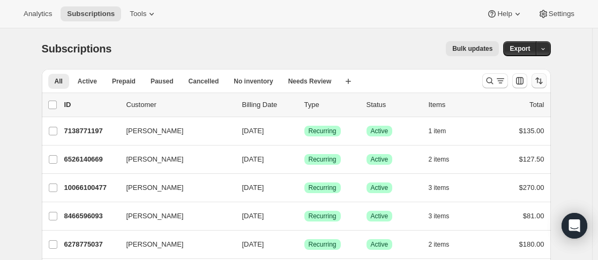
click at [544, 81] on icon "Sort the results" at bounding box center [538, 81] width 11 height 11
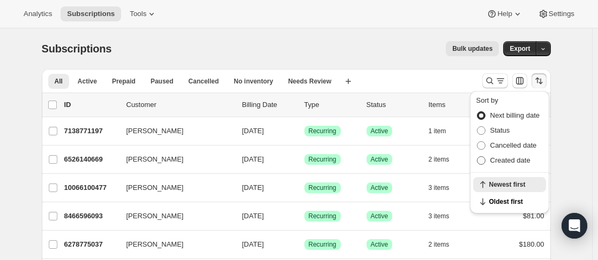
click at [515, 162] on span "Created date" at bounding box center [510, 160] width 40 height 8
click at [477, 157] on input "Created date" at bounding box center [477, 156] width 1 height 1
radio input "true"
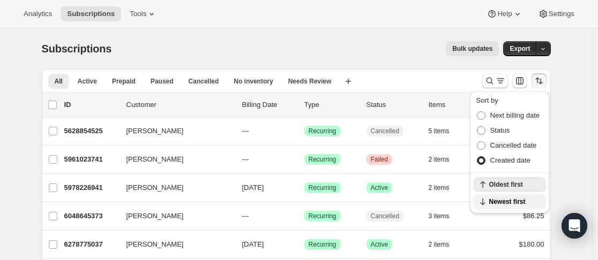
click at [511, 200] on span "Newest first" at bounding box center [514, 202] width 50 height 9
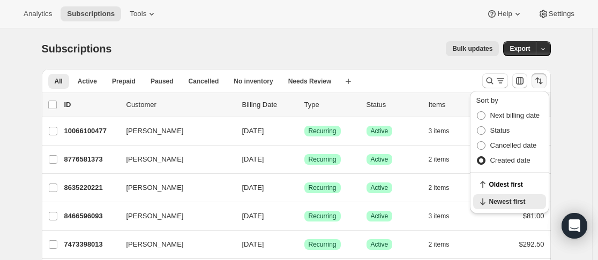
click at [510, 159] on span "Created date" at bounding box center [510, 160] width 40 height 8
click at [477, 157] on input "Created date" at bounding box center [477, 156] width 1 height 1
click at [510, 199] on span "Newest first" at bounding box center [514, 202] width 50 height 9
click at [542, 84] on icon "Sort the results" at bounding box center [540, 82] width 4 height 6
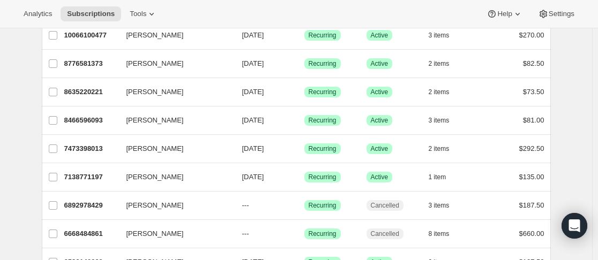
scroll to position [268, 0]
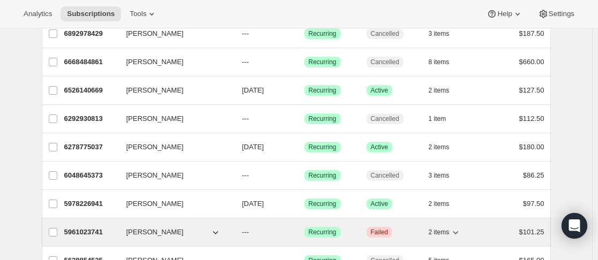
click at [117, 235] on p "5961023741" at bounding box center [91, 232] width 54 height 11
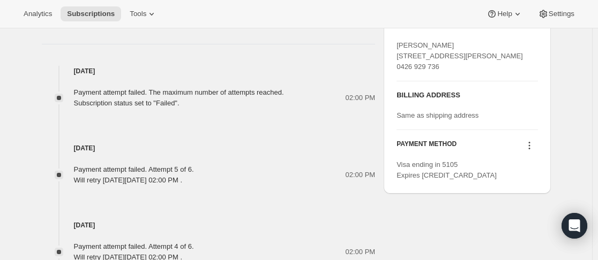
scroll to position [428, 0]
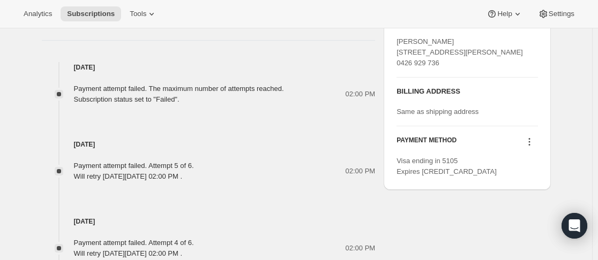
click at [534, 147] on icon at bounding box center [529, 142] width 11 height 11
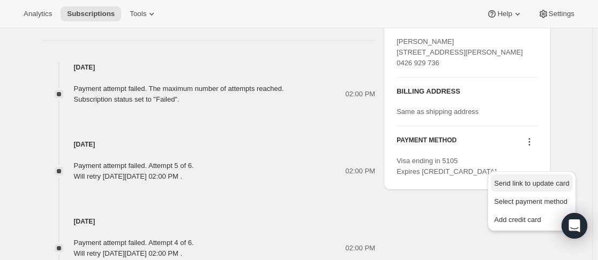
click at [532, 182] on span "Send link to update card" at bounding box center [531, 183] width 75 height 8
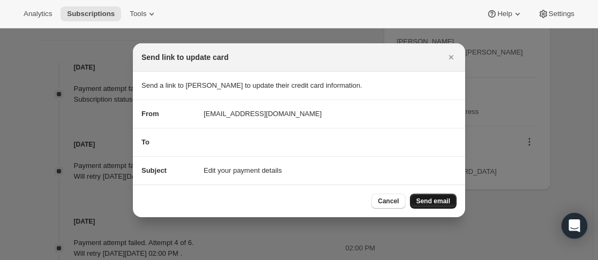
click at [418, 199] on span "Send email" at bounding box center [433, 201] width 34 height 9
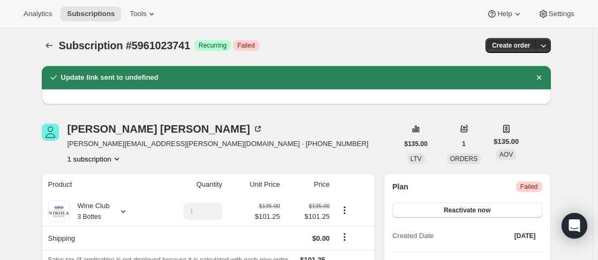
scroll to position [0, 0]
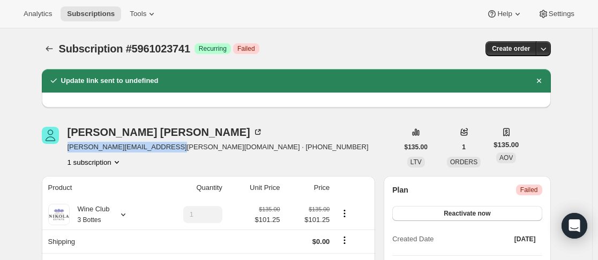
drag, startPoint x: 67, startPoint y: 146, endPoint x: 165, endPoint y: 145, distance: 97.5
click at [165, 145] on div "[PERSON_NAME] [PERSON_NAME][EMAIL_ADDRESS][PERSON_NAME][DOMAIN_NAME] · [PHONE_N…" at bounding box center [220, 147] width 356 height 41
copy span "[PERSON_NAME][EMAIL_ADDRESS][PERSON_NAME][DOMAIN_NAME]"
click at [493, 212] on button "Reactivate now" at bounding box center [466, 213] width 149 height 15
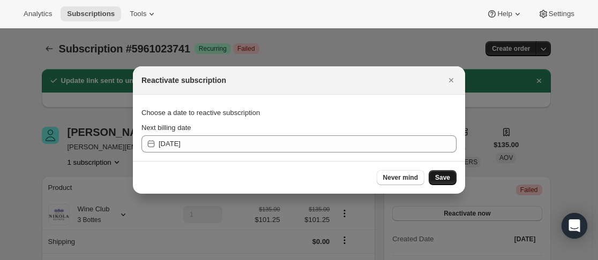
click at [448, 178] on span "Save" at bounding box center [442, 178] width 15 height 9
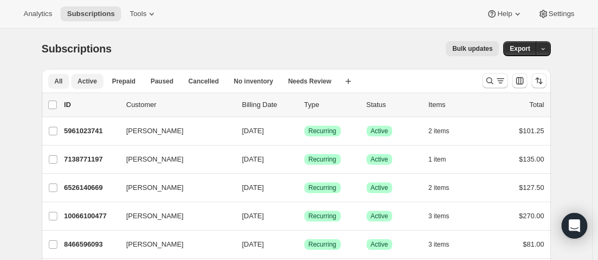
click at [84, 85] on span "Active" at bounding box center [87, 81] width 19 height 9
click at [544, 81] on icon "Sort the results" at bounding box center [538, 81] width 11 height 11
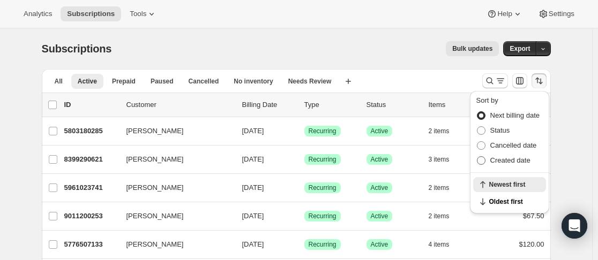
click at [516, 161] on span "Created date" at bounding box center [510, 160] width 40 height 8
click at [477, 157] on input "Created date" at bounding box center [477, 156] width 1 height 1
radio input "true"
click at [408, 77] on div "All Active Prepaid Paused Cancelled No inventory Needs Review More views All Ac…" at bounding box center [258, 81] width 432 height 24
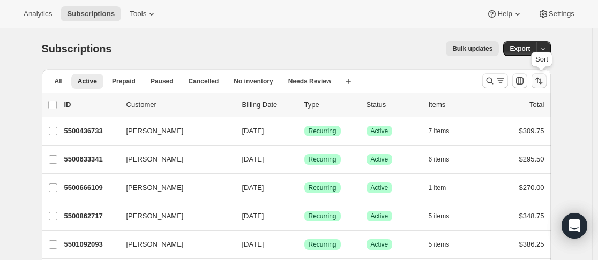
click at [546, 73] on button "Sort the results" at bounding box center [538, 80] width 15 height 15
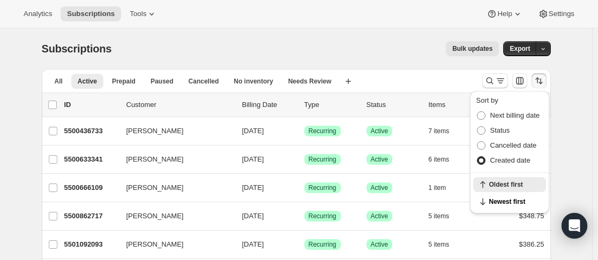
click at [516, 156] on span "Created date" at bounding box center [510, 160] width 40 height 8
click at [477, 156] on input "Created date" at bounding box center [477, 156] width 1 height 1
click at [516, 196] on button "Newest first" at bounding box center [509, 201] width 73 height 15
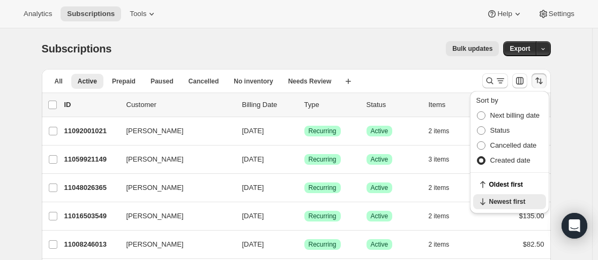
click at [448, 77] on div "All Active Prepaid Paused Cancelled No inventory Needs Review More views All Ac…" at bounding box center [258, 81] width 432 height 24
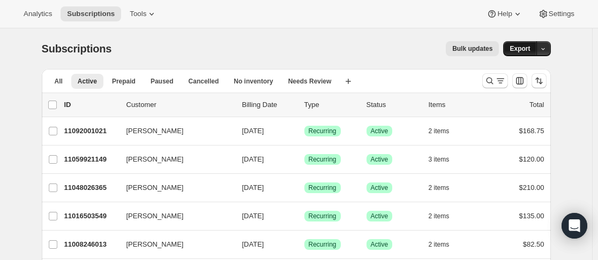
click at [518, 48] on span "Export" at bounding box center [519, 48] width 20 height 9
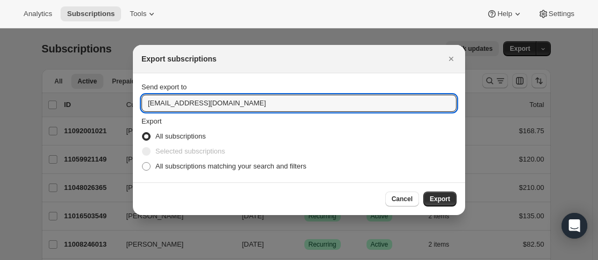
drag, startPoint x: 235, startPoint y: 101, endPoint x: 84, endPoint y: 100, distance: 150.5
type input "[EMAIL_ADDRESS][DOMAIN_NAME]"
click at [433, 202] on span "Export" at bounding box center [439, 199] width 20 height 9
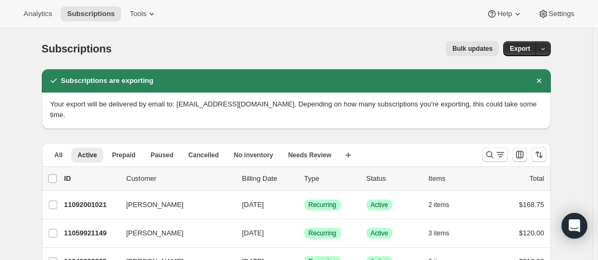
click at [199, 167] on div "list header ID Customer Billing Date Type Status Items Total" at bounding box center [296, 179] width 509 height 24
click at [200, 151] on span "Cancelled" at bounding box center [204, 155] width 31 height 9
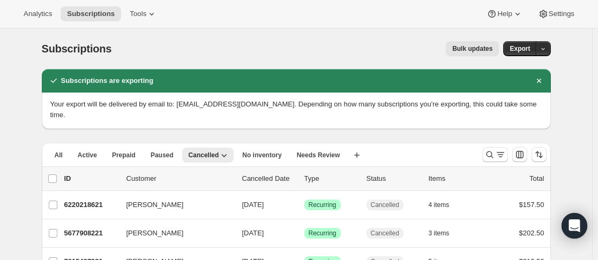
click at [544, 81] on icon "Dismiss notification" at bounding box center [538, 81] width 11 height 11
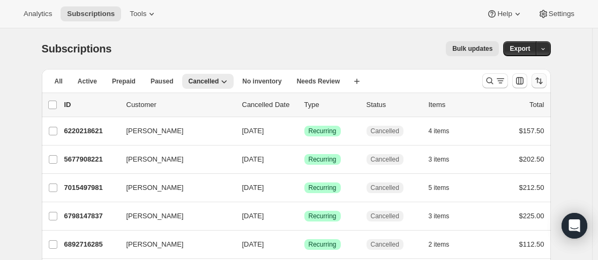
click at [538, 76] on button "Sort the results" at bounding box center [538, 80] width 15 height 15
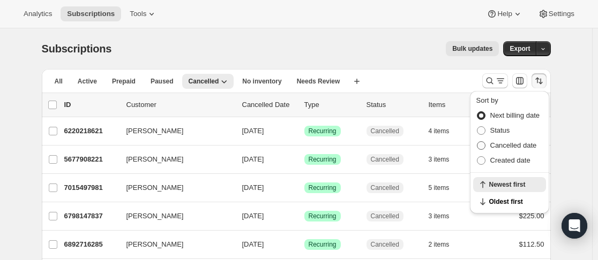
click at [517, 142] on span "Cancelled date" at bounding box center [513, 145] width 47 height 8
click at [477, 142] on input "Cancelled date" at bounding box center [477, 141] width 1 height 1
radio input "true"
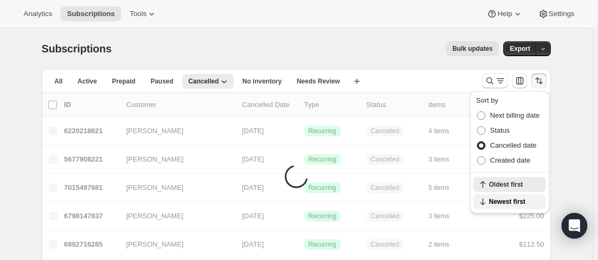
click at [516, 202] on span "Newest first" at bounding box center [514, 202] width 50 height 9
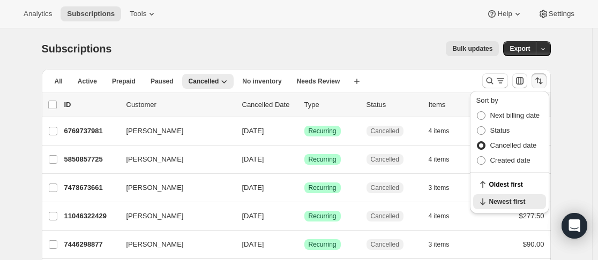
click at [400, 84] on div "All Active Prepaid Paused Cancelled No inventory Needs Review More views All Ac…" at bounding box center [258, 81] width 432 height 24
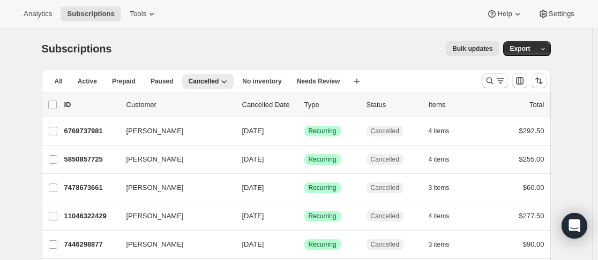
drag, startPoint x: 117, startPoint y: 139, endPoint x: 384, endPoint y: 49, distance: 281.8
click at [384, 49] on div "Bulk updates" at bounding box center [311, 48] width 374 height 15
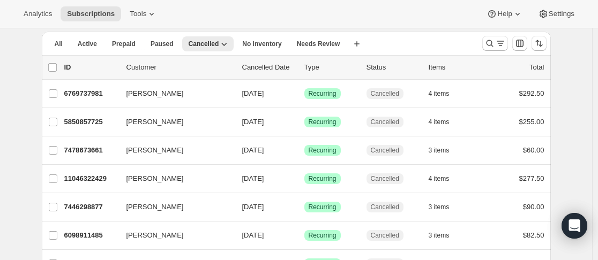
scroll to position [54, 0]
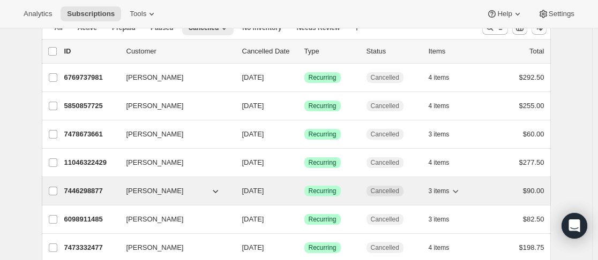
click at [122, 191] on div "7446298877 [PERSON_NAME] [DATE] Success Recurring Cancelled 3 items $90.00" at bounding box center [304, 191] width 480 height 15
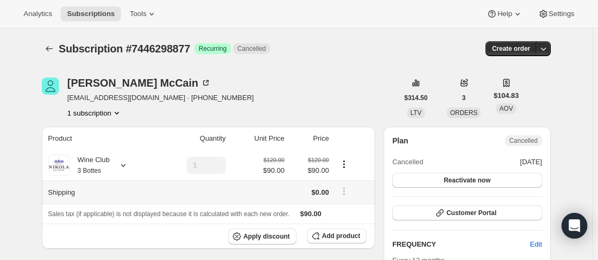
drag, startPoint x: 125, startPoint y: 184, endPoint x: 390, endPoint y: 65, distance: 290.3
click at [393, 62] on div "Subscription #7446298877. This page is ready Subscription #7446298877 Success R…" at bounding box center [296, 48] width 509 height 41
click at [55, 54] on icon "Subscriptions" at bounding box center [49, 48] width 11 height 11
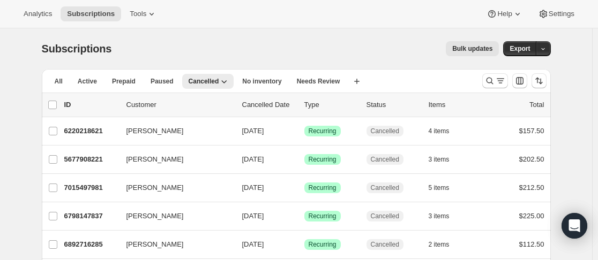
click at [532, 82] on div at bounding box center [514, 80] width 73 height 21
click at [544, 82] on icon "Sort the results" at bounding box center [538, 81] width 11 height 11
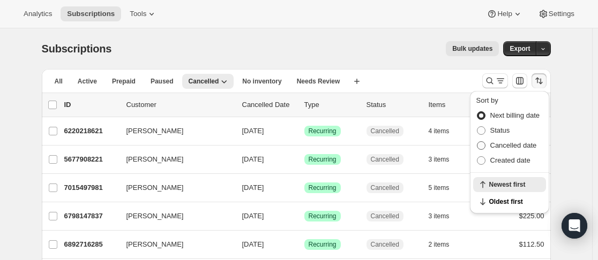
click at [517, 146] on span "Cancelled date" at bounding box center [513, 145] width 47 height 8
click at [477, 142] on input "Cancelled date" at bounding box center [477, 141] width 1 height 1
radio input "true"
click at [513, 199] on span "Newest first" at bounding box center [514, 202] width 50 height 9
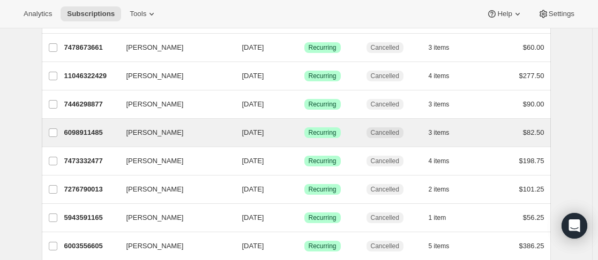
scroll to position [161, 0]
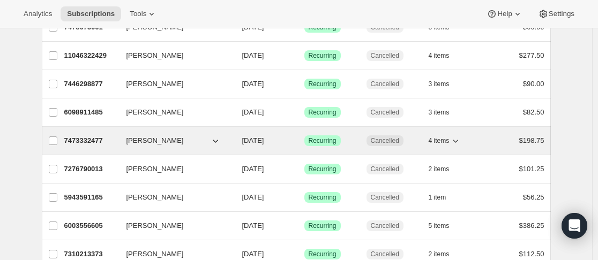
click at [118, 138] on p "7473332477" at bounding box center [91, 140] width 54 height 11
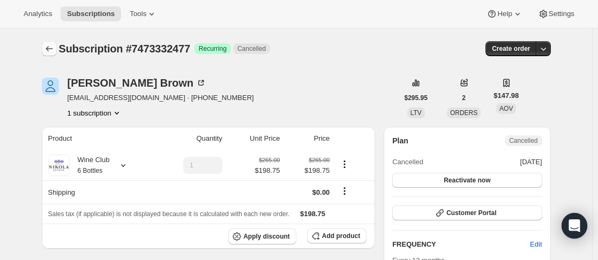
click at [50, 49] on icon "Subscriptions" at bounding box center [49, 48] width 11 height 11
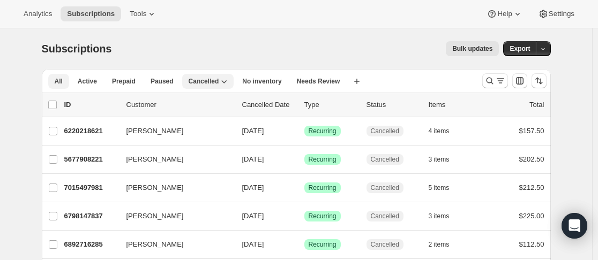
click at [58, 84] on span "All" at bounding box center [59, 81] width 8 height 9
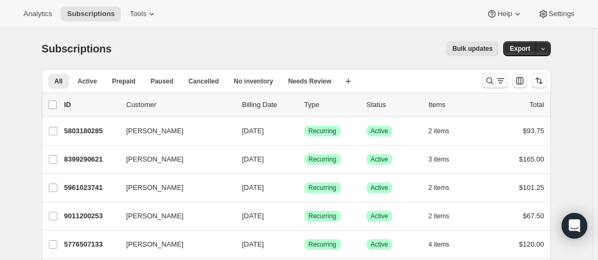
click at [493, 81] on icon "Search and filter results" at bounding box center [489, 81] width 11 height 11
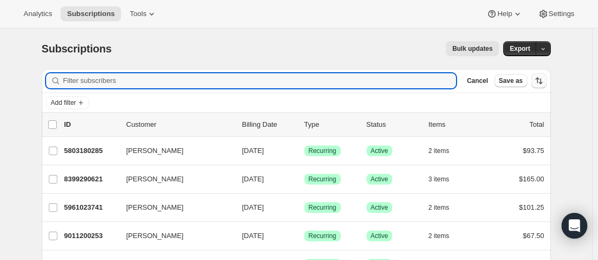
click at [544, 83] on icon "Sort the results" at bounding box center [538, 81] width 11 height 11
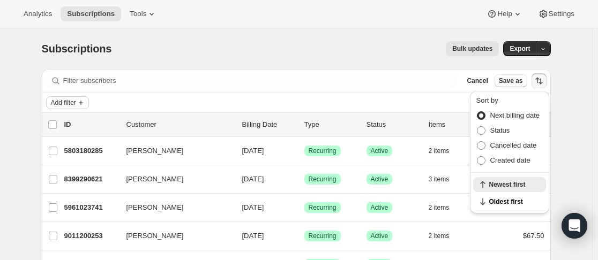
click at [55, 106] on span "Add filter" at bounding box center [63, 103] width 25 height 9
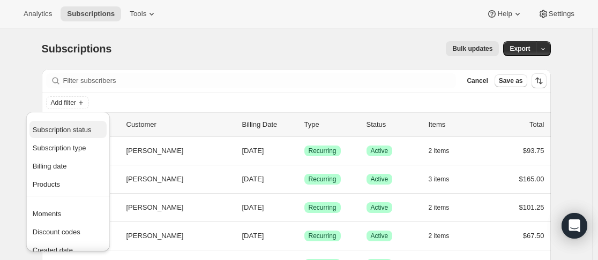
click at [71, 128] on span "Subscription status" at bounding box center [62, 130] width 59 height 8
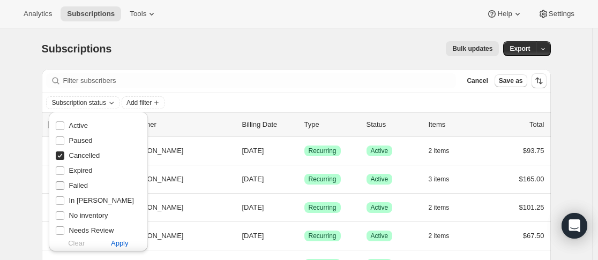
click at [76, 189] on span "Failed" at bounding box center [78, 186] width 19 height 8
click at [64, 189] on input "Failed" at bounding box center [60, 186] width 9 height 9
checkbox input "true"
click at [80, 157] on span "Cancelled" at bounding box center [84, 156] width 31 height 8
click at [64, 157] on input "Cancelled" at bounding box center [60, 156] width 9 height 9
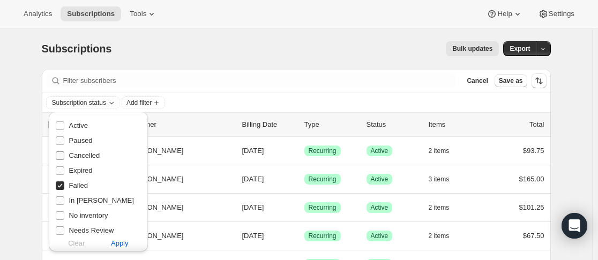
checkbox input "false"
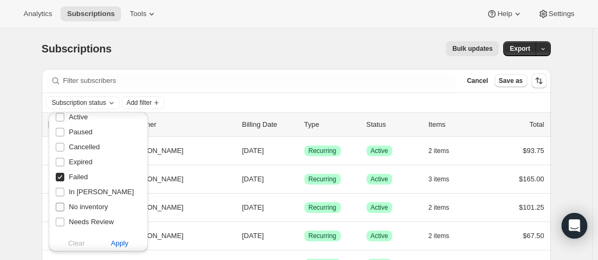
scroll to position [17, 0]
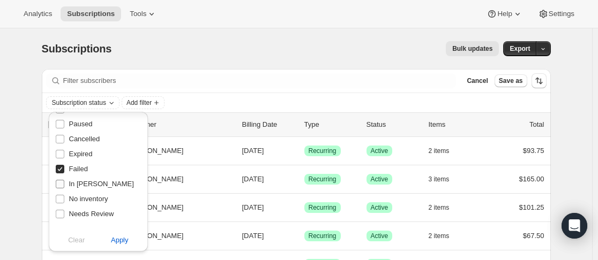
click at [93, 182] on span "In [PERSON_NAME]" at bounding box center [101, 184] width 65 height 8
click at [64, 182] on input "In [PERSON_NAME]" at bounding box center [60, 184] width 9 height 9
checkbox input "true"
click at [92, 208] on label "Needs Review" at bounding box center [84, 214] width 59 height 15
click at [64, 210] on input "Needs Review" at bounding box center [60, 214] width 9 height 9
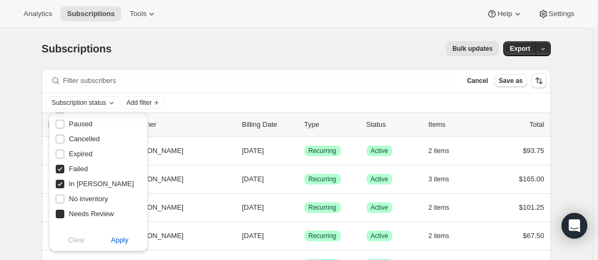
checkbox input "true"
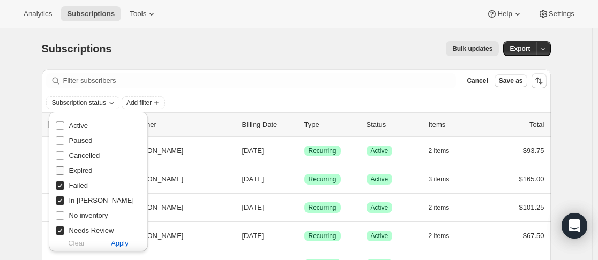
click at [86, 170] on span "Expired" at bounding box center [81, 171] width 24 height 8
click at [64, 170] on input "Expired" at bounding box center [60, 171] width 9 height 9
checkbox input "true"
click at [109, 238] on button "Apply" at bounding box center [120, 243] width 56 height 17
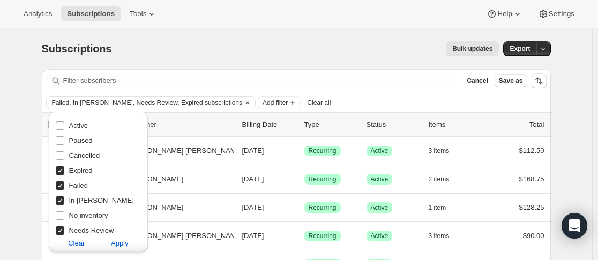
click at [439, 101] on div "Failed, In [PERSON_NAME], Needs Review, Expired subscriptions Add filter Clear …" at bounding box center [296, 102] width 500 height 13
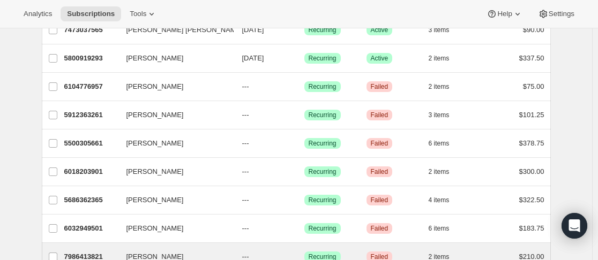
scroll to position [175, 0]
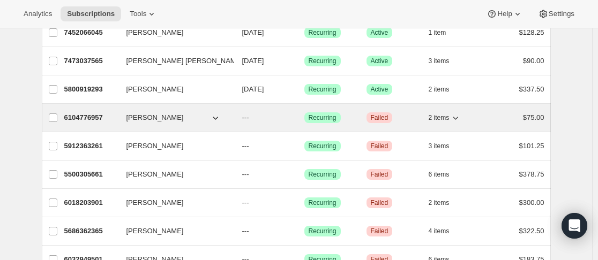
click at [117, 115] on p "6104776957" at bounding box center [91, 117] width 54 height 11
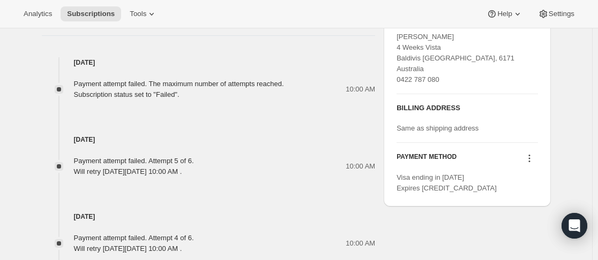
scroll to position [482, 0]
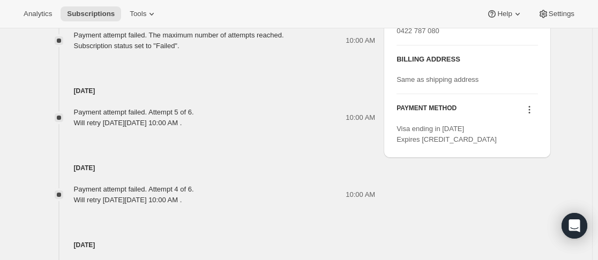
click at [531, 110] on icon at bounding box center [529, 109] width 11 height 11
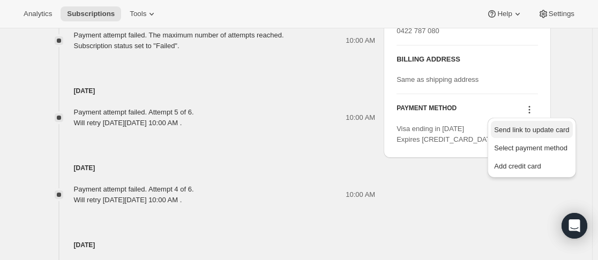
click at [530, 132] on span "Send link to update card" at bounding box center [531, 130] width 75 height 8
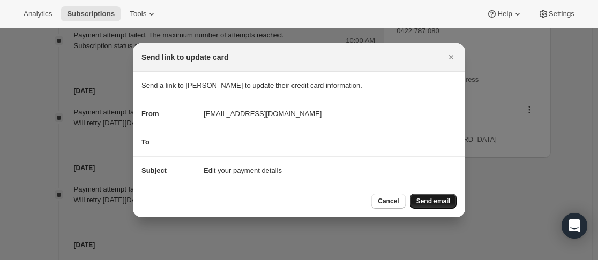
click at [442, 197] on button "Send email" at bounding box center [433, 201] width 47 height 15
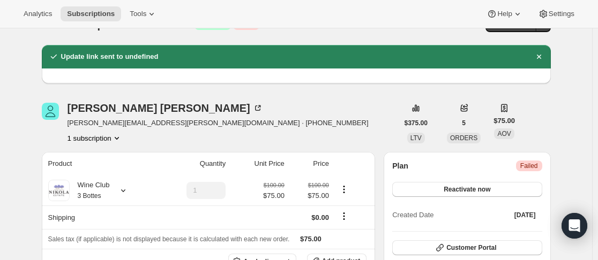
scroll to position [0, 0]
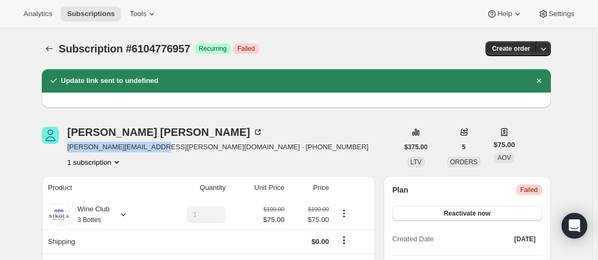
drag, startPoint x: 68, startPoint y: 147, endPoint x: 155, endPoint y: 150, distance: 87.4
click at [155, 150] on div "[PERSON_NAME] [PERSON_NAME][EMAIL_ADDRESS][PERSON_NAME][DOMAIN_NAME] · [PHONE_N…" at bounding box center [220, 147] width 356 height 41
copy span "[PERSON_NAME][EMAIL_ADDRESS][PERSON_NAME][DOMAIN_NAME]"
click at [379, 145] on div "[PERSON_NAME] [PERSON_NAME][EMAIL_ADDRESS][PERSON_NAME][DOMAIN_NAME] · [PHONE_N…" at bounding box center [220, 147] width 356 height 41
click at [436, 212] on button "Reactivate now" at bounding box center [466, 213] width 149 height 15
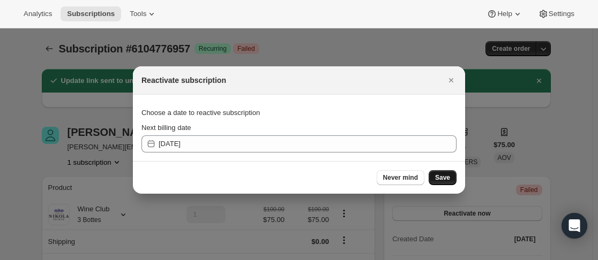
click at [438, 185] on button "Save" at bounding box center [442, 177] width 28 height 15
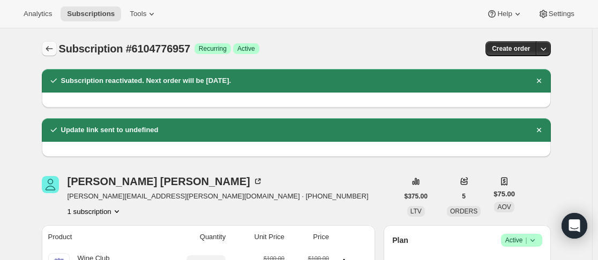
click at [54, 51] on icon "Subscriptions" at bounding box center [49, 48] width 11 height 11
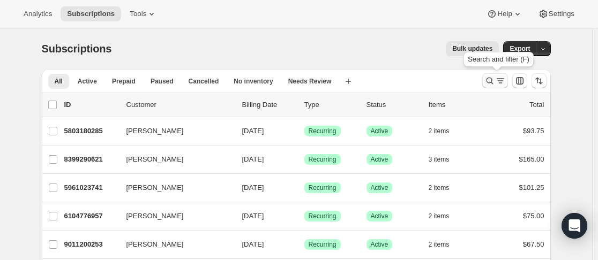
click at [489, 79] on icon "Search and filter results" at bounding box center [489, 81] width 7 height 7
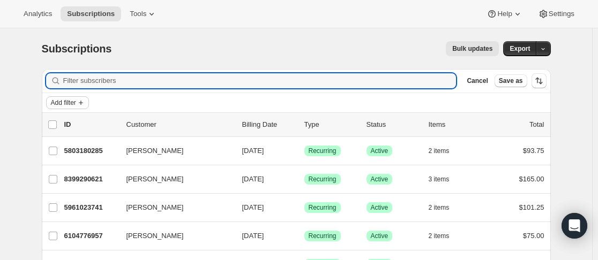
click at [66, 101] on span "Add filter" at bounding box center [63, 103] width 25 height 9
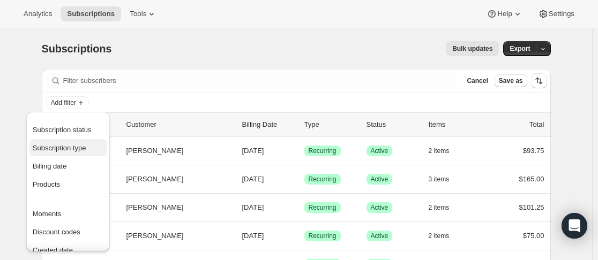
click at [66, 146] on span "Subscription type" at bounding box center [60, 148] width 54 height 8
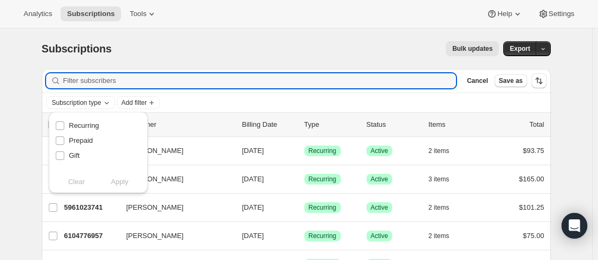
drag, startPoint x: 266, startPoint y: 86, endPoint x: 230, endPoint y: 104, distance: 40.2
click at [267, 86] on input "Filter subscribers" at bounding box center [259, 80] width 393 height 15
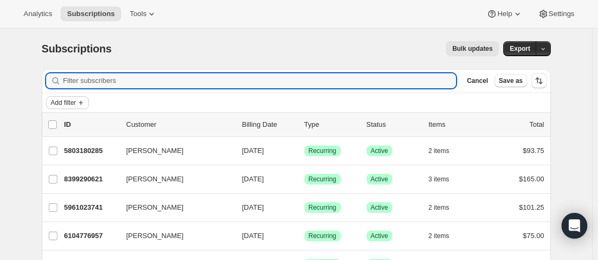
click at [74, 101] on span "Add filter" at bounding box center [63, 103] width 25 height 9
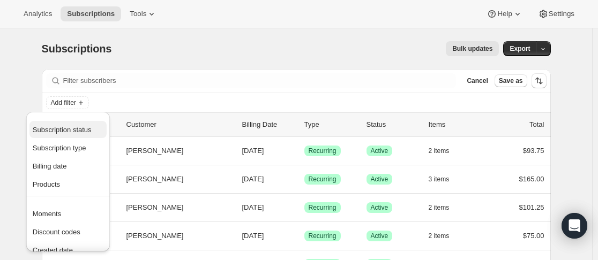
click at [73, 126] on span "Subscription status" at bounding box center [62, 130] width 59 height 8
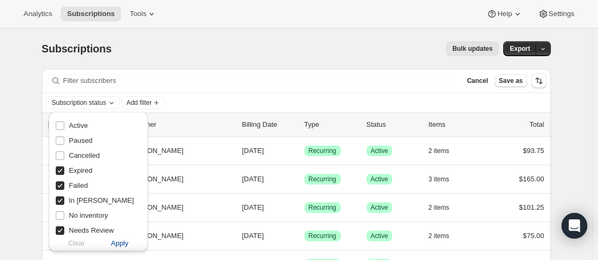
click at [120, 243] on span "Apply" at bounding box center [120, 243] width 18 height 11
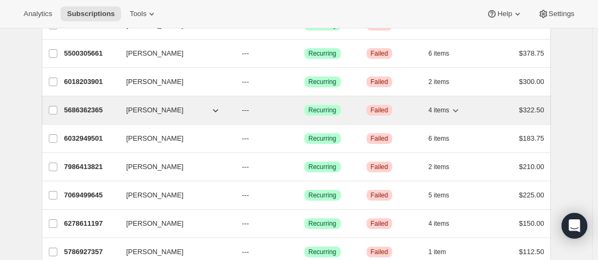
scroll to position [161, 0]
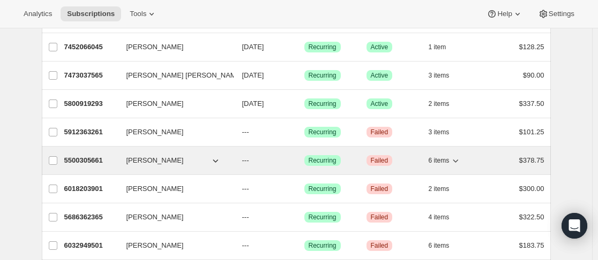
click at [118, 162] on p "5500305661" at bounding box center [91, 160] width 54 height 11
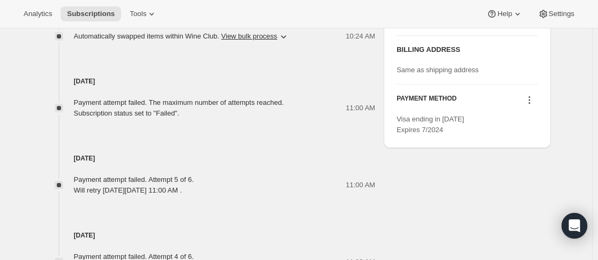
scroll to position [482, 0]
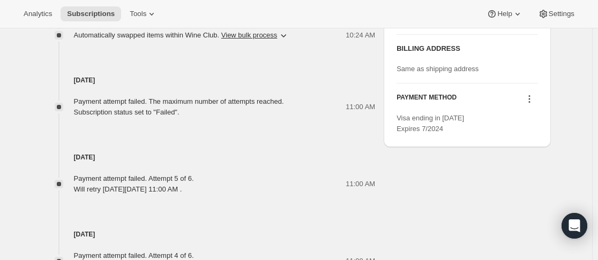
click at [530, 104] on icon at bounding box center [529, 99] width 11 height 11
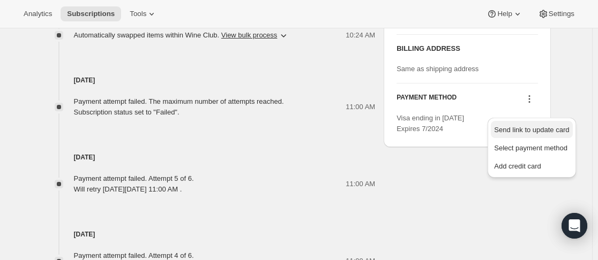
click at [527, 133] on span "Send link to update card" at bounding box center [531, 130] width 75 height 8
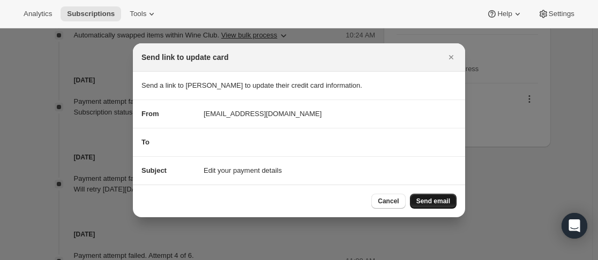
click at [444, 200] on span "Send email" at bounding box center [433, 201] width 34 height 9
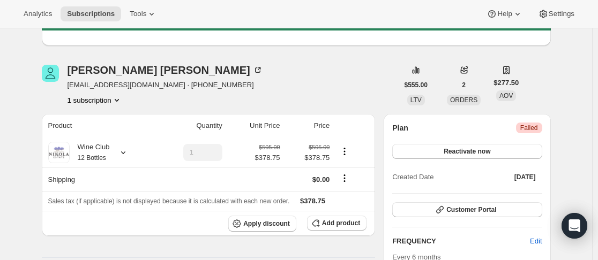
scroll to position [0, 0]
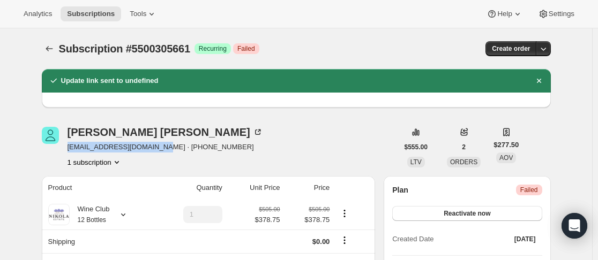
drag, startPoint x: 69, startPoint y: 149, endPoint x: 159, endPoint y: 150, distance: 90.5
click at [159, 150] on div "[PERSON_NAME] [EMAIL_ADDRESS][DOMAIN_NAME] · [PHONE_NUMBER] 1 subscription" at bounding box center [220, 147] width 356 height 41
copy span "[EMAIL_ADDRESS][DOMAIN_NAME]"
click at [285, 157] on div "[PERSON_NAME] [EMAIL_ADDRESS][DOMAIN_NAME] · [PHONE_NUMBER] 1 subscription" at bounding box center [220, 147] width 356 height 41
click at [50, 55] on button "Subscriptions" at bounding box center [49, 48] width 15 height 15
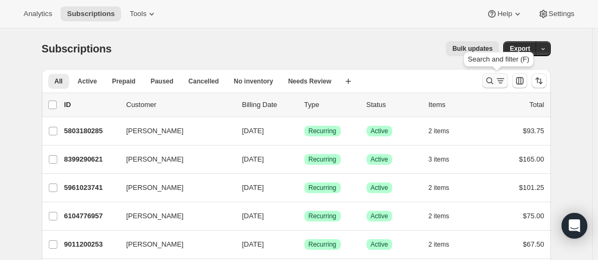
click at [489, 84] on icon "Search and filter results" at bounding box center [489, 81] width 11 height 11
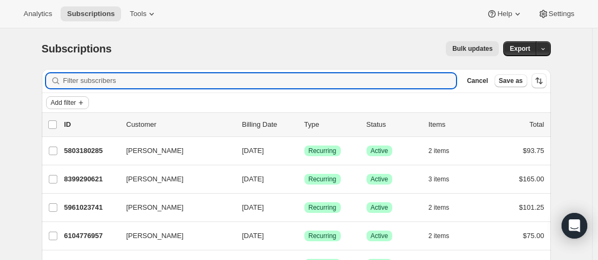
click at [76, 102] on span "Add filter" at bounding box center [63, 103] width 25 height 9
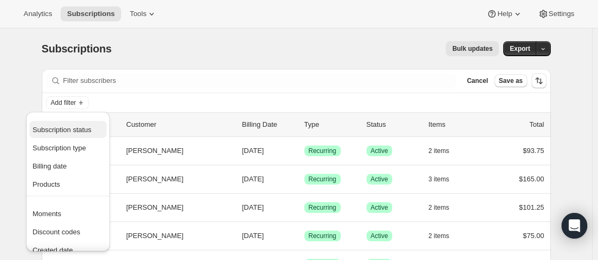
click at [79, 129] on span "Subscription status" at bounding box center [62, 130] width 59 height 8
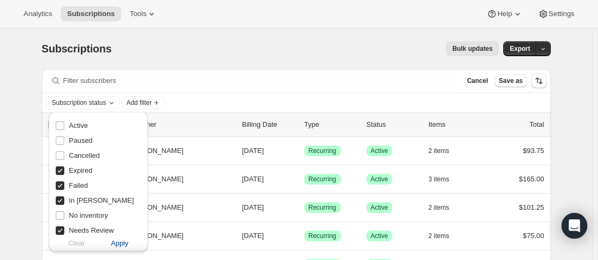
click at [120, 246] on span "Apply" at bounding box center [120, 243] width 18 height 11
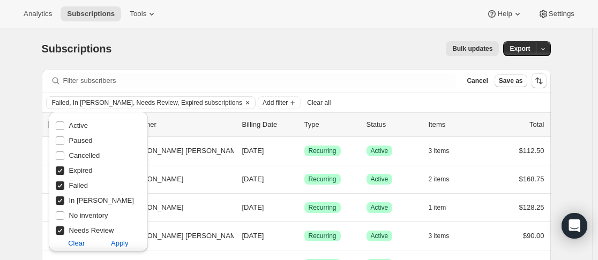
click at [394, 108] on div "Failed, In [PERSON_NAME], Needs Review, Expired subscriptions Add filter Clear …" at bounding box center [296, 102] width 500 height 13
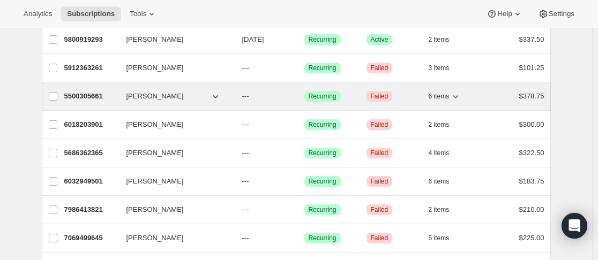
scroll to position [214, 0]
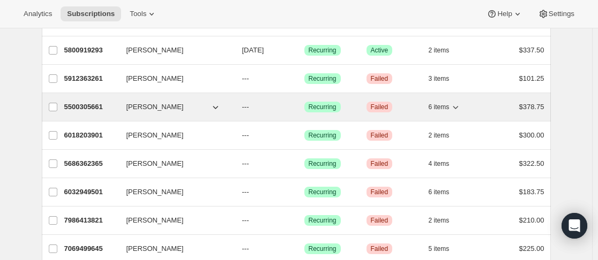
click at [118, 103] on p "5500305661" at bounding box center [91, 107] width 54 height 11
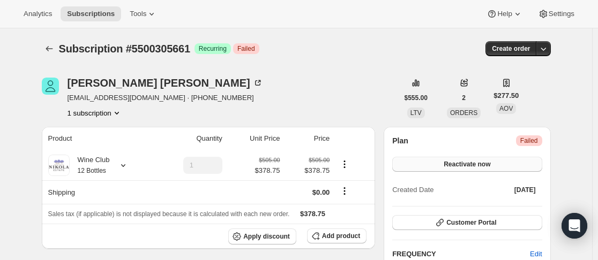
click at [518, 169] on button "Reactivate now" at bounding box center [466, 164] width 149 height 15
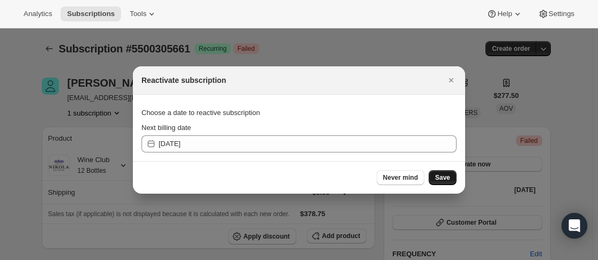
click at [442, 179] on span "Save" at bounding box center [442, 178] width 15 height 9
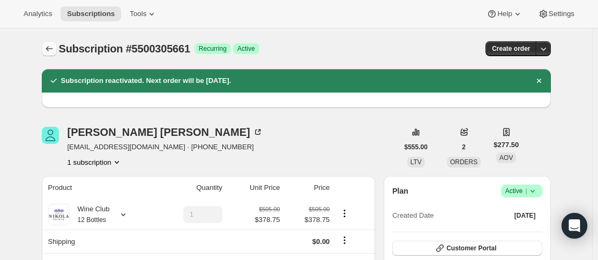
click at [54, 51] on icon "Subscriptions" at bounding box center [49, 48] width 11 height 11
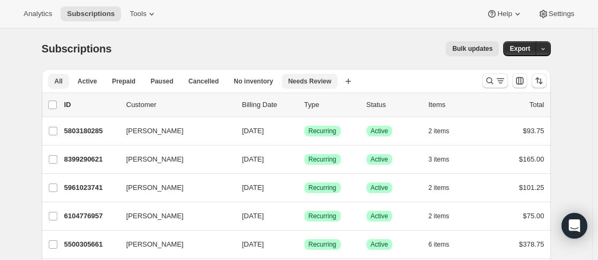
click at [295, 84] on span "Needs Review" at bounding box center [309, 81] width 43 height 9
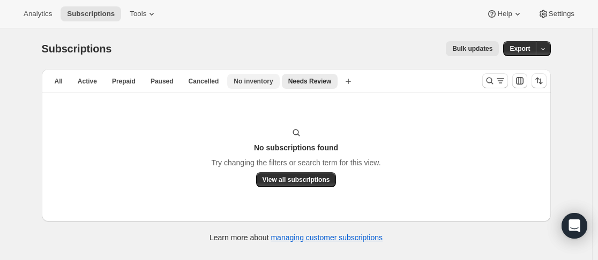
click at [245, 86] on button "No inventory" at bounding box center [253, 81] width 52 height 15
click at [195, 78] on span "Cancelled" at bounding box center [204, 81] width 31 height 9
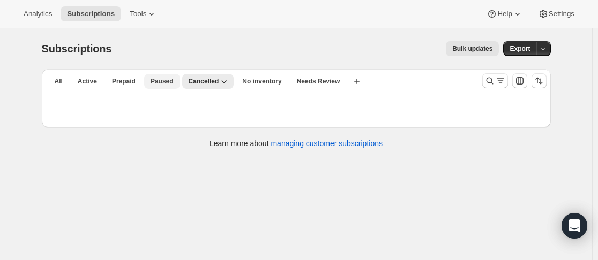
click at [158, 82] on span "Paused" at bounding box center [161, 81] width 23 height 9
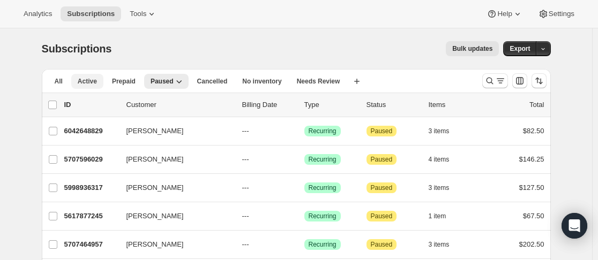
click at [86, 77] on span "Active" at bounding box center [87, 81] width 19 height 9
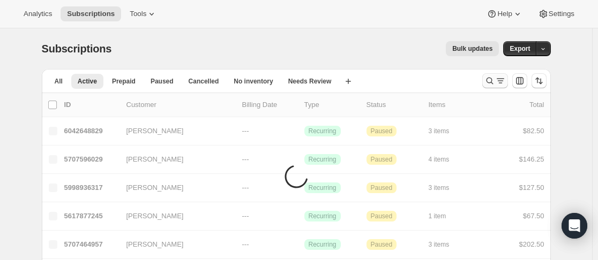
click at [494, 85] on icon "Search and filter results" at bounding box center [489, 81] width 11 height 11
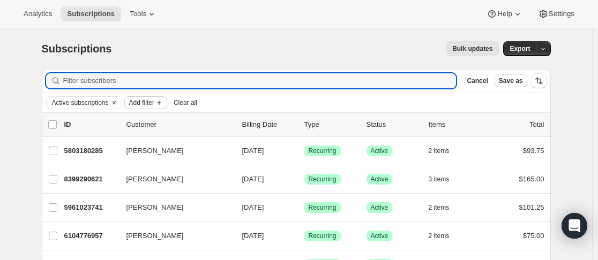
click at [152, 105] on span "Add filter" at bounding box center [141, 103] width 25 height 9
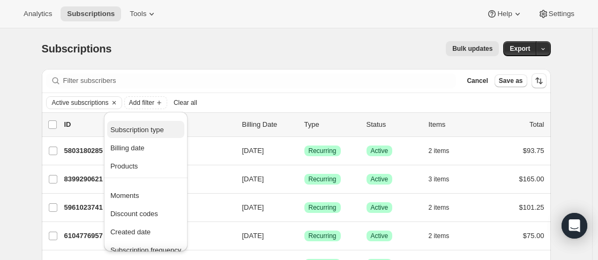
click at [150, 135] on button "Subscription type" at bounding box center [145, 129] width 77 height 17
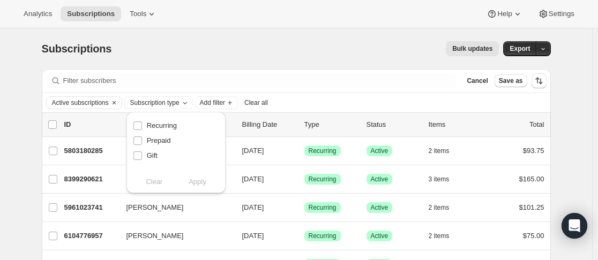
click at [359, 102] on div "Active subscriptions Subscription type Add filter Clear all" at bounding box center [296, 102] width 500 height 13
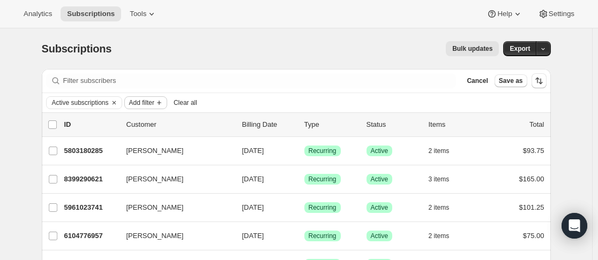
click at [167, 102] on button "Add filter" at bounding box center [145, 102] width 43 height 13
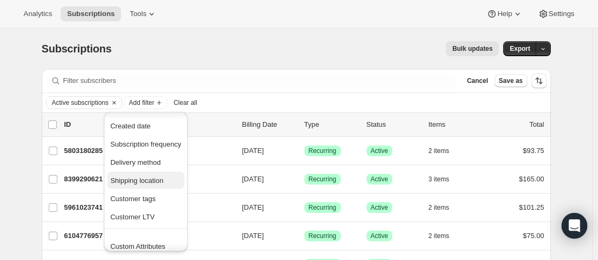
scroll to position [107, 0]
click at [328, 97] on div "Active subscriptions Add filter Clear all" at bounding box center [296, 102] width 500 height 13
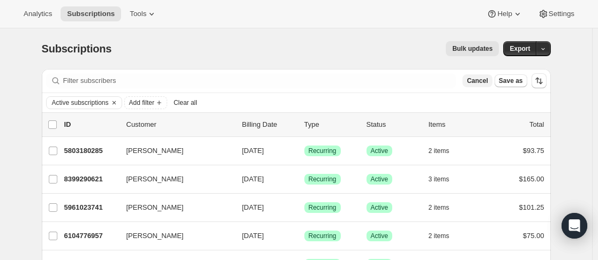
click at [484, 85] on span "Cancel" at bounding box center [476, 81] width 21 height 9
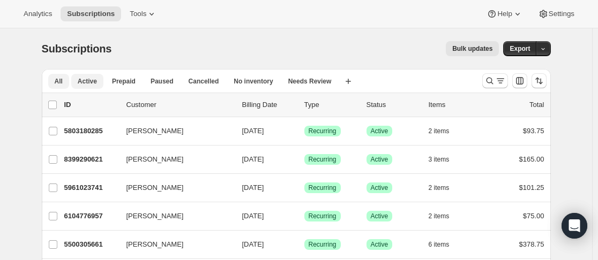
click at [57, 80] on span "All" at bounding box center [59, 81] width 8 height 9
click at [493, 81] on icon "Search and filter results" at bounding box center [489, 81] width 11 height 11
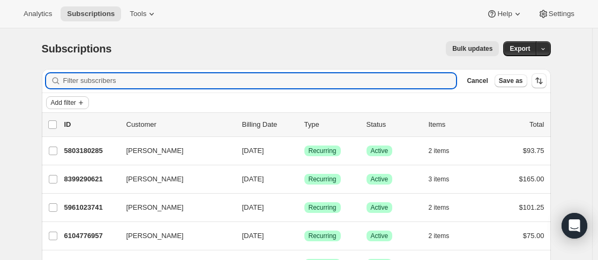
click at [85, 102] on icon "Add filter" at bounding box center [81, 103] width 9 height 9
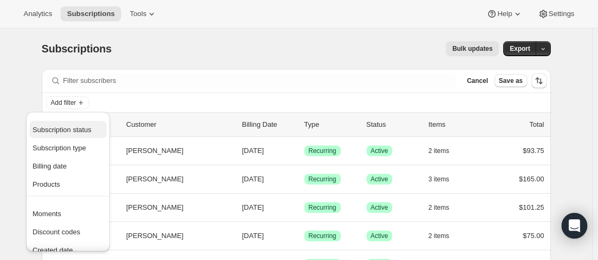
click at [55, 132] on span "Subscription status" at bounding box center [62, 130] width 59 height 8
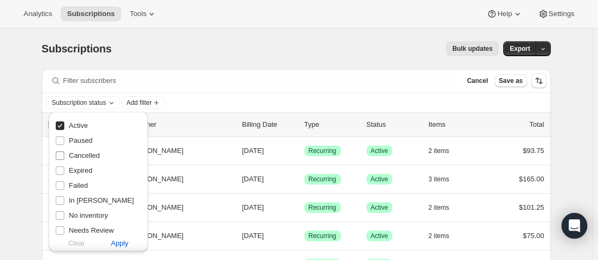
click at [76, 157] on span "Cancelled" at bounding box center [84, 156] width 31 height 8
click at [64, 157] on input "Cancelled" at bounding box center [60, 156] width 9 height 9
checkbox input "true"
click at [74, 171] on span "Expired" at bounding box center [81, 171] width 24 height 8
click at [64, 171] on input "Expired" at bounding box center [60, 171] width 9 height 9
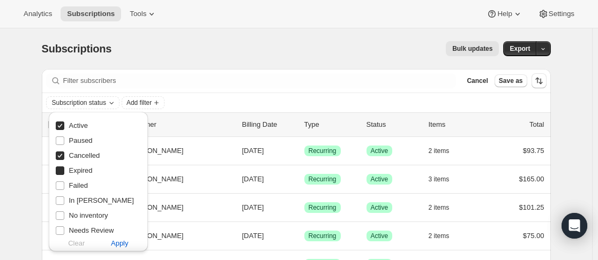
checkbox input "true"
click at [79, 125] on span "Active" at bounding box center [78, 126] width 19 height 8
click at [64, 125] on input "Active" at bounding box center [60, 126] width 9 height 9
checkbox input "false"
click at [83, 157] on span "Cancelled" at bounding box center [84, 156] width 31 height 8
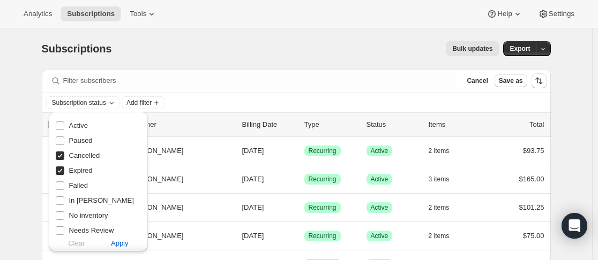
click at [64, 157] on input "Cancelled" at bounding box center [60, 156] width 9 height 9
checkbox input "false"
click at [73, 186] on span "Failed" at bounding box center [78, 186] width 19 height 8
click at [64, 186] on input "Failed" at bounding box center [60, 186] width 9 height 9
checkbox input "true"
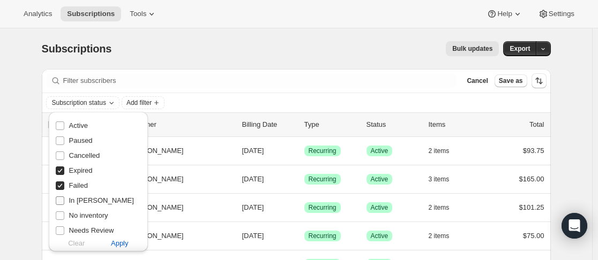
click at [82, 198] on span "In [PERSON_NAME]" at bounding box center [101, 201] width 65 height 8
click at [64, 198] on input "In [PERSON_NAME]" at bounding box center [60, 201] width 9 height 9
checkbox input "true"
click at [80, 214] on span "No inventory" at bounding box center [88, 216] width 39 height 8
click at [64, 214] on input "No inventory" at bounding box center [60, 216] width 9 height 9
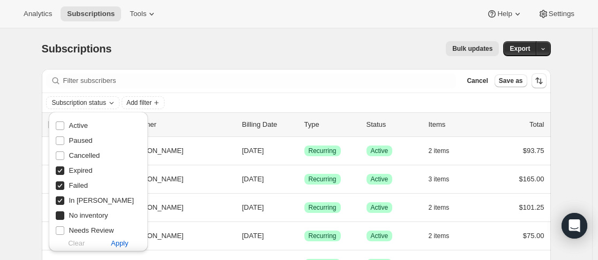
checkbox input "true"
click at [78, 228] on span "Needs Review" at bounding box center [91, 231] width 45 height 8
click at [64, 228] on input "Needs Review" at bounding box center [60, 231] width 9 height 9
checkbox input "true"
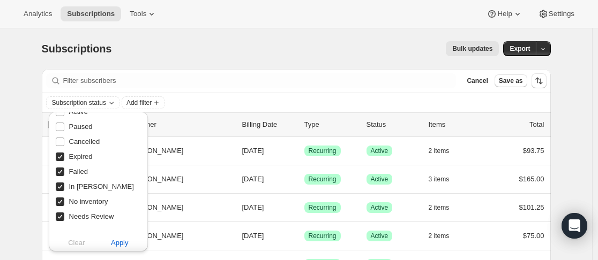
scroll to position [17, 0]
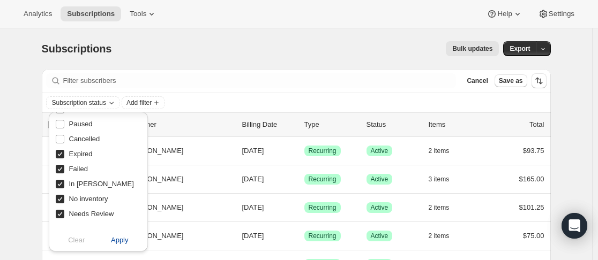
click at [123, 240] on span "Apply" at bounding box center [120, 240] width 18 height 11
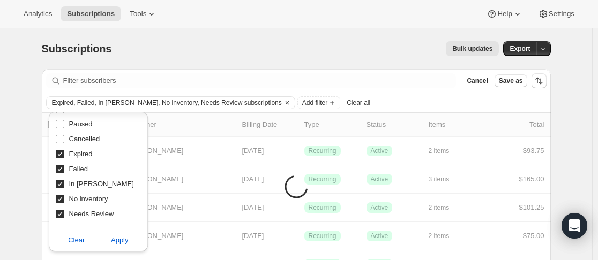
scroll to position [0, 0]
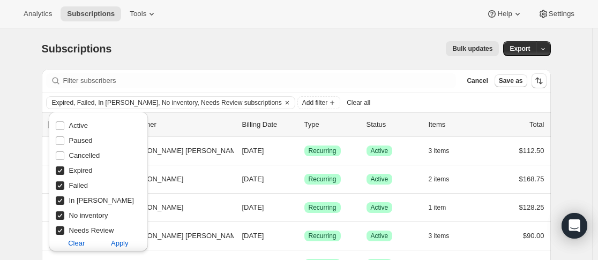
click at [441, 102] on div "Expired, Failed, In [PERSON_NAME], No inventory, Needs Review subscriptions Add…" at bounding box center [296, 102] width 500 height 13
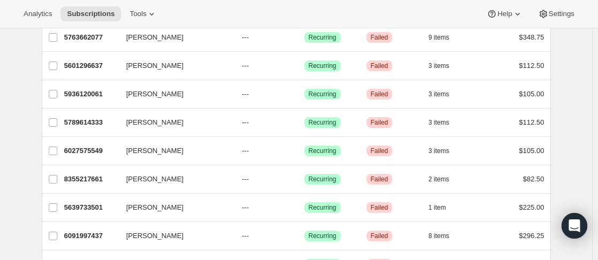
scroll to position [536, 0]
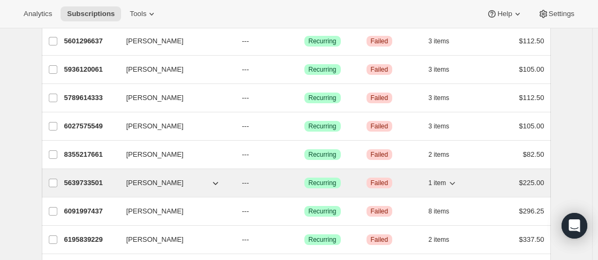
click at [457, 182] on icon "button" at bounding box center [452, 183] width 11 height 11
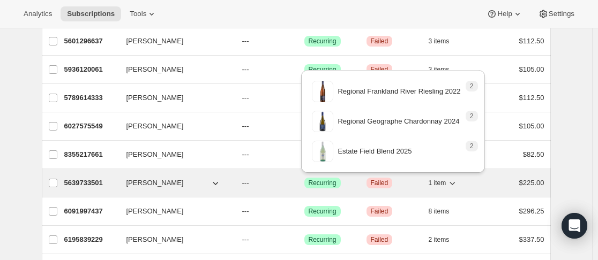
click at [457, 182] on icon "button" at bounding box center [452, 183] width 11 height 11
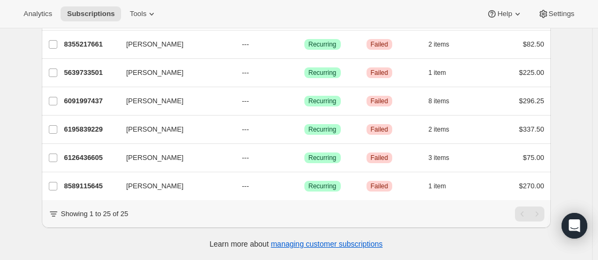
scroll to position [654, 0]
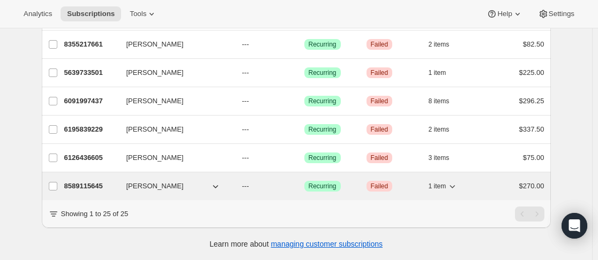
click at [118, 181] on p "8589115645" at bounding box center [91, 186] width 54 height 11
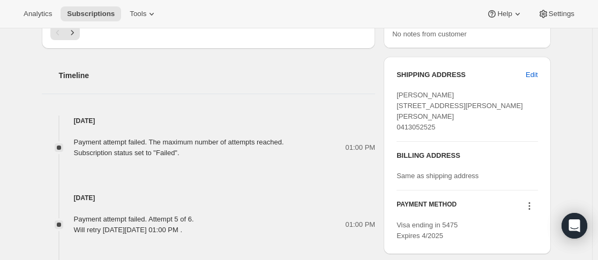
scroll to position [482, 0]
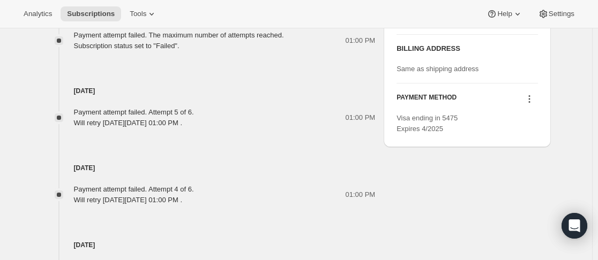
click at [530, 104] on icon at bounding box center [529, 99] width 11 height 11
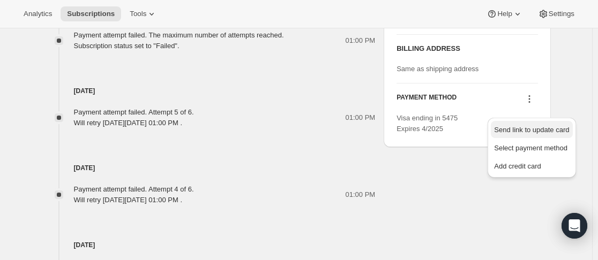
click at [528, 131] on span "Send link to update card" at bounding box center [531, 130] width 75 height 8
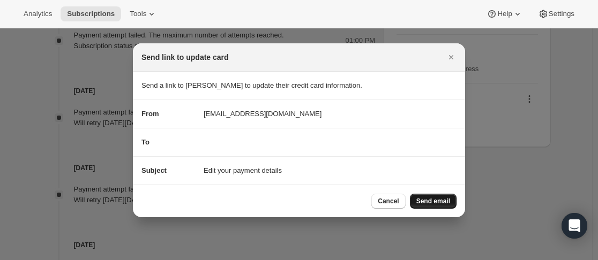
click at [428, 199] on span "Send email" at bounding box center [433, 201] width 34 height 9
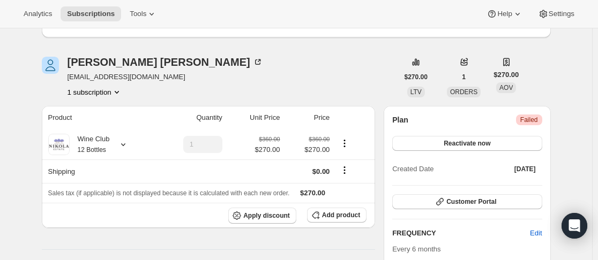
scroll to position [54, 0]
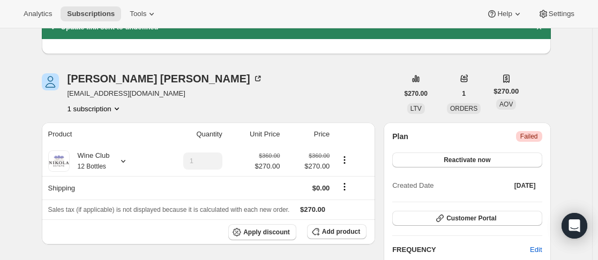
drag, startPoint x: 209, startPoint y: 94, endPoint x: 68, endPoint y: 88, distance: 141.5
click at [68, 88] on div "[PERSON_NAME] [EMAIL_ADDRESS][DOMAIN_NAME] 1 subscription" at bounding box center [220, 93] width 356 height 41
copy span "[EMAIL_ADDRESS][DOMAIN_NAME]"
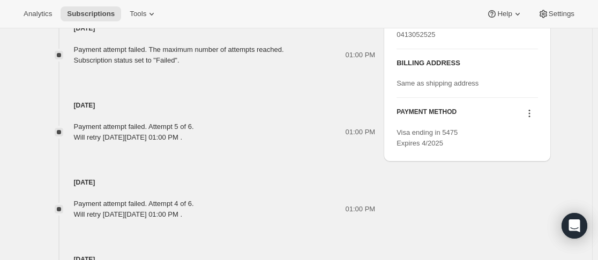
scroll to position [536, 0]
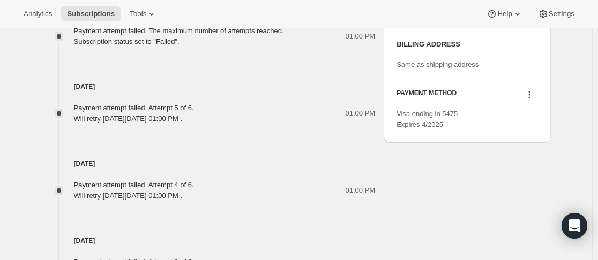
click at [533, 100] on icon at bounding box center [529, 94] width 11 height 11
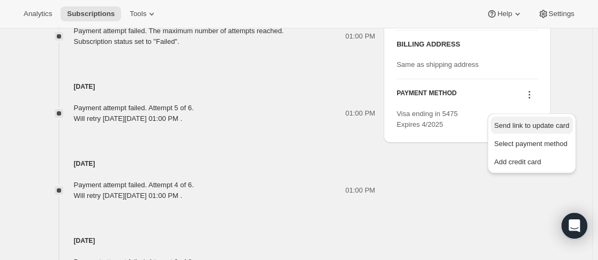
click at [519, 125] on span "Send link to update card" at bounding box center [531, 126] width 75 height 8
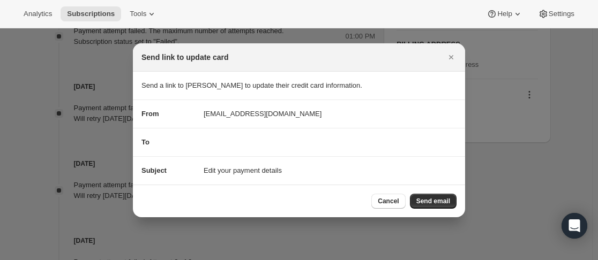
click at [422, 199] on span "Send email" at bounding box center [433, 201] width 34 height 9
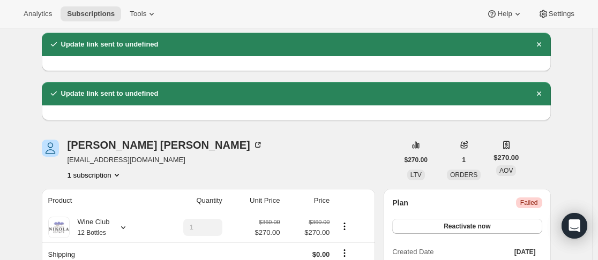
scroll to position [54, 0]
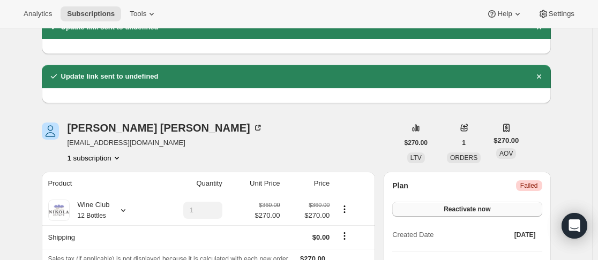
click at [495, 214] on button "Reactivate now" at bounding box center [466, 209] width 149 height 15
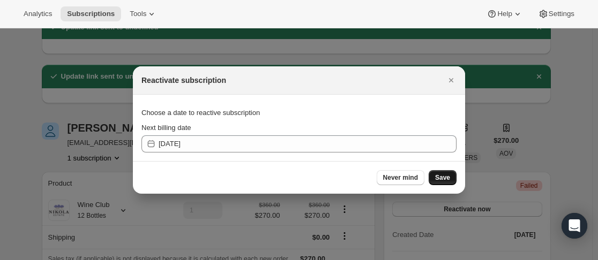
click at [441, 177] on span "Save" at bounding box center [442, 178] width 15 height 9
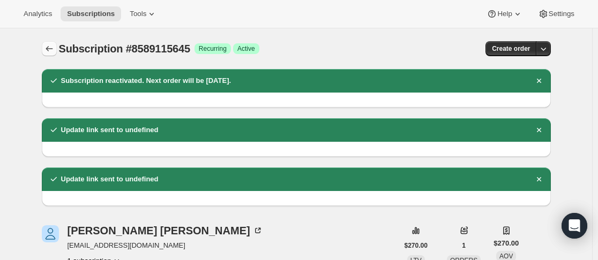
click at [49, 45] on icon "Subscriptions" at bounding box center [49, 48] width 11 height 11
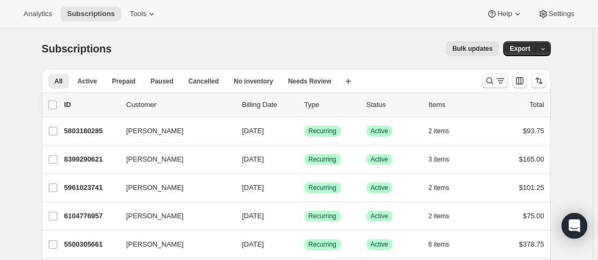
click at [493, 85] on icon "Search and filter results" at bounding box center [489, 81] width 11 height 11
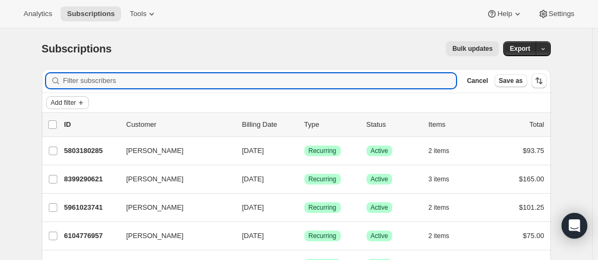
click at [62, 100] on span "Add filter" at bounding box center [63, 103] width 25 height 9
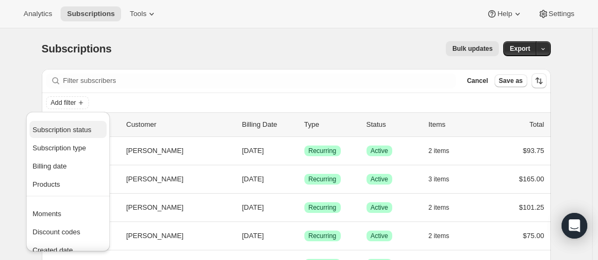
click at [79, 128] on span "Subscription status" at bounding box center [62, 130] width 59 height 8
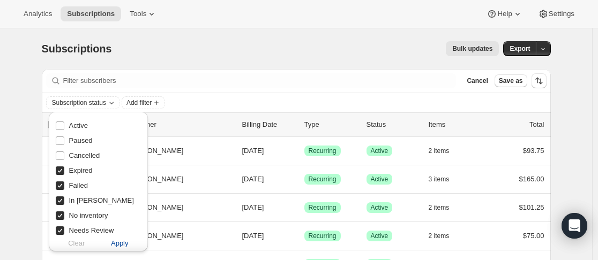
click at [135, 245] on button "Apply" at bounding box center [120, 243] width 56 height 17
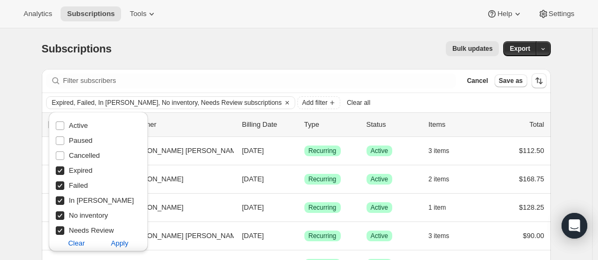
click at [450, 103] on div "Expired, Failed, In [PERSON_NAME], No inventory, Needs Review subscriptions Add…" at bounding box center [296, 102] width 500 height 13
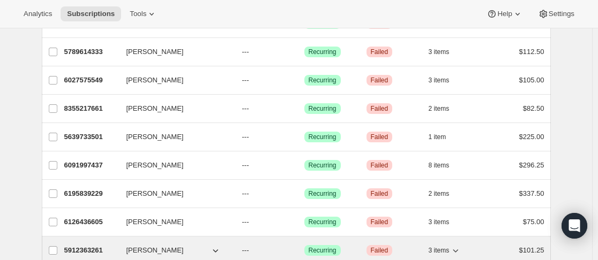
scroll to position [625, 0]
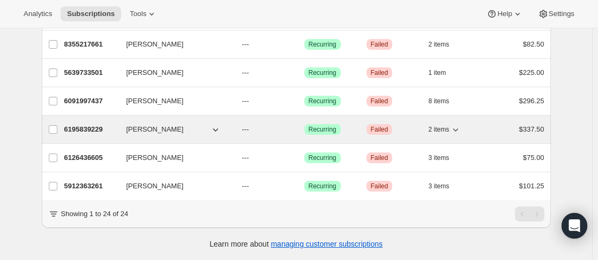
click at [115, 124] on p "6195839229" at bounding box center [91, 129] width 54 height 11
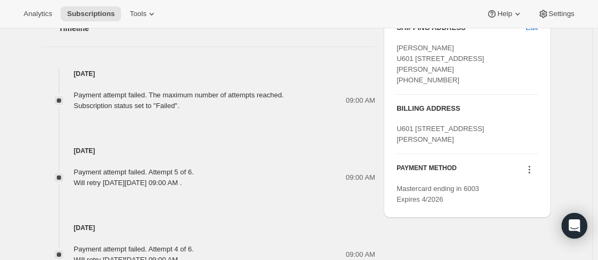
scroll to position [428, 0]
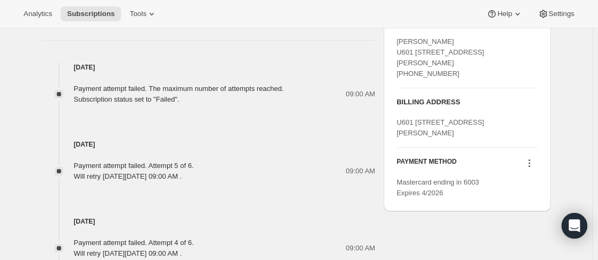
click at [527, 169] on icon at bounding box center [529, 163] width 11 height 11
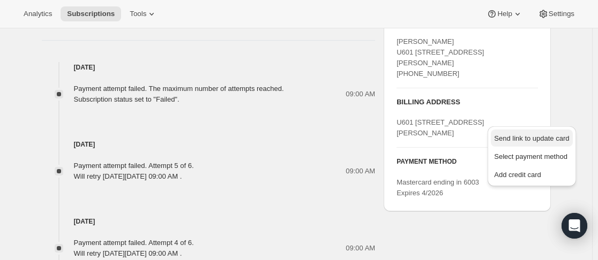
click at [518, 142] on span "Send link to update card" at bounding box center [531, 138] width 75 height 8
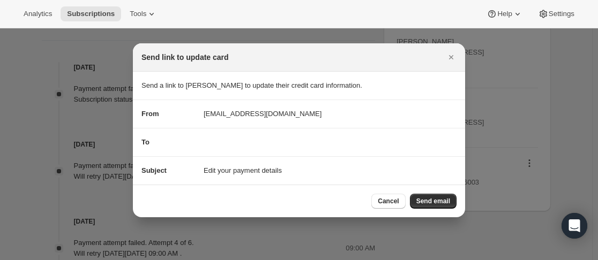
scroll to position [0, 0]
click at [436, 199] on span "Send email" at bounding box center [433, 201] width 34 height 9
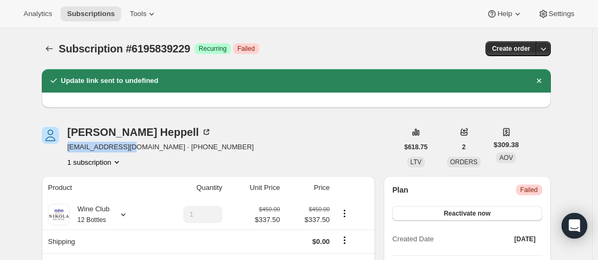
drag, startPoint x: 67, startPoint y: 148, endPoint x: 131, endPoint y: 148, distance: 63.2
click at [131, 148] on div "[PERSON_NAME] [PERSON_NAME][EMAIL_ADDRESS][DOMAIN_NAME] · [PHONE_NUMBER] 1 subs…" at bounding box center [220, 147] width 356 height 41
copy span "[EMAIL_ADDRESS][DOMAIN_NAME]"
click at [306, 127] on div "[PERSON_NAME] [PERSON_NAME][EMAIL_ADDRESS][DOMAIN_NAME] · [PHONE_NUMBER] 1 subs…" at bounding box center [220, 147] width 356 height 41
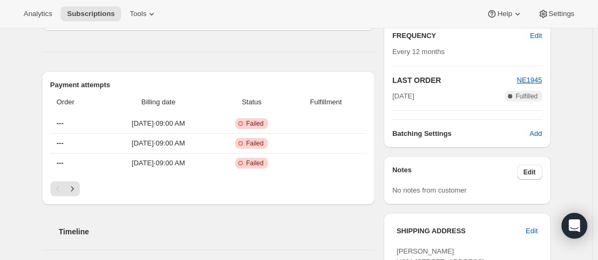
scroll to position [482, 0]
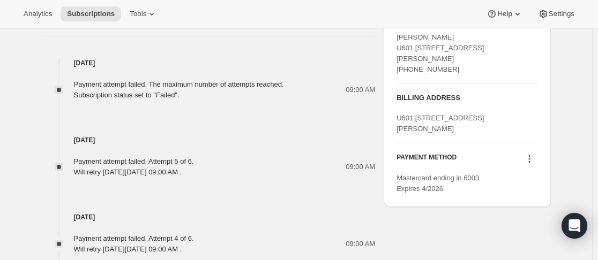
click at [529, 164] on icon at bounding box center [529, 159] width 11 height 11
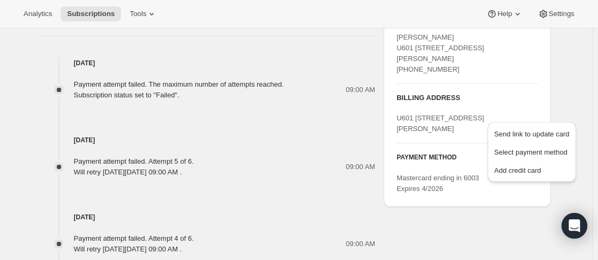
click at [529, 164] on icon at bounding box center [529, 159] width 11 height 11
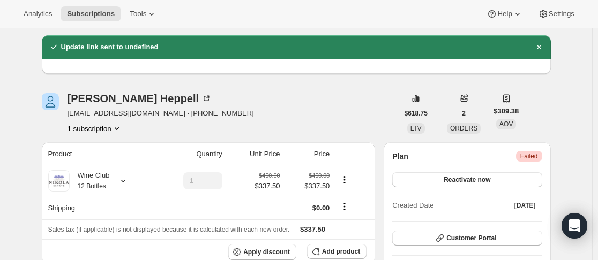
scroll to position [0, 0]
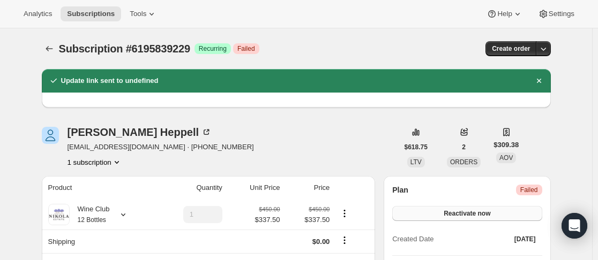
click at [501, 217] on button "Reactivate now" at bounding box center [466, 213] width 149 height 15
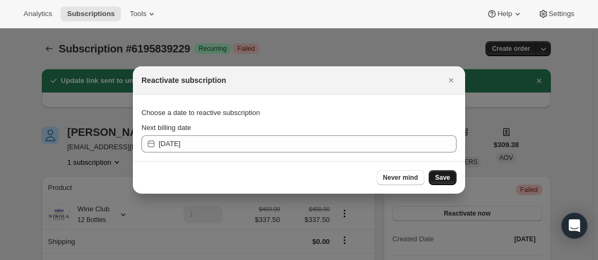
click at [443, 179] on span "Save" at bounding box center [442, 178] width 15 height 9
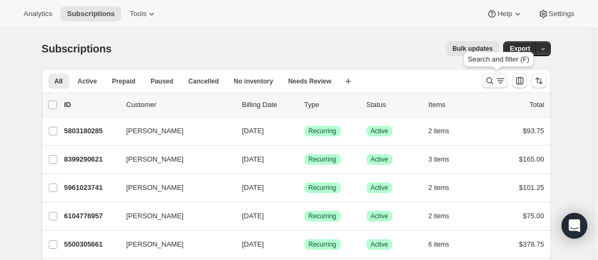
click at [491, 82] on icon "Search and filter results" at bounding box center [489, 81] width 11 height 11
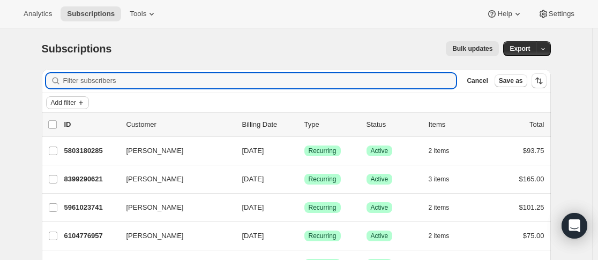
click at [54, 104] on span "Add filter" at bounding box center [63, 103] width 25 height 9
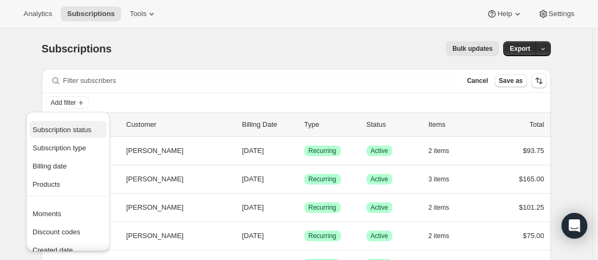
click at [82, 132] on span "Subscription status" at bounding box center [62, 130] width 59 height 8
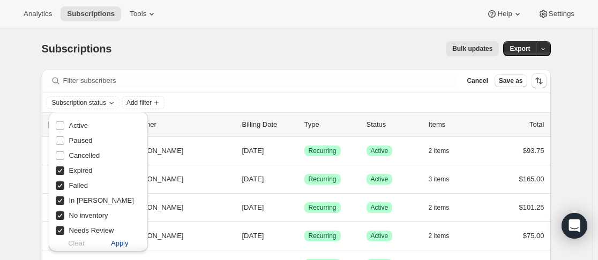
click at [118, 245] on span "Apply" at bounding box center [120, 243] width 18 height 11
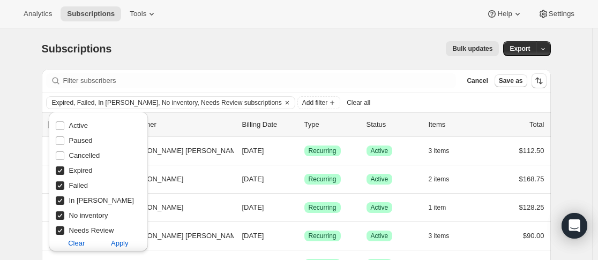
click at [413, 100] on div "Expired, Failed, In [PERSON_NAME], No inventory, Needs Review subscriptions Add…" at bounding box center [296, 102] width 500 height 13
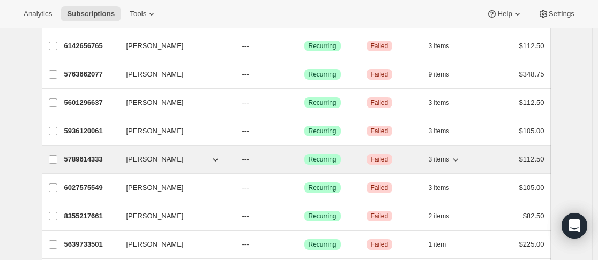
scroll to position [536, 0]
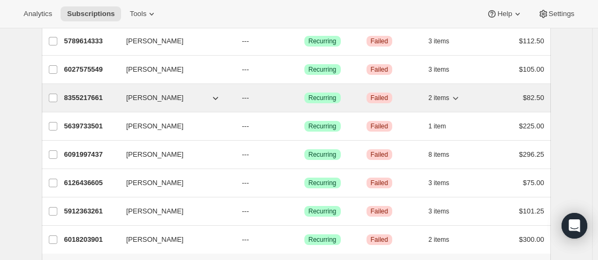
click at [117, 96] on p "8355217661" at bounding box center [91, 98] width 54 height 11
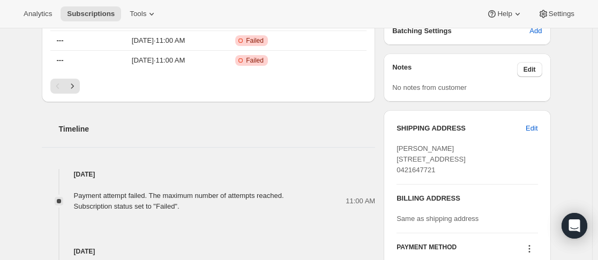
scroll to position [482, 0]
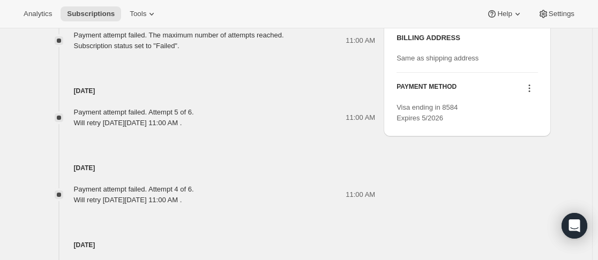
click at [526, 94] on icon at bounding box center [529, 88] width 11 height 11
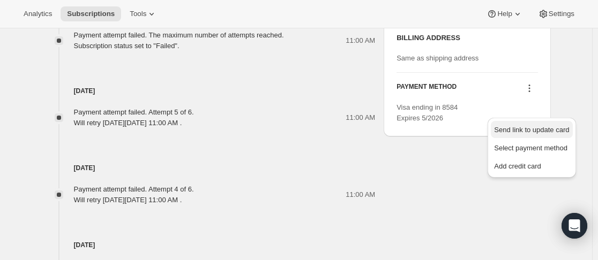
click at [532, 130] on span "Send link to update card" at bounding box center [531, 130] width 75 height 8
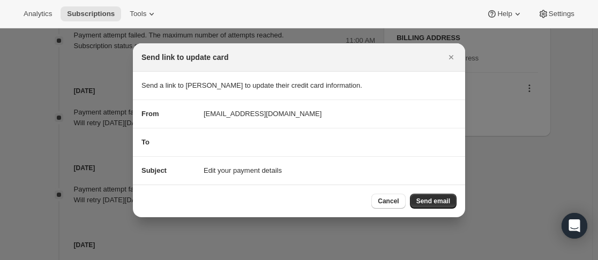
click at [428, 197] on button "Send email" at bounding box center [433, 201] width 47 height 15
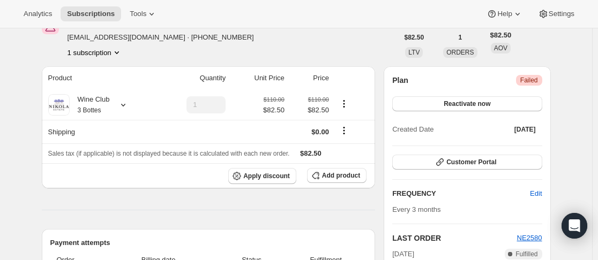
scroll to position [107, 0]
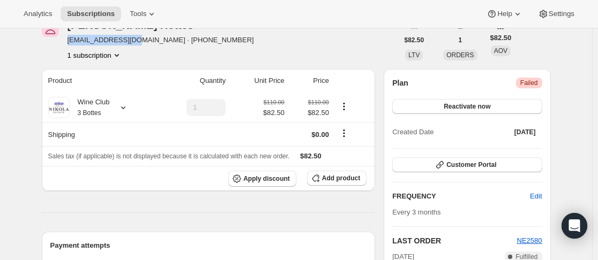
drag, startPoint x: 68, startPoint y: 41, endPoint x: 133, endPoint y: 40, distance: 64.8
click at [133, 40] on div "[PERSON_NAME] [EMAIL_ADDRESS][DOMAIN_NAME] · [PHONE_NUMBER] 1 subscription" at bounding box center [220, 40] width 356 height 41
copy span "[EMAIL_ADDRESS][DOMAIN_NAME]"
click at [490, 112] on button "Reactivate now" at bounding box center [466, 106] width 149 height 15
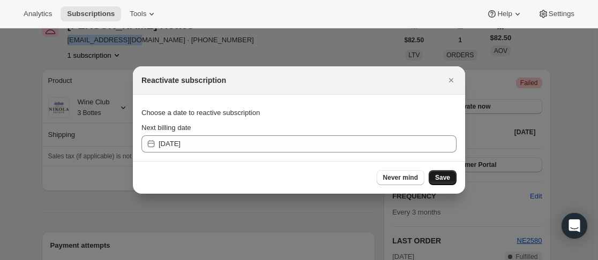
click at [447, 182] on button "Save" at bounding box center [442, 177] width 28 height 15
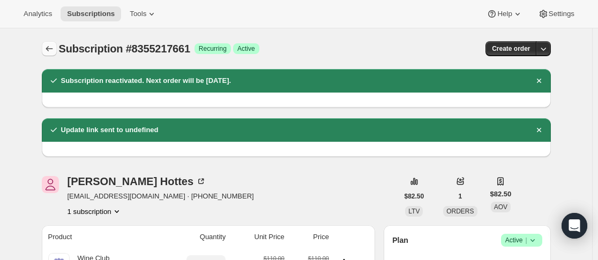
click at [54, 51] on icon "Subscriptions" at bounding box center [49, 48] width 11 height 11
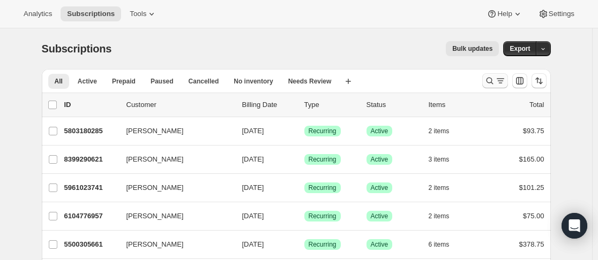
click at [488, 85] on icon "Search and filter results" at bounding box center [489, 81] width 11 height 11
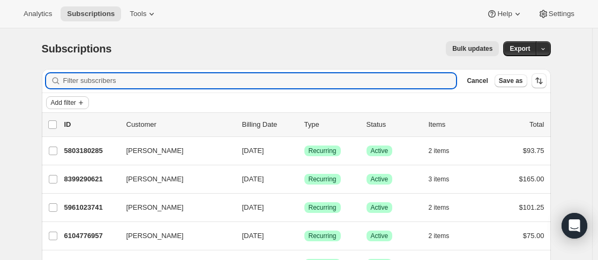
click at [63, 101] on span "Add filter" at bounding box center [63, 103] width 25 height 9
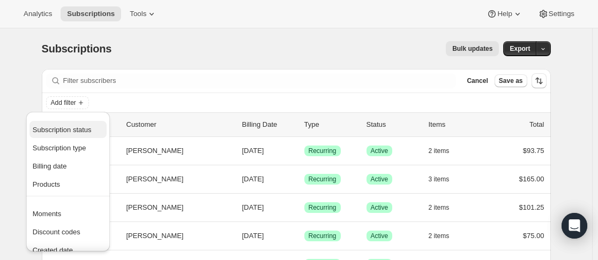
click at [69, 135] on button "Subscription status" at bounding box center [67, 129] width 77 height 17
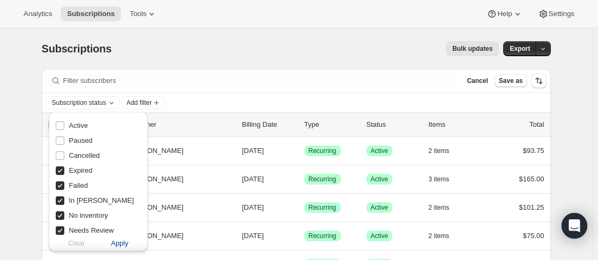
click at [126, 245] on span "Apply" at bounding box center [120, 243] width 18 height 11
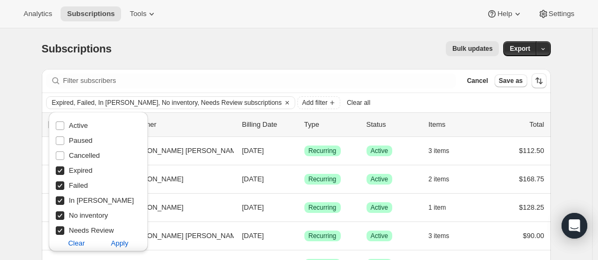
drag, startPoint x: 117, startPoint y: 105, endPoint x: 441, endPoint y: 107, distance: 324.0
click at [441, 107] on div "Expired, Failed, In [PERSON_NAME], No inventory, Needs Review subscriptions Add…" at bounding box center [296, 102] width 500 height 13
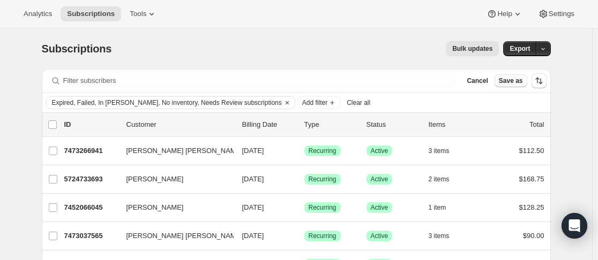
click at [514, 82] on span "Save as" at bounding box center [511, 81] width 24 height 9
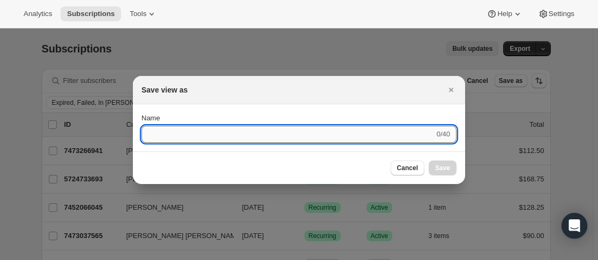
drag, startPoint x: 356, startPoint y: 126, endPoint x: 349, endPoint y: 139, distance: 14.6
click at [353, 132] on input "Name" at bounding box center [287, 134] width 293 height 17
click at [349, 139] on input "Name" at bounding box center [287, 134] width 293 height 17
type input "check"
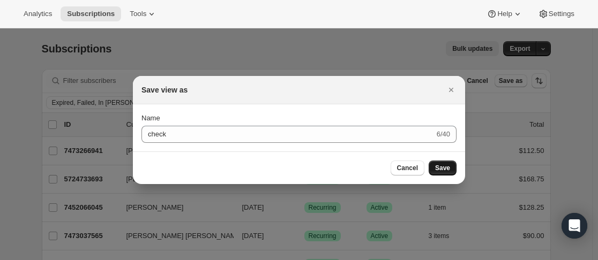
click at [451, 168] on button "Save" at bounding box center [442, 168] width 28 height 15
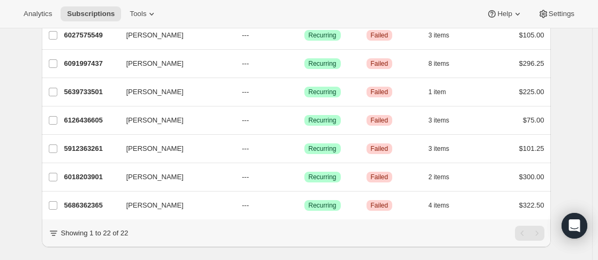
scroll to position [549, 0]
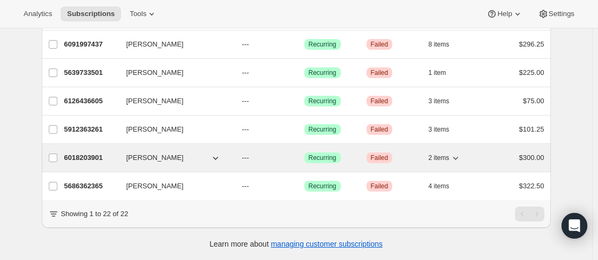
click at [126, 150] on div "6018203901 [PERSON_NAME] --- Success Recurring Critical Failed 2 items $300.00" at bounding box center [304, 157] width 480 height 15
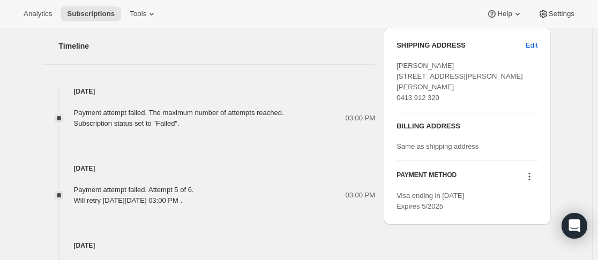
scroll to position [428, 0]
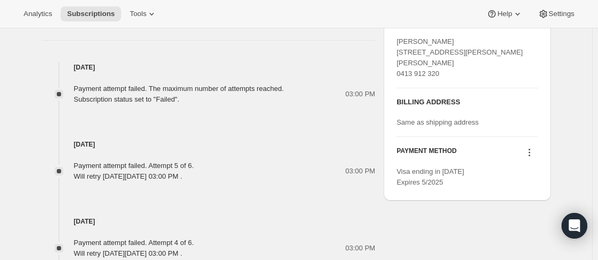
click at [528, 158] on icon at bounding box center [529, 152] width 11 height 11
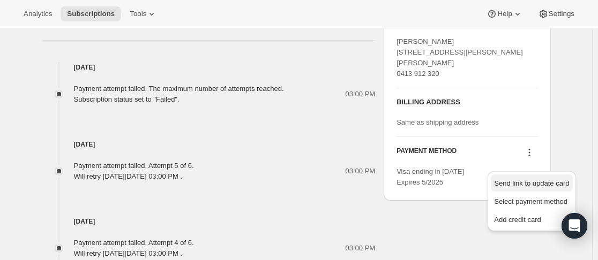
click at [532, 189] on button "Send link to update card" at bounding box center [531, 183] width 81 height 17
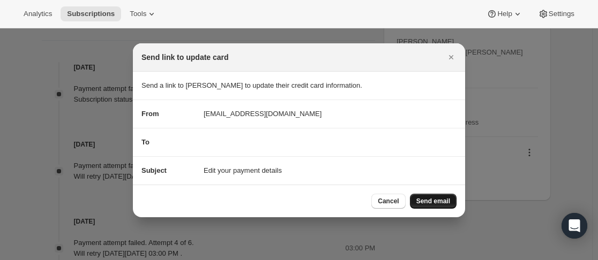
click at [427, 200] on span "Send email" at bounding box center [433, 201] width 34 height 9
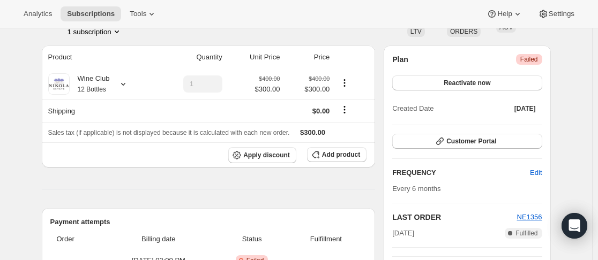
scroll to position [107, 0]
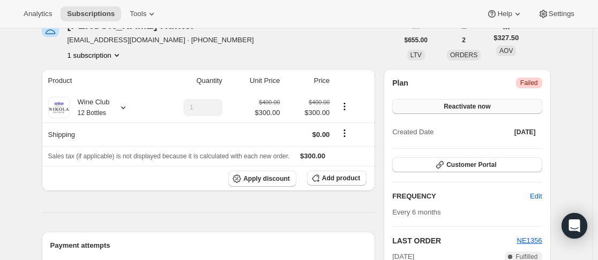
click at [454, 102] on button "Reactivate now" at bounding box center [466, 106] width 149 height 15
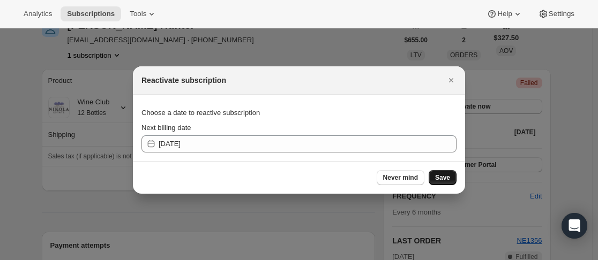
click at [434, 177] on button "Save" at bounding box center [442, 177] width 28 height 15
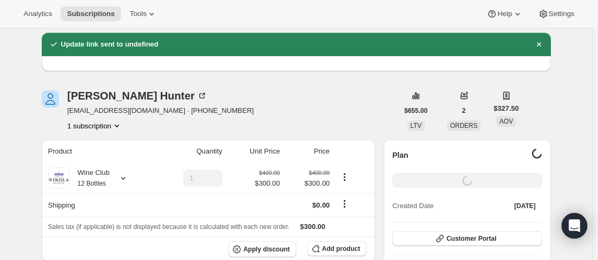
scroll to position [0, 0]
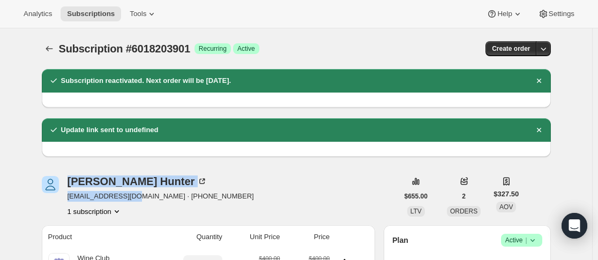
drag, startPoint x: 66, startPoint y: 199, endPoint x: 223, endPoint y: 202, distance: 156.4
click at [140, 199] on div "[PERSON_NAME] [EMAIL_ADDRESS][DOMAIN_NAME] · [PHONE_NUMBER] 1 subscription" at bounding box center [220, 196] width 356 height 41
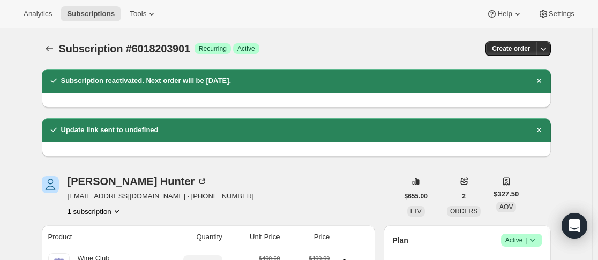
click at [316, 200] on div "[PERSON_NAME] [EMAIL_ADDRESS][DOMAIN_NAME] · [PHONE_NUMBER] 1 subscription" at bounding box center [220, 196] width 356 height 41
drag, startPoint x: 146, startPoint y: 198, endPoint x: 71, endPoint y: 197, distance: 75.0
click at [71, 197] on span "[EMAIL_ADDRESS][DOMAIN_NAME] · [PHONE_NUMBER]" at bounding box center [160, 196] width 186 height 11
copy span "[EMAIL_ADDRESS][DOMAIN_NAME]"
click at [53, 46] on icon "Subscriptions" at bounding box center [49, 48] width 11 height 11
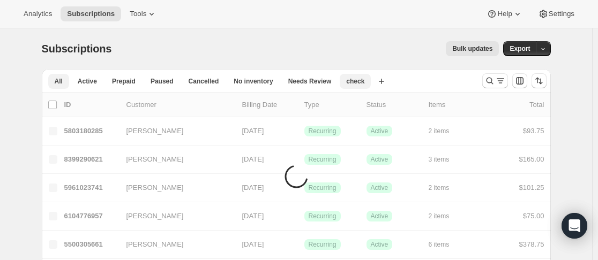
click at [346, 83] on span "check" at bounding box center [355, 81] width 18 height 9
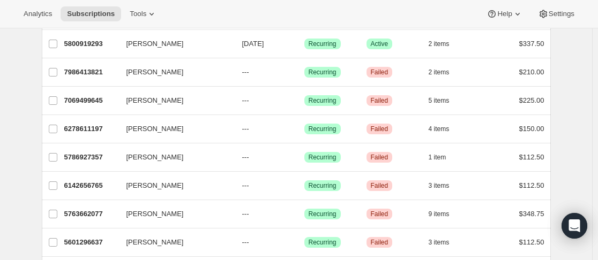
scroll to position [268, 0]
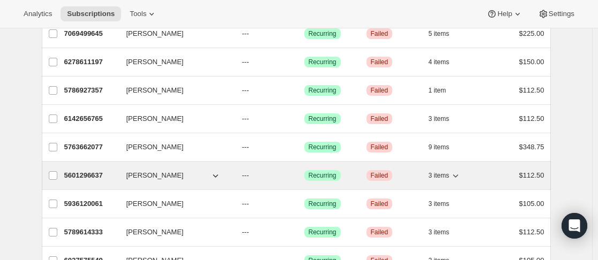
click at [125, 182] on div "5601296637 [PERSON_NAME] --- Success Recurring Critical Failed 3 items $112.50" at bounding box center [304, 175] width 480 height 15
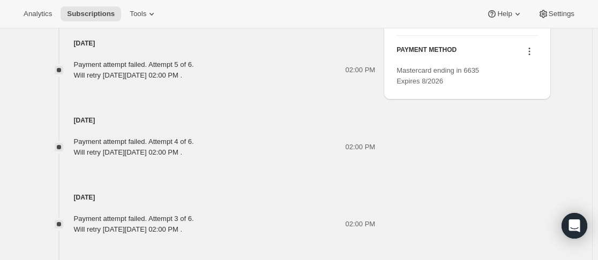
scroll to position [536, 0]
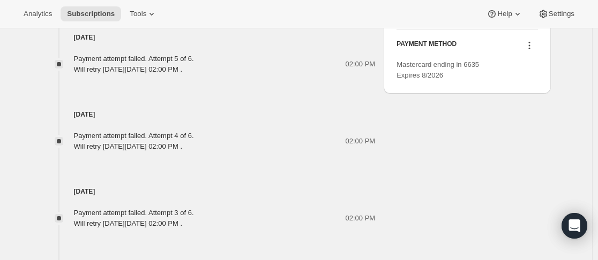
click at [528, 51] on icon at bounding box center [529, 45] width 11 height 11
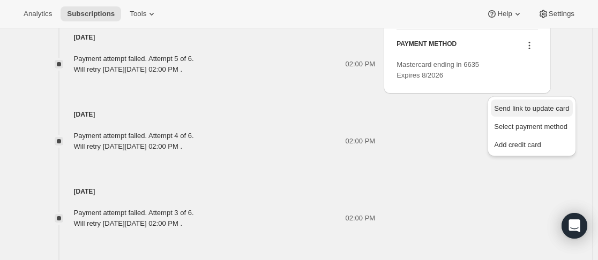
click at [533, 108] on span "Send link to update card" at bounding box center [531, 108] width 75 height 8
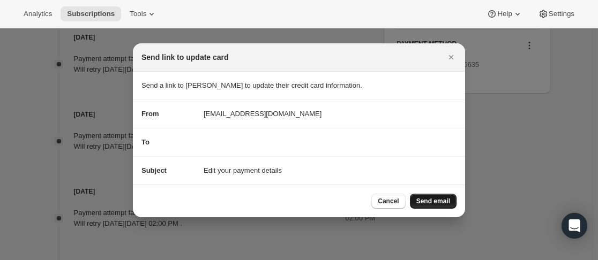
click at [439, 202] on span "Send email" at bounding box center [433, 201] width 34 height 9
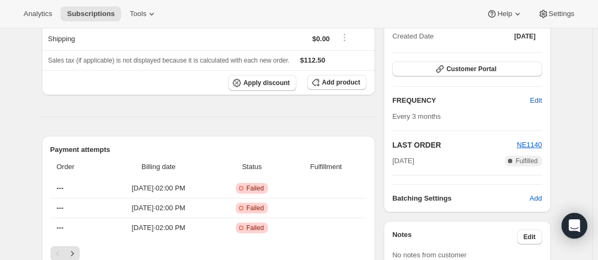
scroll to position [107, 0]
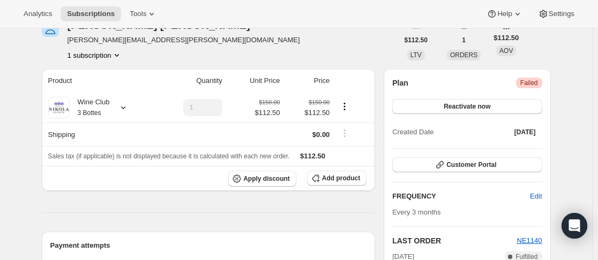
click at [438, 99] on div "Plan Critical Failed Reactivate now Created Date [DATE]" at bounding box center [466, 109] width 149 height 62
click at [441, 109] on button "Reactivate now" at bounding box center [466, 106] width 149 height 15
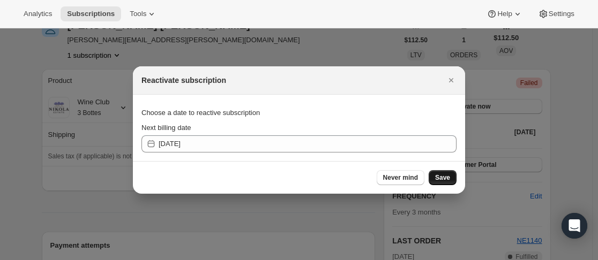
click at [444, 175] on span "Save" at bounding box center [442, 178] width 15 height 9
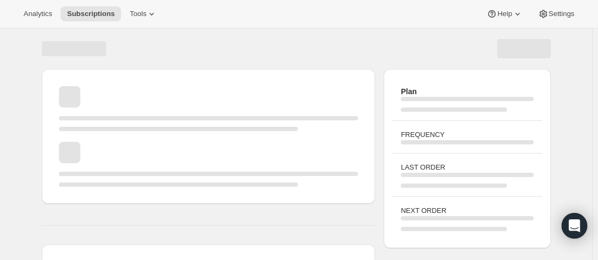
drag, startPoint x: 64, startPoint y: 150, endPoint x: 158, endPoint y: 158, distance: 94.5
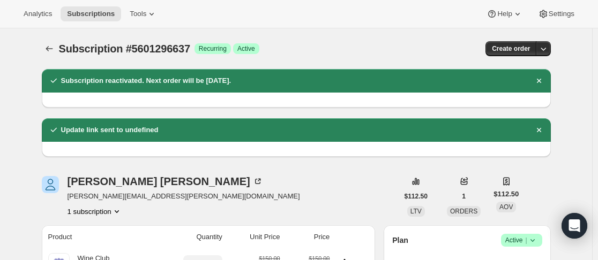
click at [192, 185] on div "[PERSON_NAME] Kelly [EMAIL_ADDRESS][PERSON_NAME][DOMAIN_NAME] 1 subscription" at bounding box center [220, 196] width 356 height 41
drag, startPoint x: 171, startPoint y: 199, endPoint x: 72, endPoint y: 195, distance: 98.6
click at [72, 195] on div "[PERSON_NAME] Kelly [EMAIL_ADDRESS][PERSON_NAME][DOMAIN_NAME] 1 subscription" at bounding box center [220, 196] width 356 height 41
drag, startPoint x: 68, startPoint y: 198, endPoint x: 160, endPoint y: 195, distance: 91.6
click at [160, 195] on div "[PERSON_NAME] Kelly [EMAIL_ADDRESS][PERSON_NAME][DOMAIN_NAME] 1 subscription" at bounding box center [220, 196] width 356 height 41
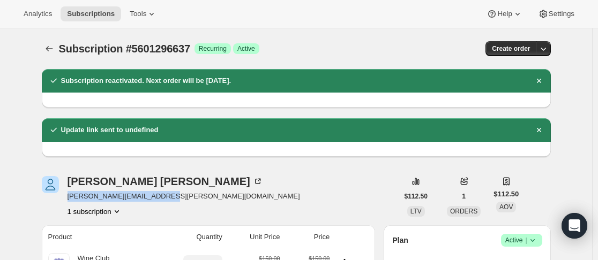
copy span "[PERSON_NAME][EMAIL_ADDRESS][PERSON_NAME][DOMAIN_NAME]"
click at [48, 48] on icon "Subscriptions" at bounding box center [49, 48] width 11 height 11
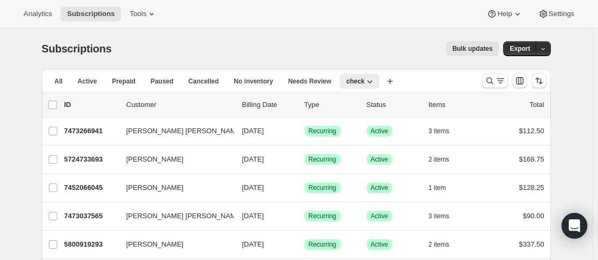
scroll to position [161, 0]
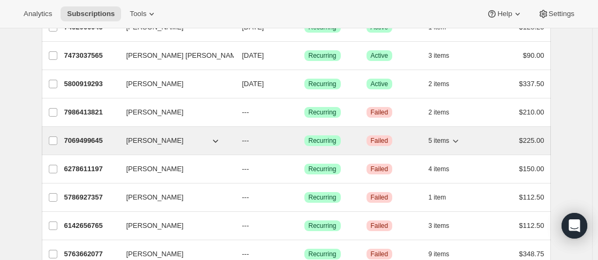
click at [118, 139] on p "7069499645" at bounding box center [91, 140] width 54 height 11
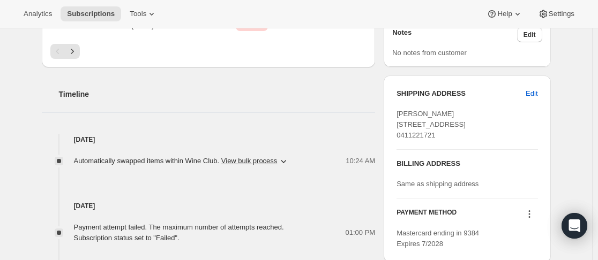
scroll to position [428, 0]
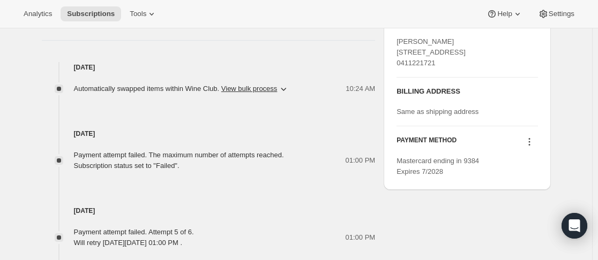
click at [530, 147] on icon at bounding box center [529, 142] width 11 height 11
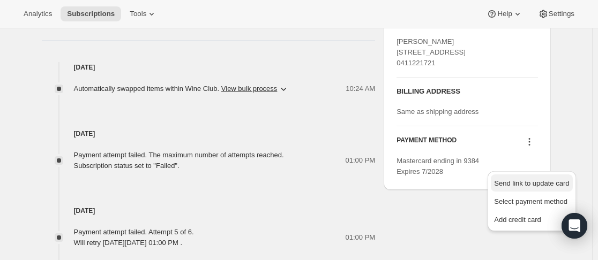
click at [522, 182] on span "Send link to update card" at bounding box center [531, 183] width 75 height 8
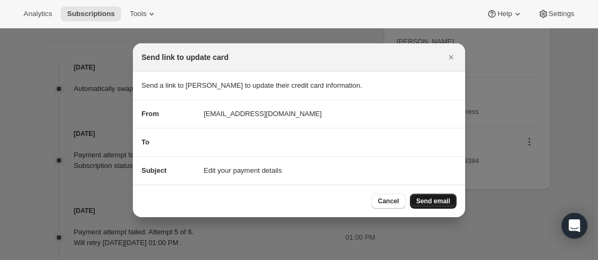
click at [447, 195] on button "Send email" at bounding box center [433, 201] width 47 height 15
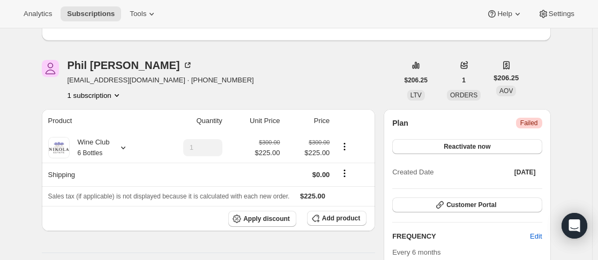
scroll to position [0, 0]
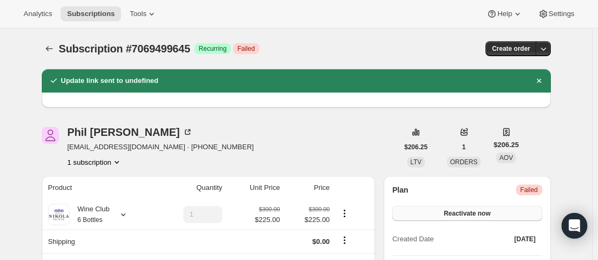
click at [466, 212] on span "Reactivate now" at bounding box center [466, 213] width 47 height 9
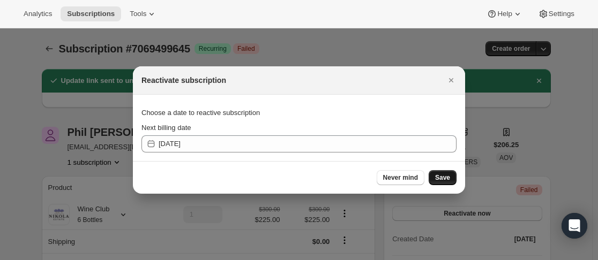
click at [450, 177] on button "Save" at bounding box center [442, 177] width 28 height 15
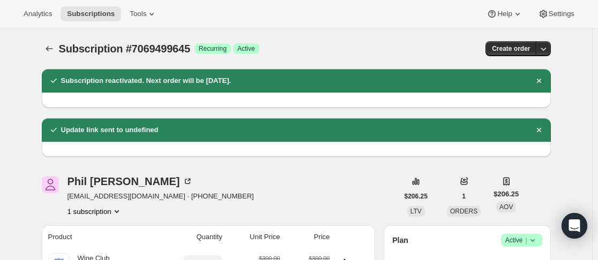
drag, startPoint x: 70, startPoint y: 147, endPoint x: 153, endPoint y: 148, distance: 83.0
click at [208, 178] on div "[PERSON_NAME] [EMAIL_ADDRESS][DOMAIN_NAME] · [PHONE_NUMBER] 1 subscription" at bounding box center [220, 196] width 356 height 41
drag, startPoint x: 66, startPoint y: 198, endPoint x: 139, endPoint y: 195, distance: 72.9
click at [150, 194] on div "[PERSON_NAME] [EMAIL_ADDRESS][DOMAIN_NAME] · [PHONE_NUMBER] 1 subscription" at bounding box center [220, 196] width 356 height 41
copy span "[EMAIL_ADDRESS][DOMAIN_NAME]"
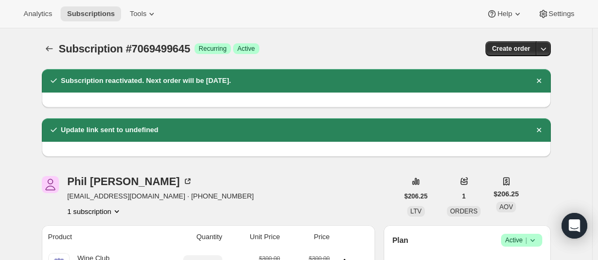
click at [348, 191] on div "[PERSON_NAME] [EMAIL_ADDRESS][DOMAIN_NAME] · [PHONE_NUMBER] 1 subscription" at bounding box center [220, 196] width 356 height 41
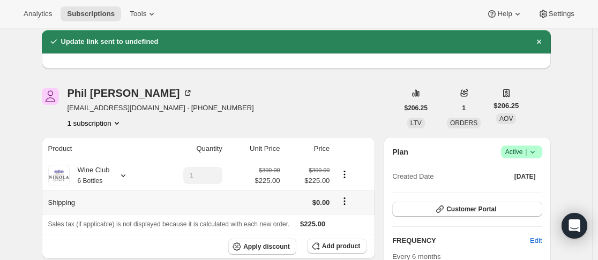
scroll to position [107, 0]
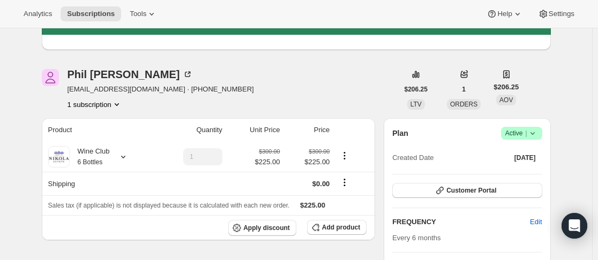
click at [281, 104] on div "[PERSON_NAME] [EMAIL_ADDRESS][DOMAIN_NAME] · [PHONE_NUMBER] 1 subscription" at bounding box center [220, 89] width 356 height 41
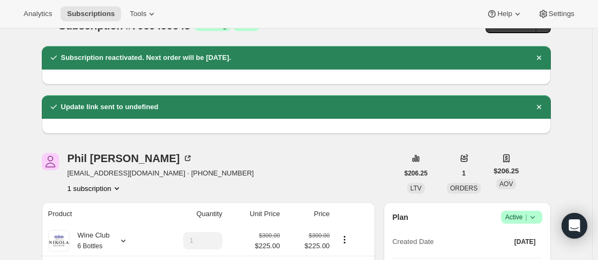
scroll to position [0, 0]
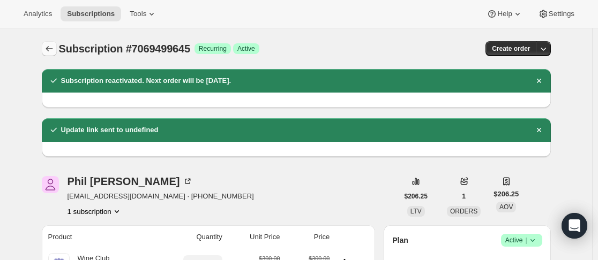
click at [52, 44] on icon "Subscriptions" at bounding box center [49, 48] width 11 height 11
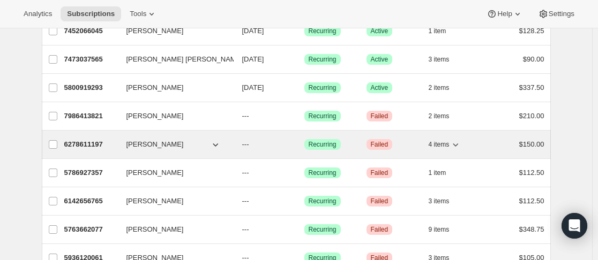
scroll to position [161, 0]
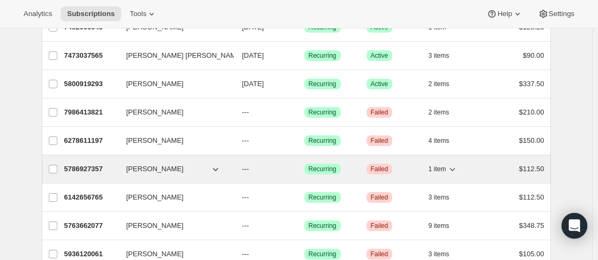
click at [116, 169] on p "5786927357" at bounding box center [91, 169] width 54 height 11
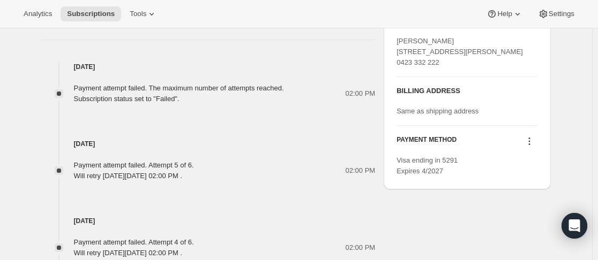
scroll to position [428, 0]
click at [531, 147] on icon at bounding box center [529, 142] width 11 height 11
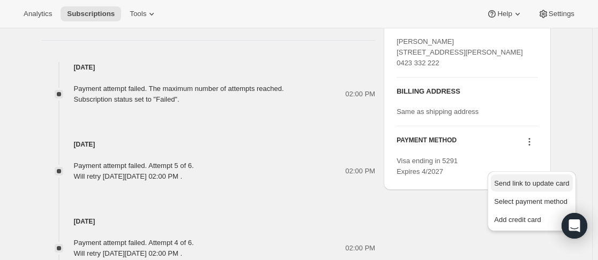
click at [521, 184] on span "Send link to update card" at bounding box center [531, 183] width 75 height 8
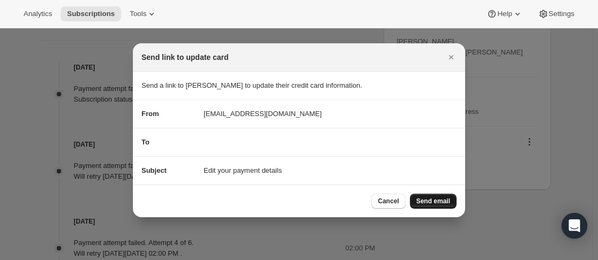
click at [428, 195] on button "Send email" at bounding box center [433, 201] width 47 height 15
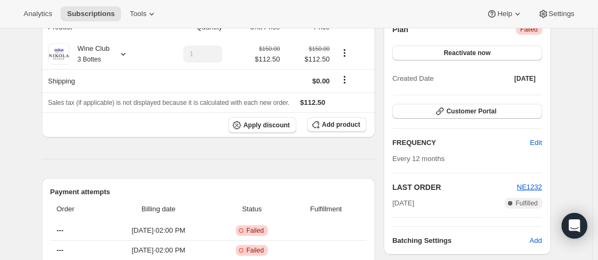
scroll to position [0, 0]
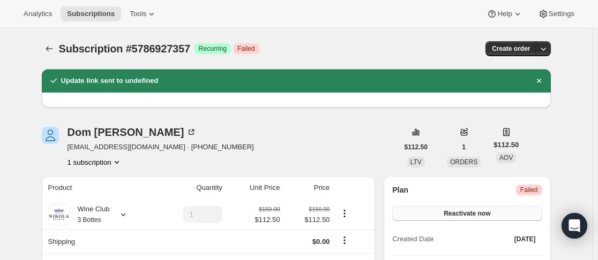
click at [490, 213] on span "Reactivate now" at bounding box center [466, 213] width 47 height 9
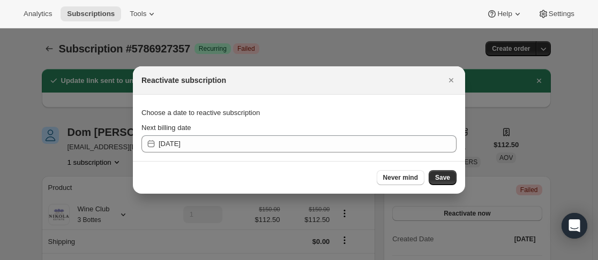
click at [444, 187] on div "Never mind Save" at bounding box center [299, 177] width 332 height 33
click at [445, 181] on span "Save" at bounding box center [442, 178] width 15 height 9
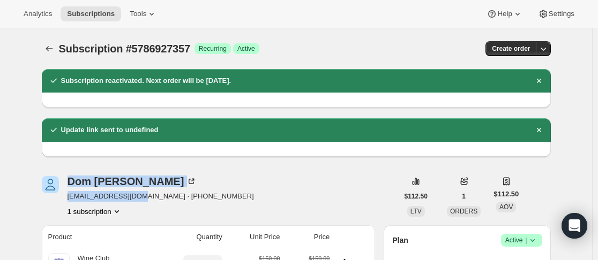
drag, startPoint x: 65, startPoint y: 196, endPoint x: 141, endPoint y: 200, distance: 76.7
click at [141, 200] on div "[PERSON_NAME] [EMAIL_ADDRESS][DOMAIN_NAME] · [PHONE_NUMBER] 1 subscription" at bounding box center [220, 196] width 356 height 41
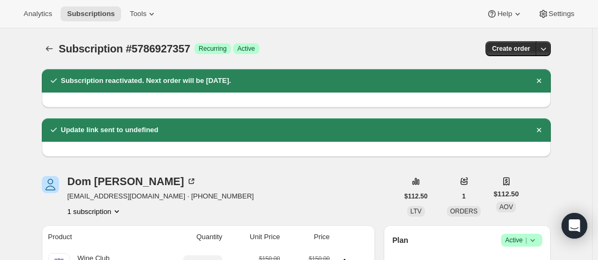
click at [235, 192] on div "[PERSON_NAME] [EMAIL_ADDRESS][DOMAIN_NAME] · [PHONE_NUMBER] 1 subscription" at bounding box center [220, 196] width 356 height 41
drag, startPoint x: 143, startPoint y: 196, endPoint x: 70, endPoint y: 199, distance: 73.4
click at [70, 199] on span "[EMAIL_ADDRESS][DOMAIN_NAME] · [PHONE_NUMBER]" at bounding box center [160, 196] width 186 height 11
copy span "[EMAIL_ADDRESS][DOMAIN_NAME]"
click at [67, 227] on th "Product" at bounding box center [98, 237] width 112 height 24
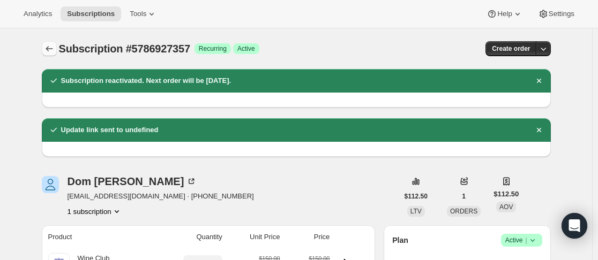
click at [47, 43] on button "Subscriptions" at bounding box center [49, 48] width 15 height 15
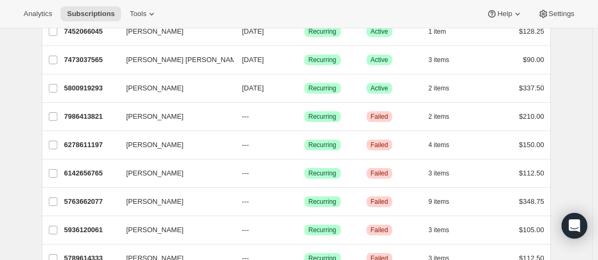
scroll to position [161, 0]
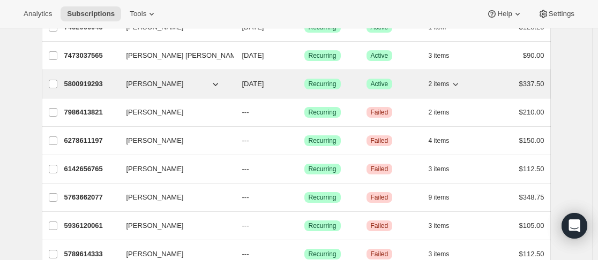
click at [117, 83] on p "5800919293" at bounding box center [91, 84] width 54 height 11
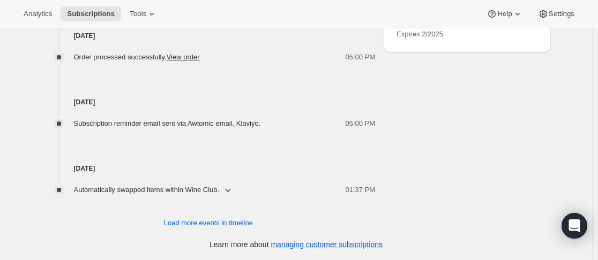
scroll to position [619, 0]
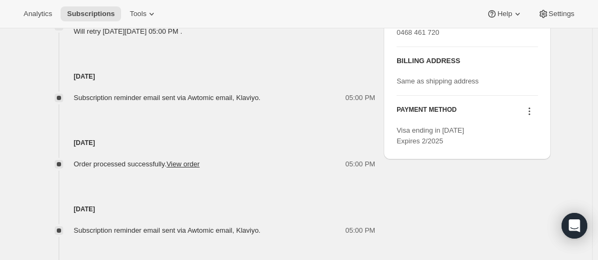
click at [530, 117] on icon at bounding box center [529, 111] width 11 height 11
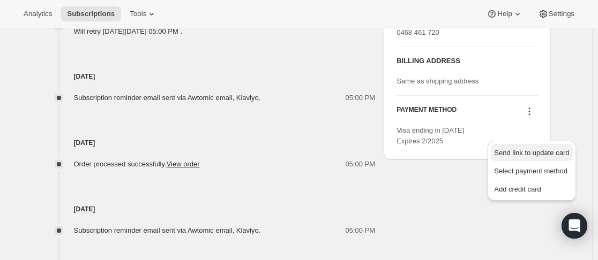
click at [526, 149] on span "Send link to update card" at bounding box center [531, 153] width 75 height 8
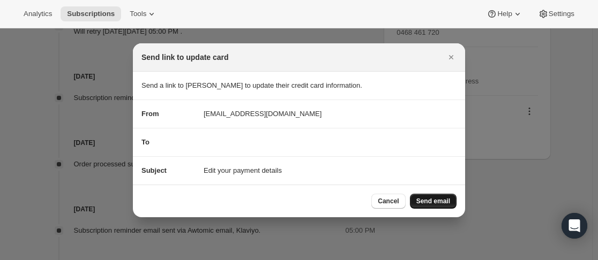
click at [452, 203] on button "Send email" at bounding box center [433, 201] width 47 height 15
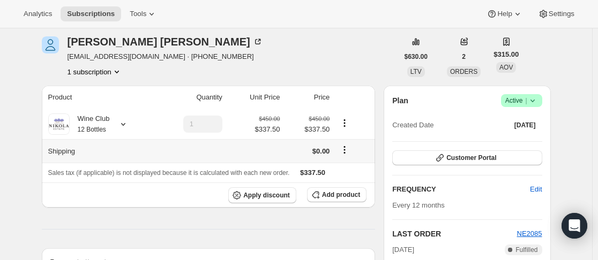
scroll to position [214, 0]
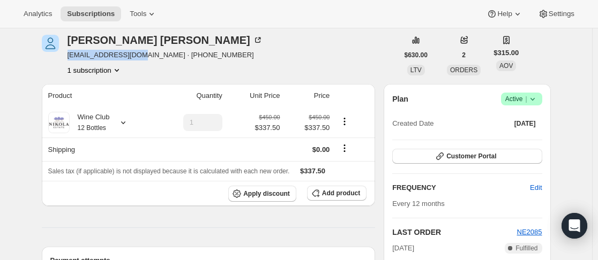
drag, startPoint x: 67, startPoint y: 58, endPoint x: 139, endPoint y: 58, distance: 71.8
click at [139, 58] on div "[PERSON_NAME] [EMAIL_ADDRESS][DOMAIN_NAME] · [PHONE_NUMBER] 1 subscription" at bounding box center [220, 55] width 356 height 41
click at [488, 160] on span "Customer Portal" at bounding box center [471, 156] width 50 height 9
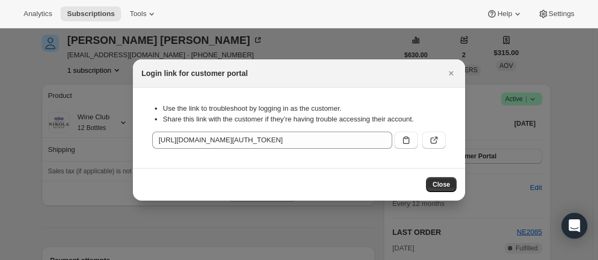
click at [452, 91] on section "Use the link to troubleshoot by logging in as the customer. Share this link wit…" at bounding box center [299, 128] width 332 height 80
click at [453, 74] on icon "Close" at bounding box center [451, 73] width 11 height 11
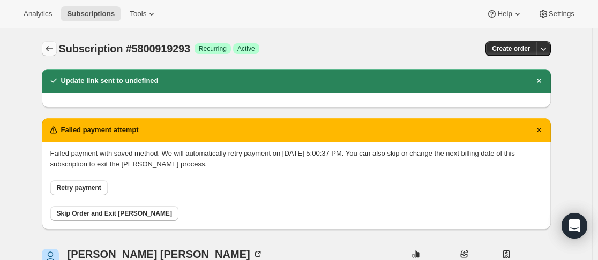
click at [55, 42] on button "Subscriptions" at bounding box center [49, 48] width 15 height 15
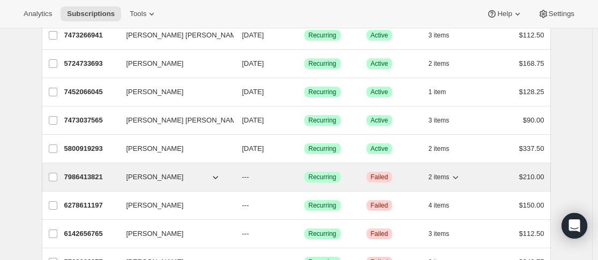
scroll to position [107, 0]
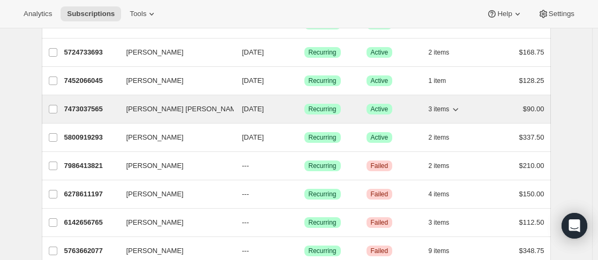
click at [122, 114] on div "7473037565 [PERSON_NAME] [PERSON_NAME] [DATE] Success Recurring Success Active …" at bounding box center [304, 109] width 480 height 15
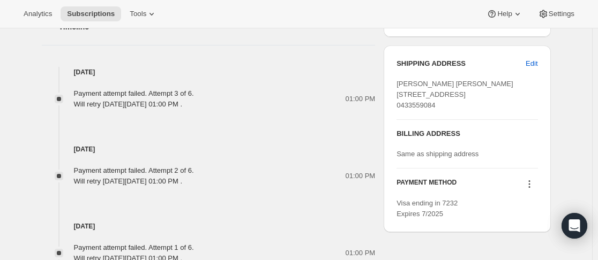
scroll to position [589, 0]
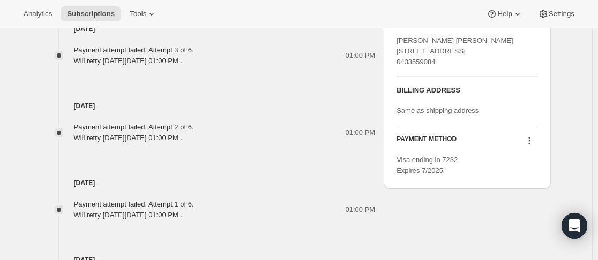
click at [534, 146] on icon at bounding box center [529, 140] width 11 height 11
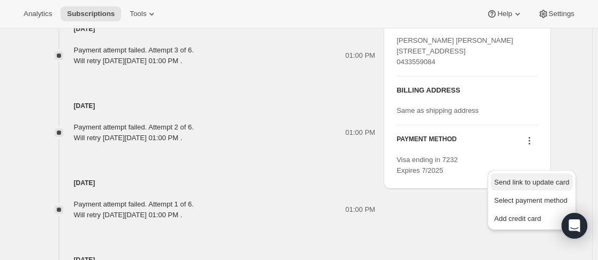
click at [530, 180] on span "Send link to update card" at bounding box center [531, 182] width 75 height 8
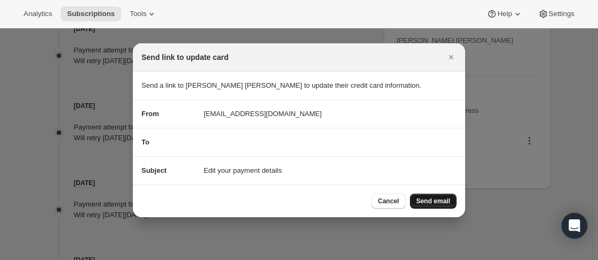
click at [440, 205] on span "Send email" at bounding box center [433, 201] width 34 height 9
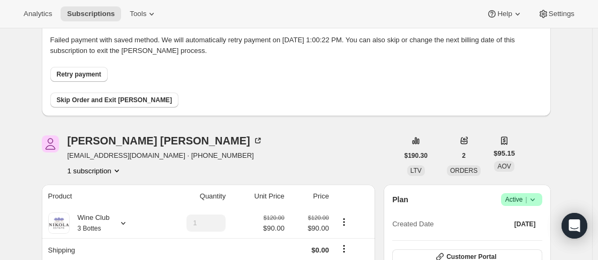
scroll to position [161, 0]
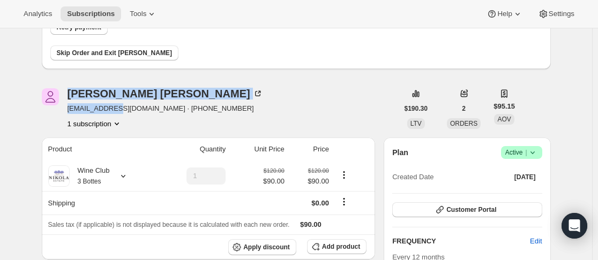
drag, startPoint x: 63, startPoint y: 108, endPoint x: 117, endPoint y: 107, distance: 54.1
click at [117, 107] on div "[PERSON_NAME] [PERSON_NAME] [EMAIL_ADDRESS][DOMAIN_NAME] · [PHONE_NUMBER] 1 sub…" at bounding box center [220, 108] width 356 height 41
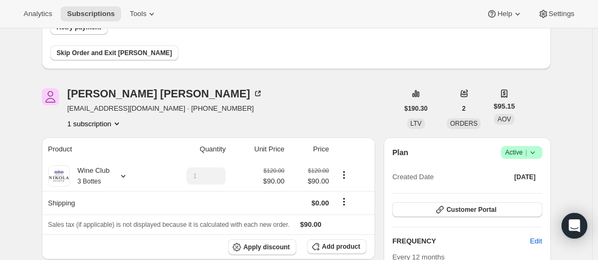
click at [261, 103] on div "[PERSON_NAME] [PERSON_NAME] [EMAIL_ADDRESS][DOMAIN_NAME] · [PHONE_NUMBER] 1 sub…" at bounding box center [220, 108] width 356 height 41
drag, startPoint x: 148, startPoint y: 109, endPoint x: 88, endPoint y: 104, distance: 60.7
click at [70, 111] on span "[EMAIL_ADDRESS][DOMAIN_NAME] · [PHONE_NUMBER]" at bounding box center [164, 108] width 195 height 11
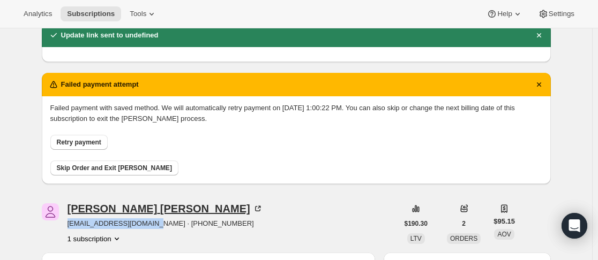
scroll to position [0, 0]
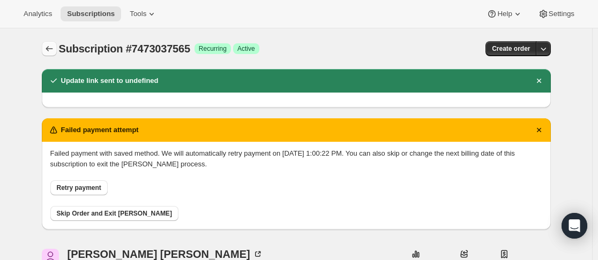
click at [55, 53] on icon "Subscriptions" at bounding box center [49, 48] width 11 height 11
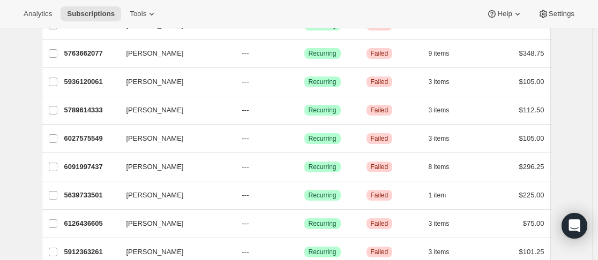
scroll to position [114, 0]
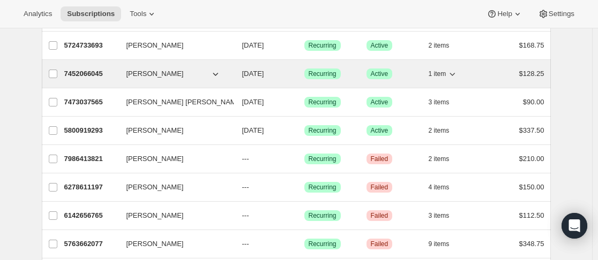
click at [112, 73] on p "7452066045" at bounding box center [91, 74] width 54 height 11
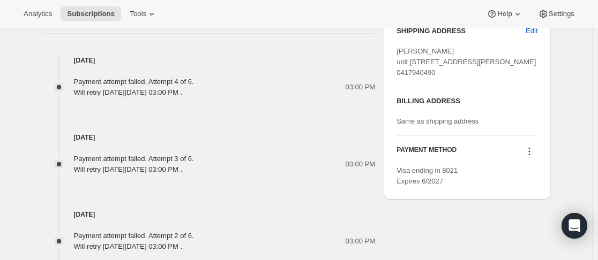
scroll to position [643, 0]
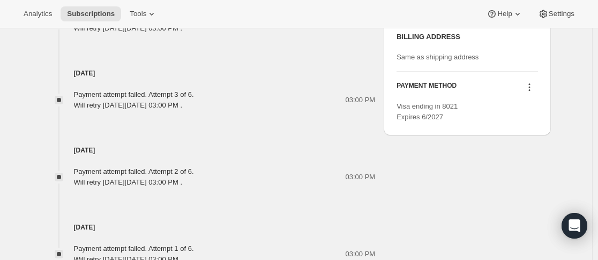
click at [534, 93] on icon at bounding box center [529, 87] width 11 height 11
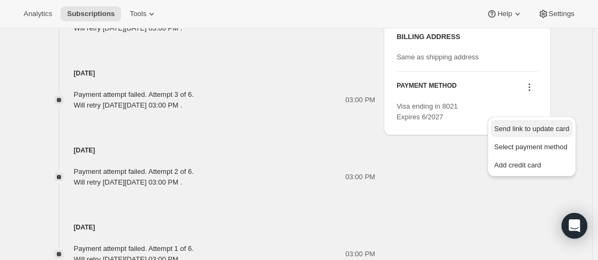
click at [530, 128] on span "Send link to update card" at bounding box center [531, 129] width 75 height 8
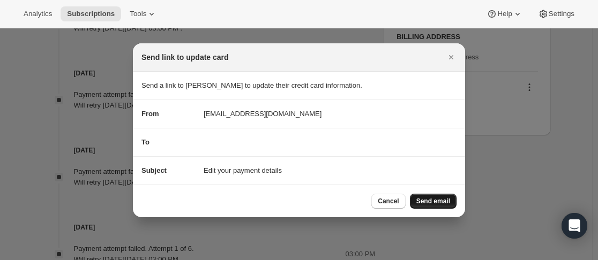
click at [442, 202] on span "Send email" at bounding box center [433, 201] width 34 height 9
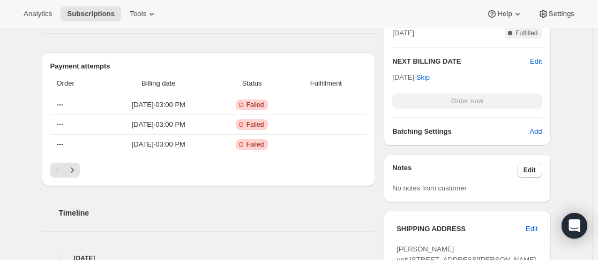
scroll to position [428, 0]
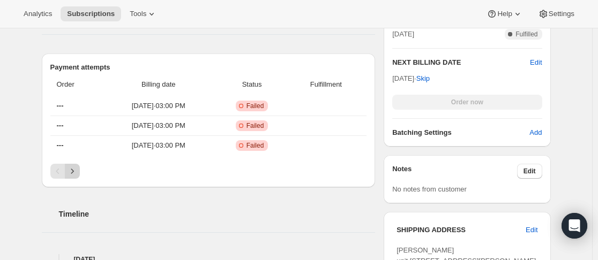
click at [70, 170] on icon "Next" at bounding box center [72, 171] width 11 height 11
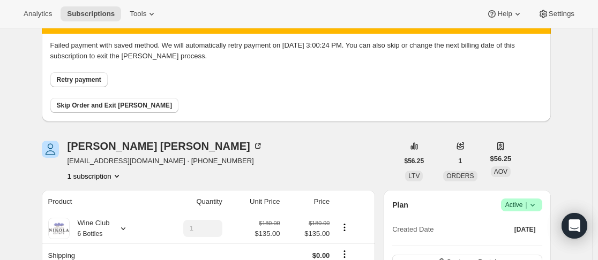
scroll to position [107, 0]
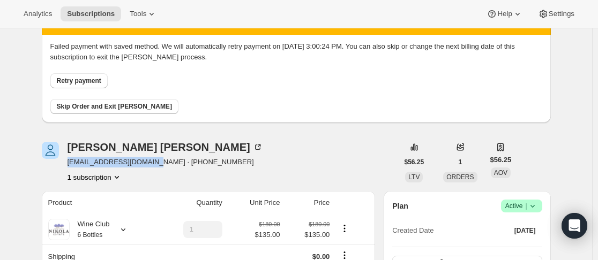
drag, startPoint x: 70, startPoint y: 165, endPoint x: 147, endPoint y: 163, distance: 77.1
click at [147, 163] on span "[EMAIL_ADDRESS][DOMAIN_NAME] · [PHONE_NUMBER]" at bounding box center [164, 162] width 195 height 11
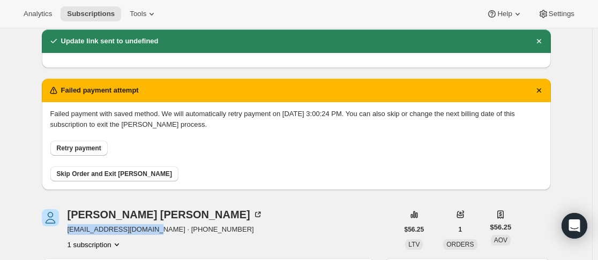
scroll to position [0, 0]
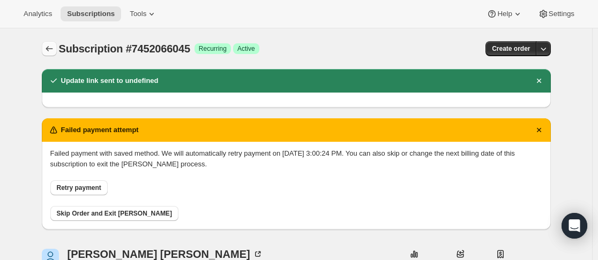
click at [53, 49] on icon "Subscriptions" at bounding box center [49, 48] width 11 height 11
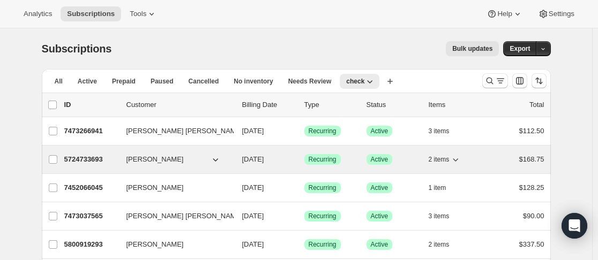
click at [118, 163] on p "5724733693" at bounding box center [91, 159] width 54 height 11
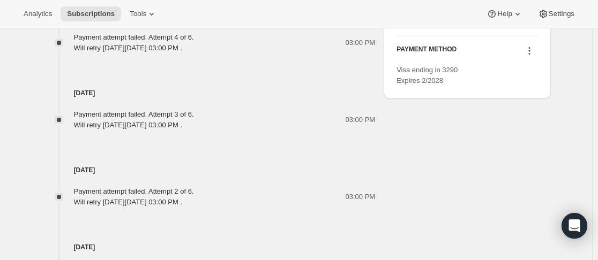
scroll to position [589, 0]
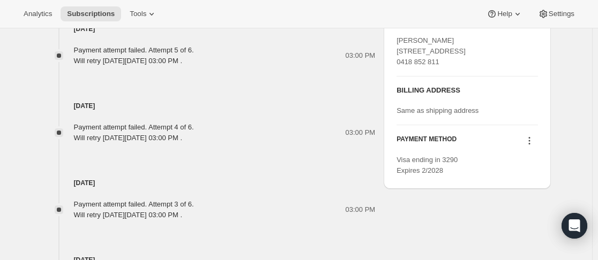
click at [532, 146] on icon at bounding box center [529, 140] width 11 height 11
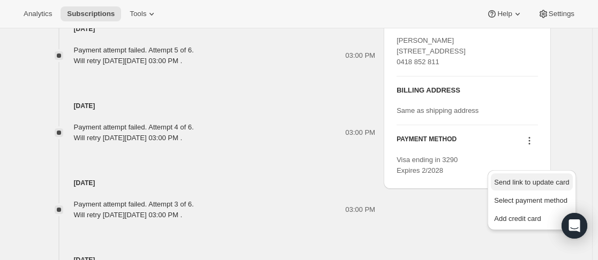
click at [518, 183] on span "Send link to update card" at bounding box center [531, 182] width 75 height 8
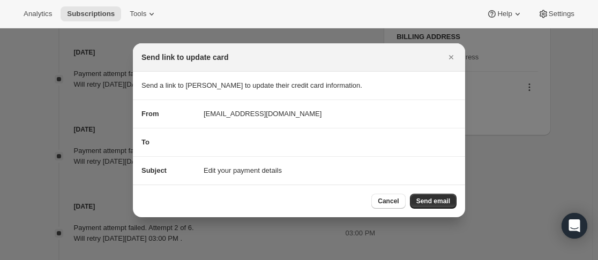
scroll to position [0, 0]
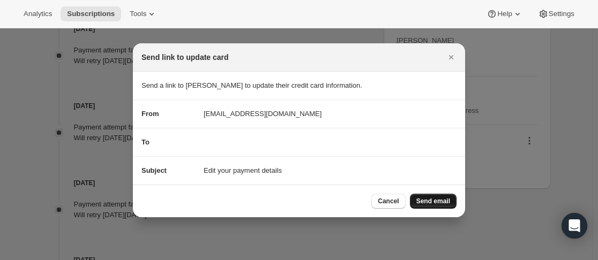
click at [453, 202] on button "Send email" at bounding box center [433, 201] width 47 height 15
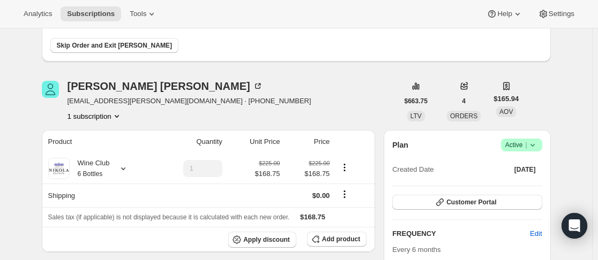
scroll to position [161, 0]
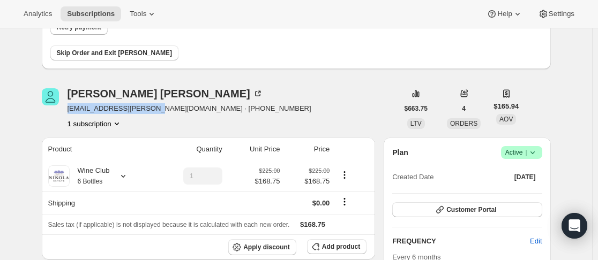
drag, startPoint x: 71, startPoint y: 110, endPoint x: 153, endPoint y: 111, distance: 81.4
click at [153, 111] on span "[EMAIL_ADDRESS][PERSON_NAME][DOMAIN_NAME] · [PHONE_NUMBER]" at bounding box center [189, 108] width 244 height 11
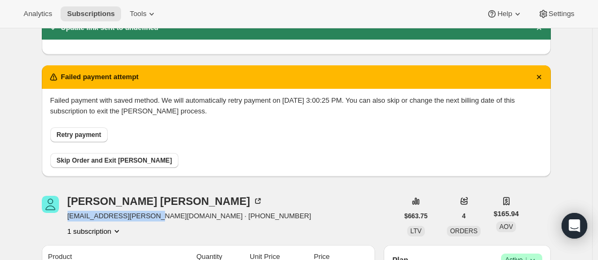
scroll to position [0, 0]
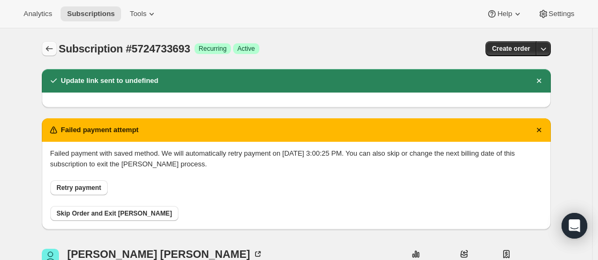
click at [51, 49] on icon "Subscriptions" at bounding box center [49, 48] width 11 height 11
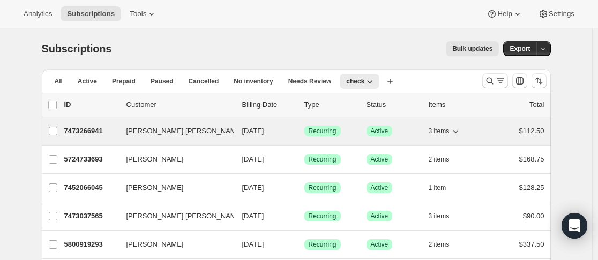
click at [117, 132] on p "7473266941" at bounding box center [91, 131] width 54 height 11
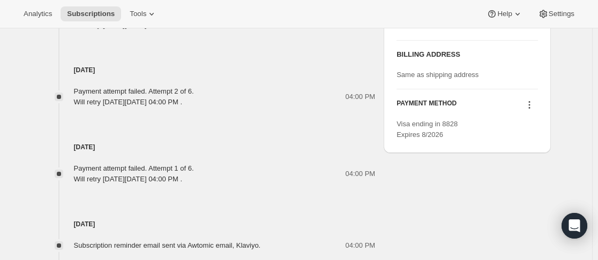
scroll to position [643, 0]
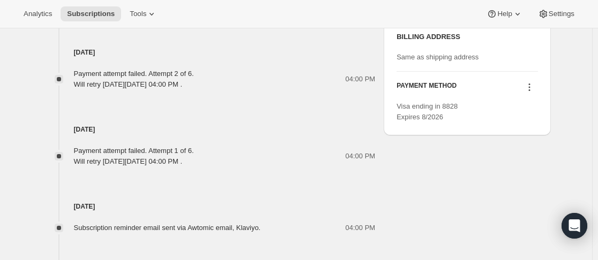
click at [534, 93] on icon at bounding box center [529, 87] width 11 height 11
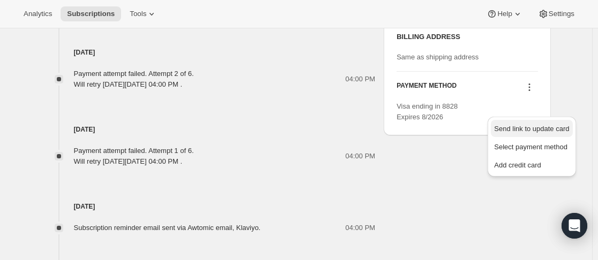
click at [524, 125] on span "Send link to update card" at bounding box center [531, 129] width 75 height 8
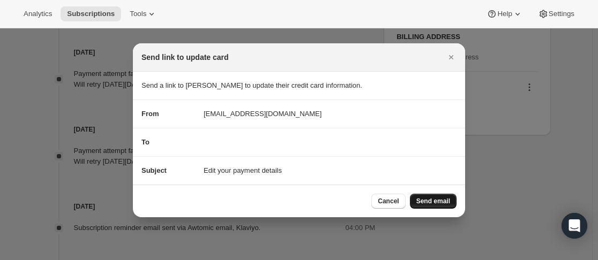
click at [432, 201] on span "Send email" at bounding box center [433, 201] width 34 height 9
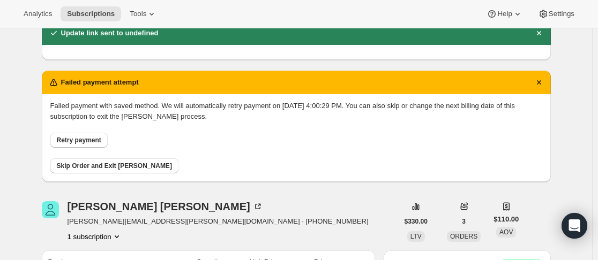
scroll to position [107, 0]
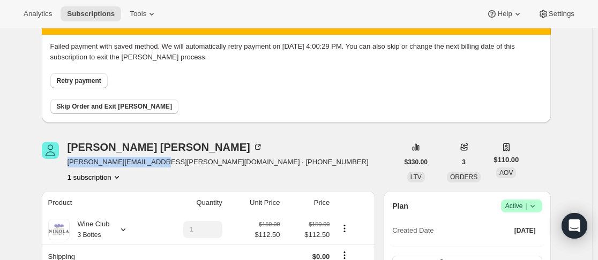
drag, startPoint x: 70, startPoint y: 163, endPoint x: 154, endPoint y: 165, distance: 83.6
click at [154, 165] on div "[PERSON_NAME] Craine [EMAIL_ADDRESS][PERSON_NAME][DOMAIN_NAME] · [PHONE_NUMBER]…" at bounding box center [220, 162] width 356 height 41
click at [298, 162] on div "[PERSON_NAME] Craine [EMAIL_ADDRESS][PERSON_NAME][DOMAIN_NAME] · [PHONE_NUMBER]…" at bounding box center [220, 162] width 356 height 41
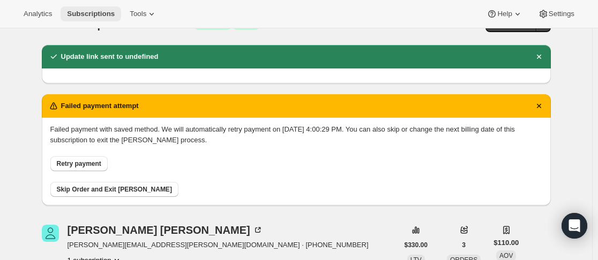
scroll to position [0, 0]
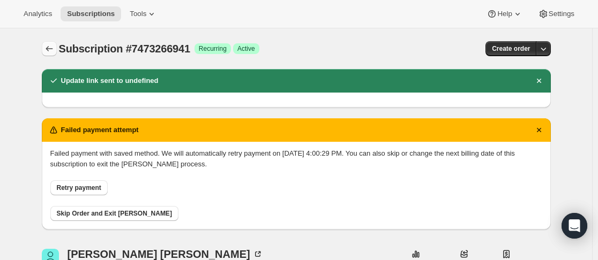
click at [48, 48] on icon "Subscriptions" at bounding box center [49, 48] width 11 height 11
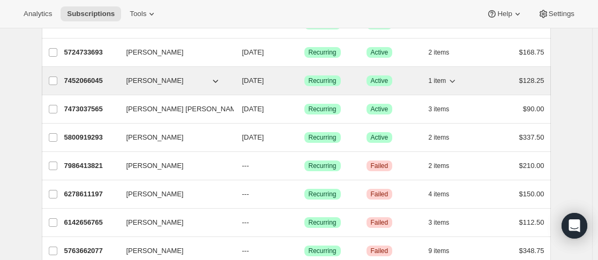
scroll to position [161, 0]
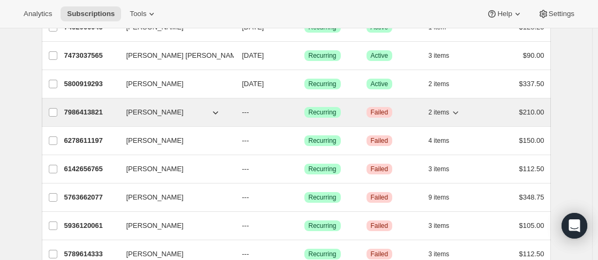
click at [115, 108] on p "7986413821" at bounding box center [91, 112] width 54 height 11
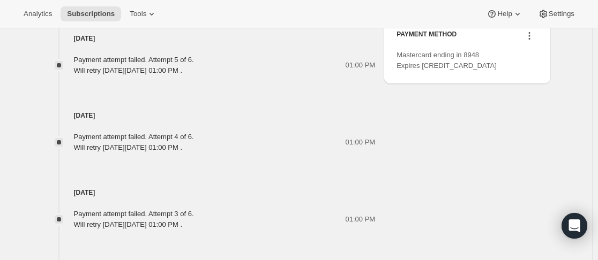
scroll to position [536, 0]
click at [531, 40] on icon at bounding box center [529, 34] width 11 height 11
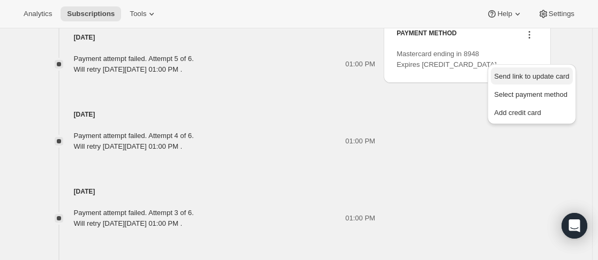
click at [524, 71] on span "Send link to update card" at bounding box center [531, 76] width 75 height 11
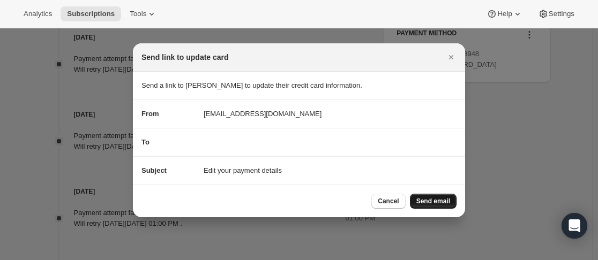
click at [429, 201] on span "Send email" at bounding box center [433, 201] width 34 height 9
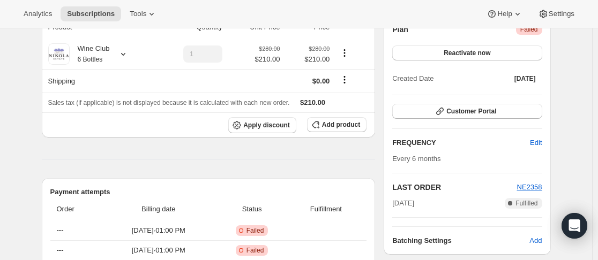
scroll to position [0, 0]
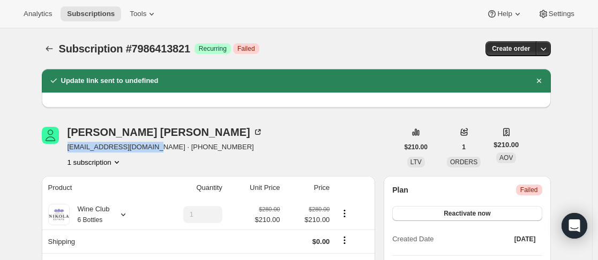
drag, startPoint x: 69, startPoint y: 148, endPoint x: 155, endPoint y: 152, distance: 85.8
click at [155, 152] on div "[PERSON_NAME] [PERSON_NAME][EMAIL_ADDRESS][DOMAIN_NAME] · [PHONE_NUMBER] 1 subs…" at bounding box center [220, 147] width 356 height 41
drag, startPoint x: 279, startPoint y: 134, endPoint x: 261, endPoint y: 130, distance: 18.2
click at [277, 134] on div "[PERSON_NAME] [PERSON_NAME][EMAIL_ADDRESS][DOMAIN_NAME] · [PHONE_NUMBER] 1 subs…" at bounding box center [220, 147] width 356 height 41
click at [52, 48] on icon "Subscriptions" at bounding box center [49, 48] width 11 height 11
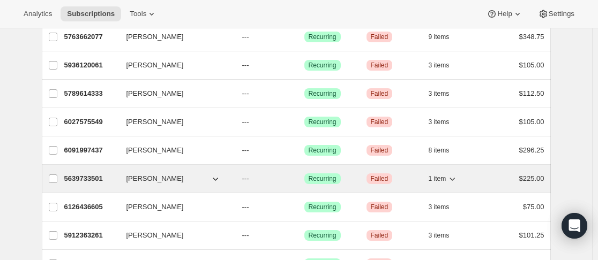
scroll to position [435, 0]
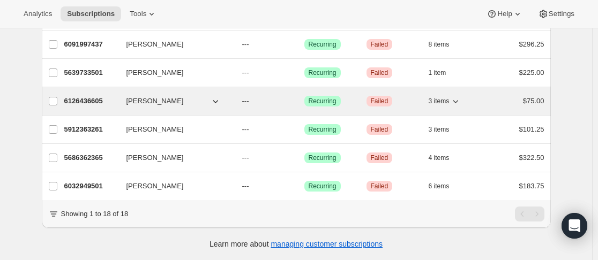
click at [120, 97] on div "6126436605 [PERSON_NAME] --- Success Recurring Critical Failed 3 items $75.00" at bounding box center [304, 101] width 480 height 15
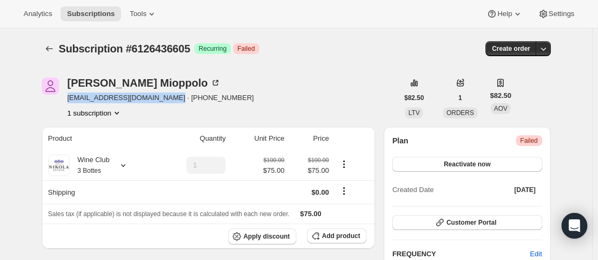
drag, startPoint x: 69, startPoint y: 99, endPoint x: 163, endPoint y: 100, distance: 94.3
click at [163, 100] on div "[PERSON_NAME] [EMAIL_ADDRESS][DOMAIN_NAME] · [PHONE_NUMBER] 1 subscription" at bounding box center [220, 98] width 356 height 41
click at [478, 164] on span "Reactivate now" at bounding box center [466, 164] width 47 height 9
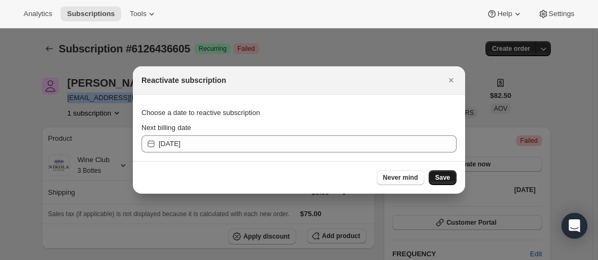
click at [447, 179] on span "Save" at bounding box center [442, 178] width 15 height 9
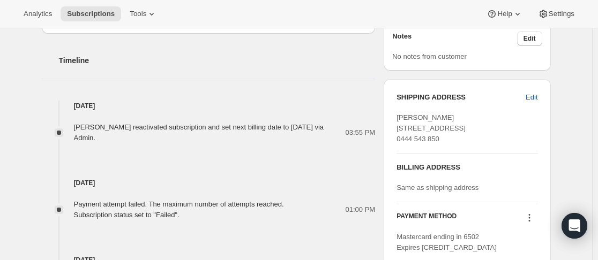
scroll to position [536, 0]
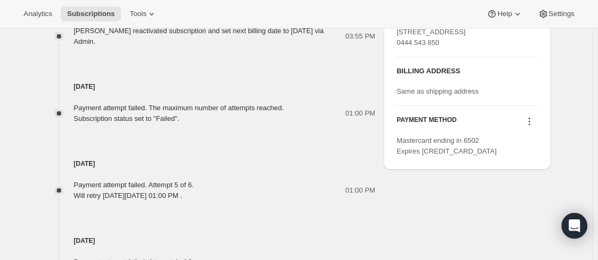
click at [530, 127] on icon at bounding box center [529, 121] width 11 height 11
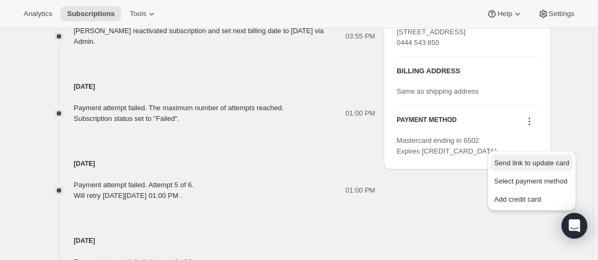
click at [525, 161] on span "Send link to update card" at bounding box center [531, 163] width 75 height 8
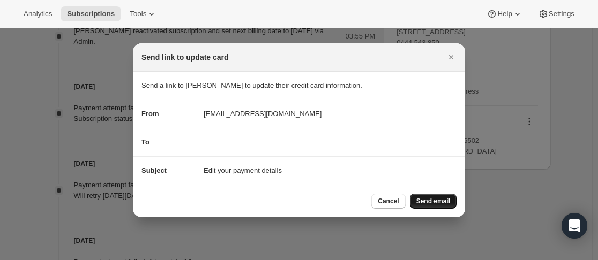
click at [434, 200] on span "Send email" at bounding box center [433, 201] width 34 height 9
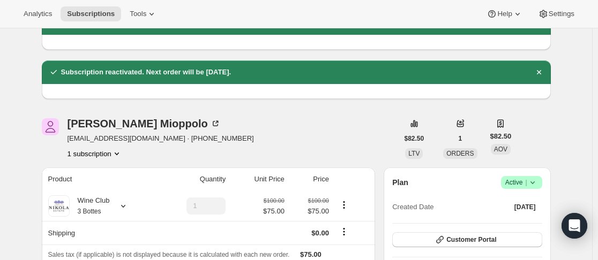
scroll to position [0, 0]
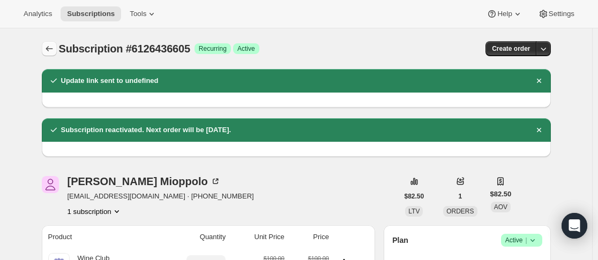
click at [51, 42] on button "Subscriptions" at bounding box center [49, 48] width 15 height 15
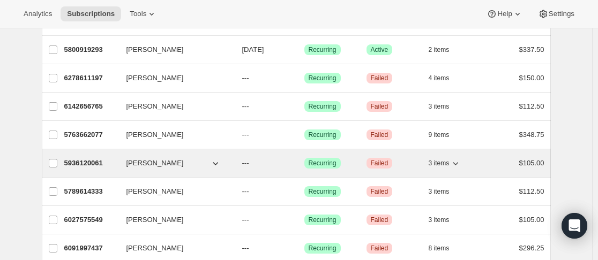
scroll to position [193, 0]
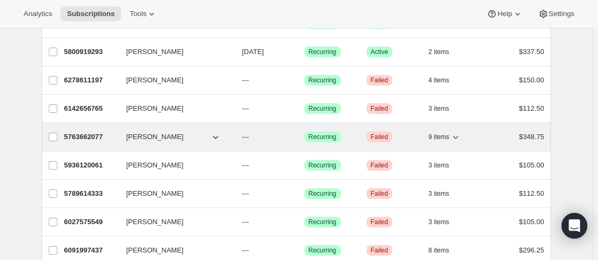
click at [114, 137] on p "5763662077" at bounding box center [91, 137] width 54 height 11
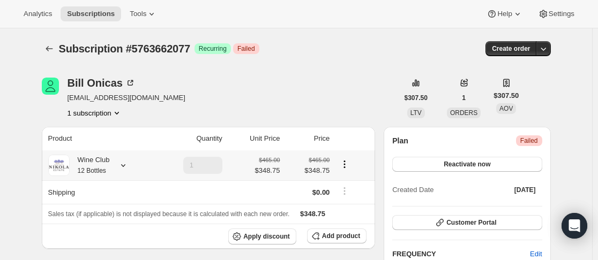
click at [124, 165] on icon at bounding box center [123, 165] width 11 height 11
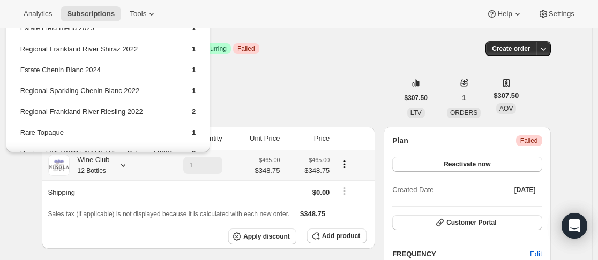
scroll to position [92, 0]
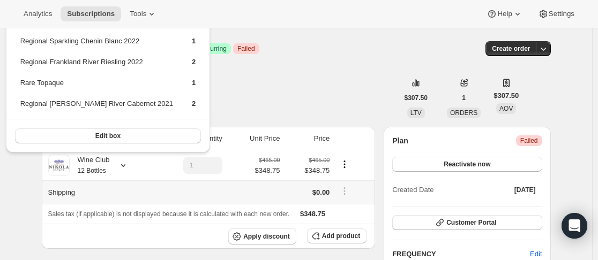
click at [158, 185] on td at bounding box center [190, 192] width 72 height 24
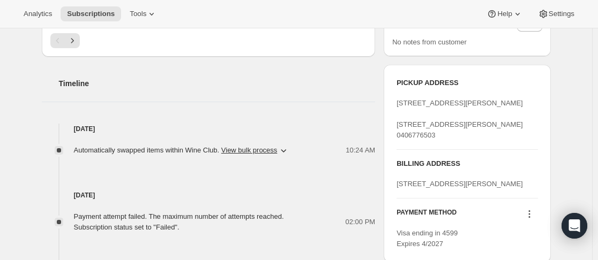
scroll to position [428, 0]
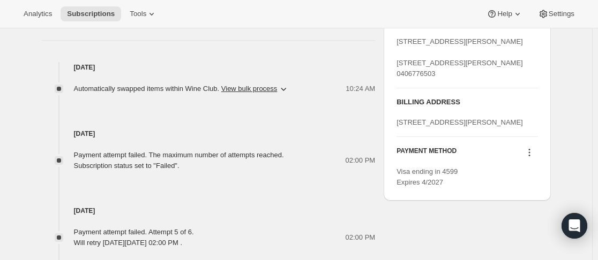
click at [530, 161] on div at bounding box center [529, 154] width 17 height 14
click at [533, 158] on icon at bounding box center [529, 152] width 11 height 11
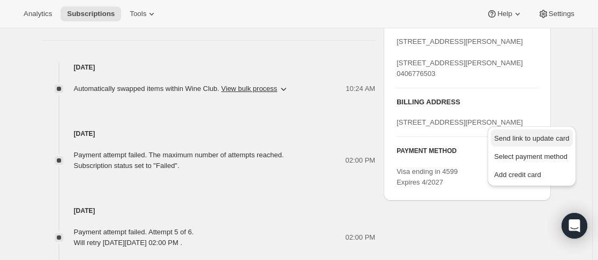
click at [537, 141] on span "Send link to update card" at bounding box center [531, 138] width 75 height 8
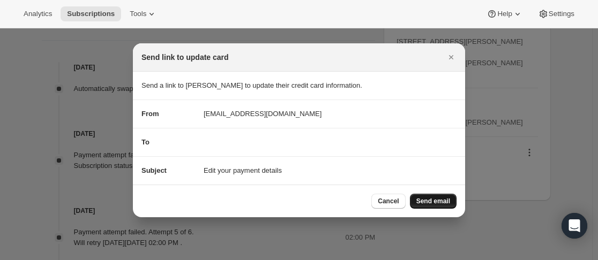
click at [433, 198] on span "Send email" at bounding box center [433, 201] width 34 height 9
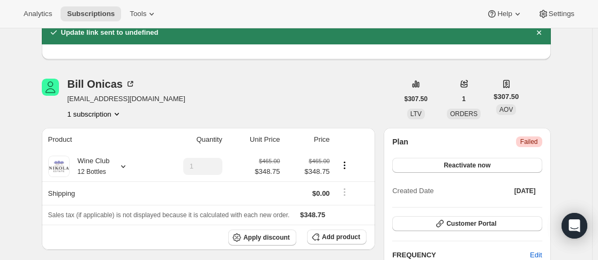
scroll to position [0, 0]
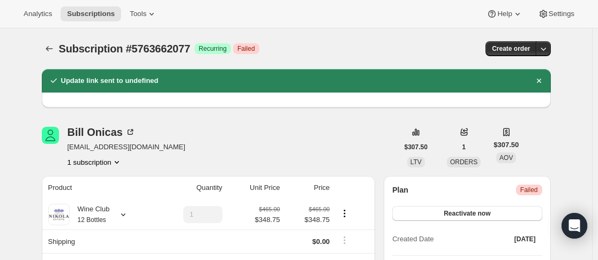
click at [119, 162] on icon "Product actions" at bounding box center [116, 162] width 11 height 11
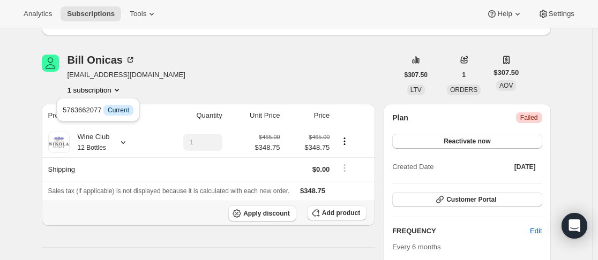
scroll to position [161, 0]
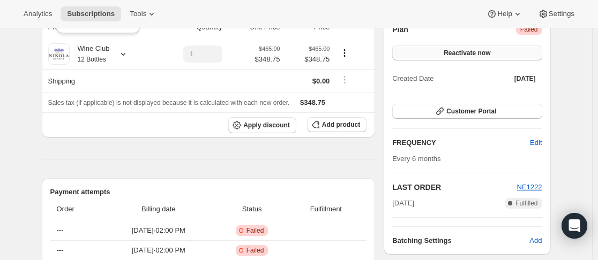
click at [513, 51] on button "Reactivate now" at bounding box center [466, 53] width 149 height 15
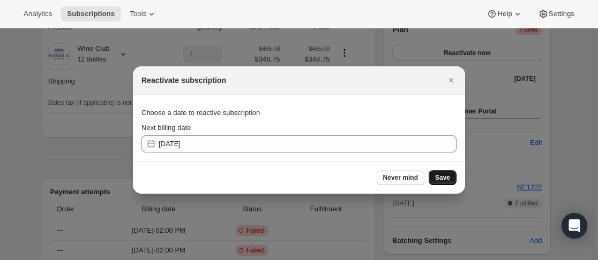
click at [444, 182] on button "Save" at bounding box center [442, 177] width 28 height 15
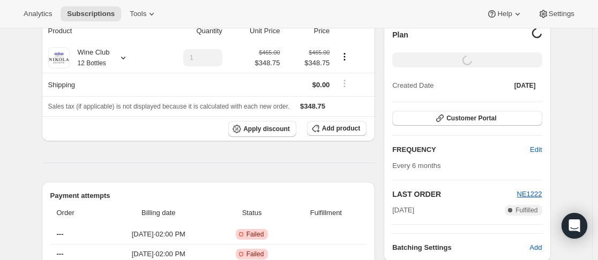
scroll to position [0, 0]
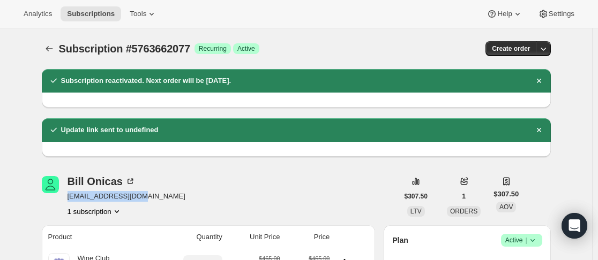
drag, startPoint x: 68, startPoint y: 199, endPoint x: 130, endPoint y: 200, distance: 61.6
click at [140, 203] on div "[PERSON_NAME] [EMAIL_ADDRESS][DOMAIN_NAME] 1 subscription" at bounding box center [220, 196] width 356 height 41
click at [57, 50] on button "Subscriptions" at bounding box center [49, 48] width 15 height 15
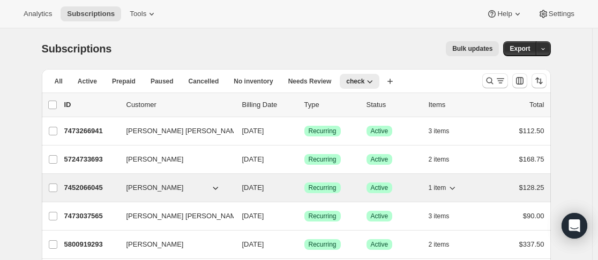
scroll to position [214, 0]
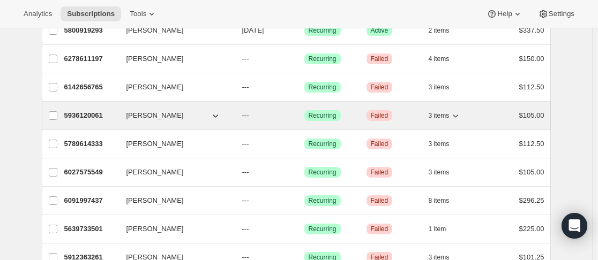
click at [114, 114] on p "5936120061" at bounding box center [91, 115] width 54 height 11
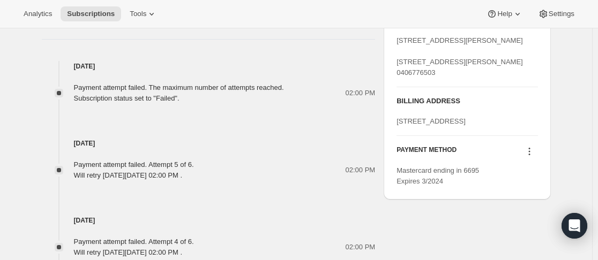
scroll to position [482, 0]
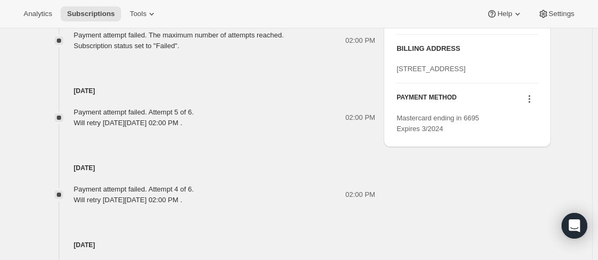
click at [534, 104] on icon at bounding box center [529, 99] width 11 height 11
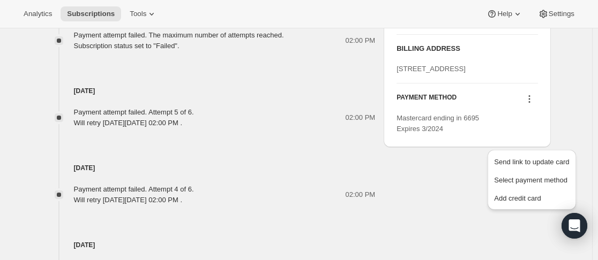
click at [534, 104] on icon at bounding box center [529, 99] width 11 height 11
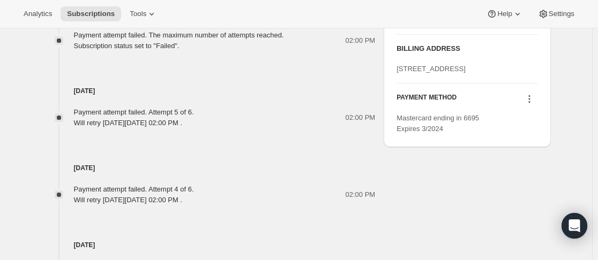
click at [534, 104] on icon at bounding box center [529, 99] width 11 height 11
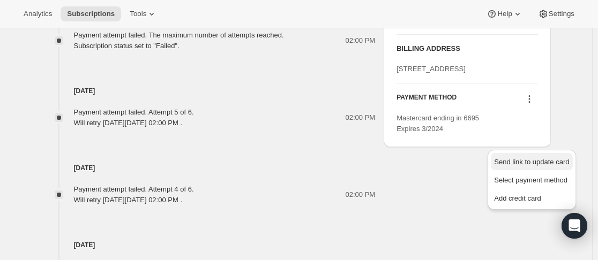
click at [534, 165] on span "Send link to update card" at bounding box center [531, 162] width 75 height 8
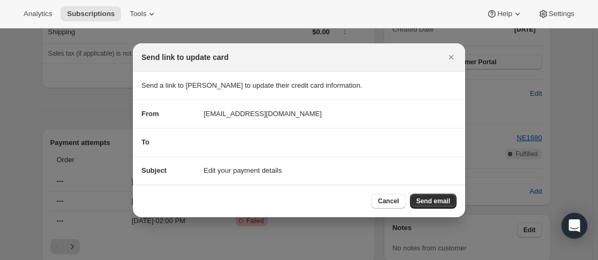
scroll to position [0, 0]
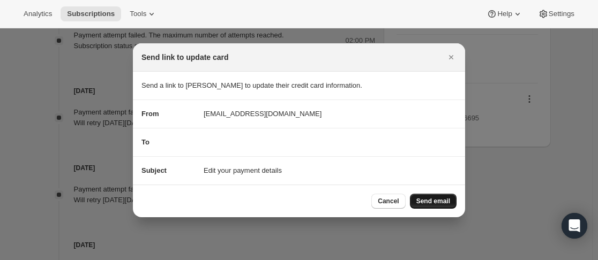
click at [436, 204] on span "Send email" at bounding box center [433, 201] width 34 height 9
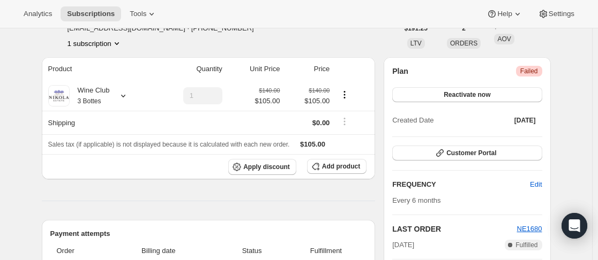
scroll to position [107, 0]
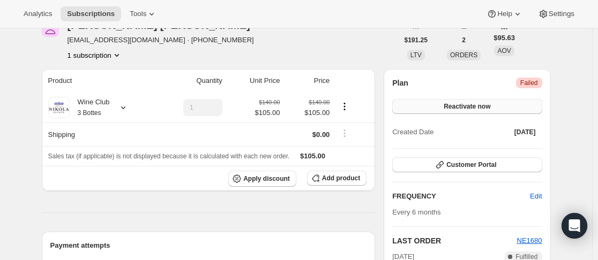
click at [486, 111] on button "Reactivate now" at bounding box center [466, 106] width 149 height 15
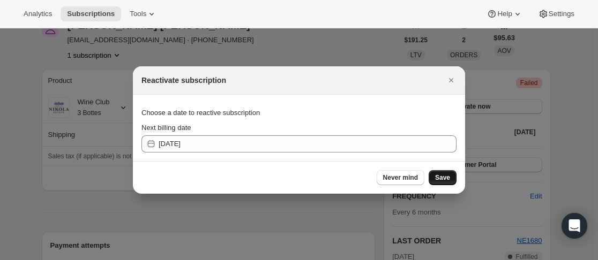
click at [453, 179] on button "Save" at bounding box center [442, 177] width 28 height 15
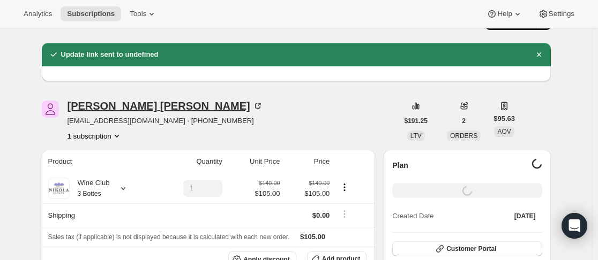
scroll to position [0, 0]
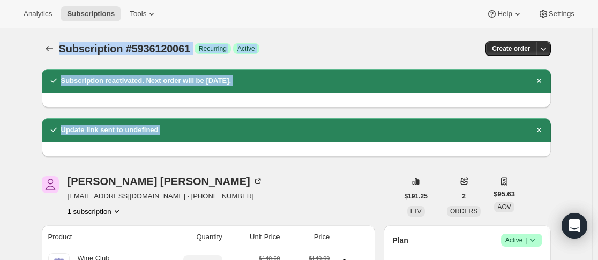
click at [308, 151] on div at bounding box center [296, 149] width 509 height 15
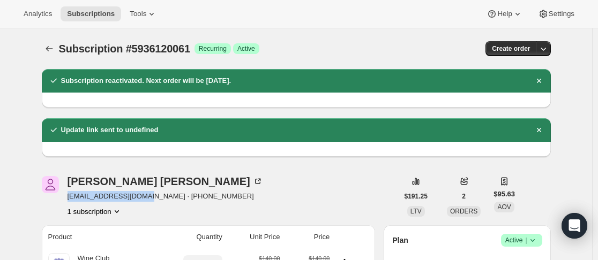
drag, startPoint x: 102, startPoint y: 200, endPoint x: 139, endPoint y: 203, distance: 37.6
click at [139, 203] on div "[PERSON_NAME] [EMAIL_ADDRESS][DOMAIN_NAME] · [PHONE_NUMBER] 1 subscription" at bounding box center [220, 196] width 356 height 41
drag, startPoint x: 312, startPoint y: 200, endPoint x: 260, endPoint y: 125, distance: 90.8
click at [311, 200] on div "[PERSON_NAME] [EMAIL_ADDRESS][DOMAIN_NAME] · [PHONE_NUMBER] 1 subscription" at bounding box center [220, 196] width 356 height 41
click at [53, 47] on icon "Subscriptions" at bounding box center [49, 48] width 11 height 11
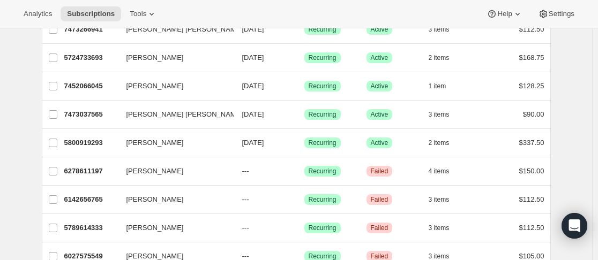
scroll to position [214, 0]
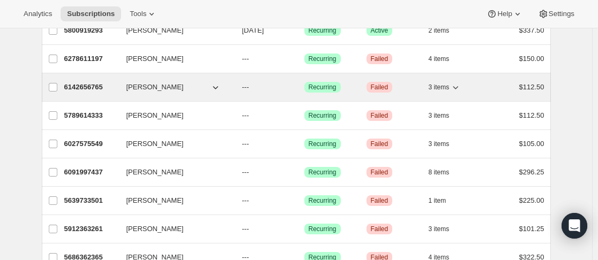
click at [118, 87] on p "6142656765" at bounding box center [91, 87] width 54 height 11
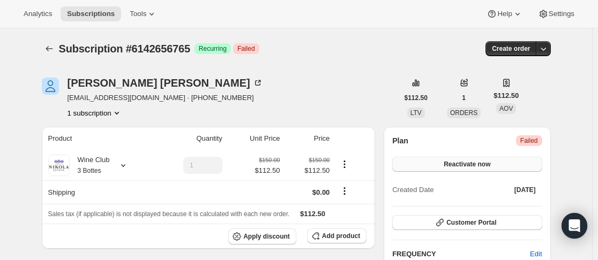
click at [484, 162] on span "Reactivate now" at bounding box center [466, 164] width 47 height 9
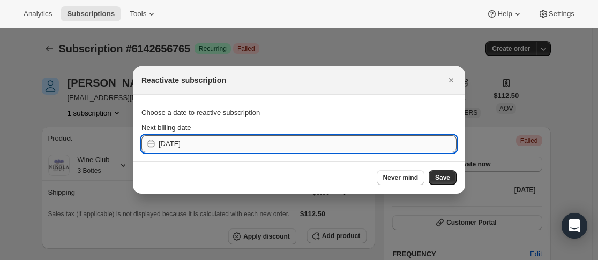
click at [192, 144] on input "[DATE]" at bounding box center [308, 143] width 298 height 17
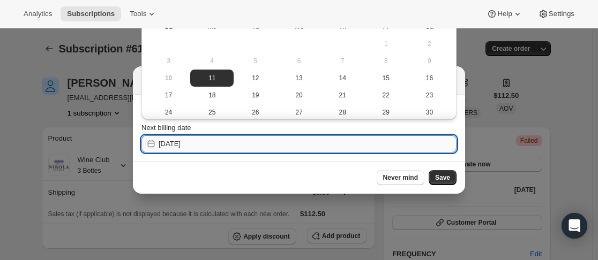
type input "[DATE]"
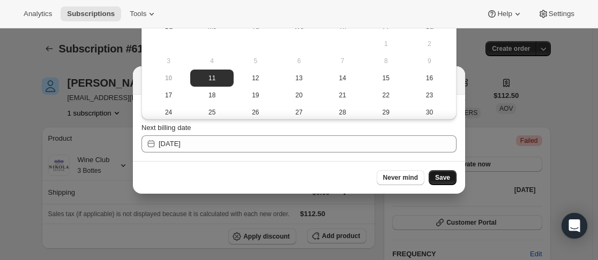
click at [450, 183] on button "Save" at bounding box center [442, 177] width 28 height 15
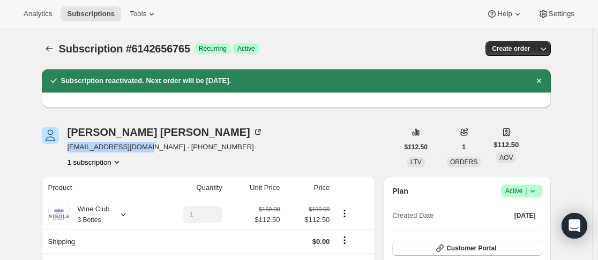
drag, startPoint x: 67, startPoint y: 147, endPoint x: 143, endPoint y: 149, distance: 75.5
click at [143, 149] on div "[PERSON_NAME] [EMAIL_ADDRESS][DOMAIN_NAME] · [PHONE_NUMBER] 1 subscription" at bounding box center [220, 147] width 356 height 41
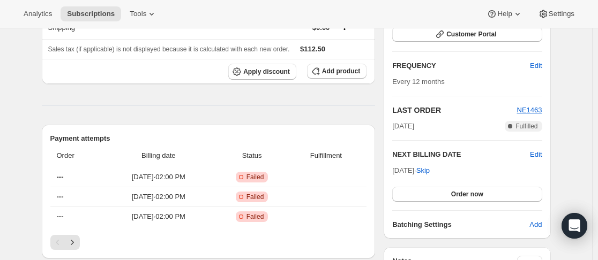
scroll to position [589, 0]
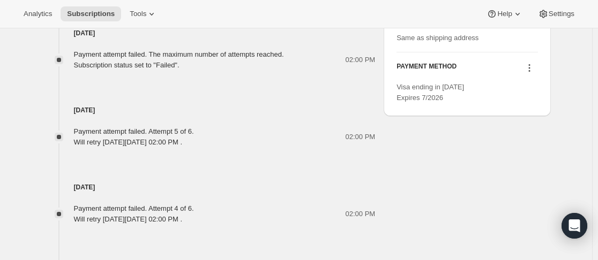
click at [533, 73] on icon at bounding box center [529, 68] width 11 height 11
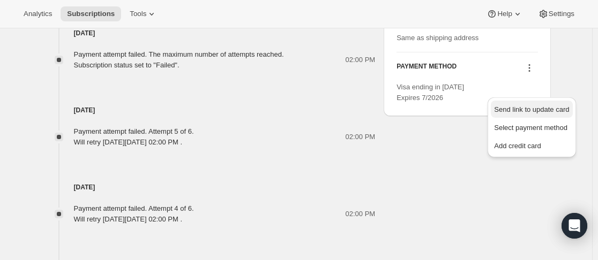
click at [527, 107] on span "Send link to update card" at bounding box center [531, 109] width 75 height 8
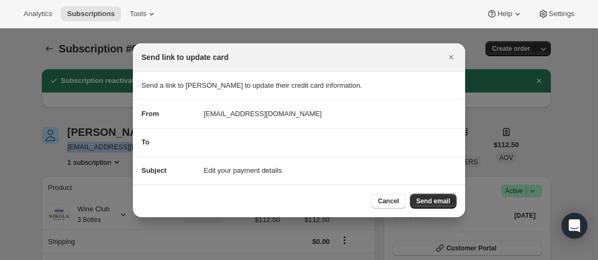
scroll to position [0, 0]
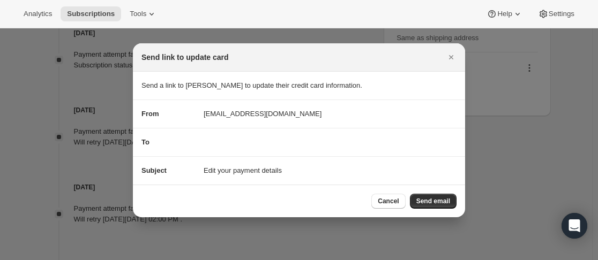
drag, startPoint x: 446, startPoint y: 200, endPoint x: 453, endPoint y: 199, distance: 7.1
click at [446, 200] on span "Send email" at bounding box center [433, 201] width 34 height 9
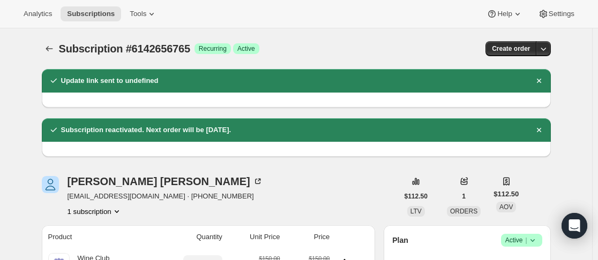
click at [51, 56] on div "Subscription #6142656765. This page is ready Subscription #6142656765 Success R…" at bounding box center [296, 48] width 509 height 41
click at [55, 54] on icon "Subscriptions" at bounding box center [49, 48] width 11 height 11
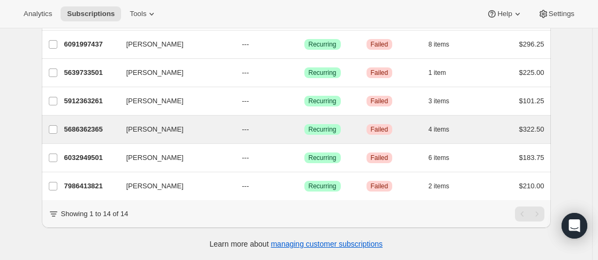
scroll to position [321, 0]
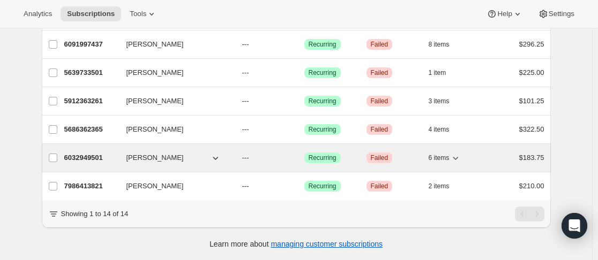
click at [110, 153] on p "6032949501" at bounding box center [91, 158] width 54 height 11
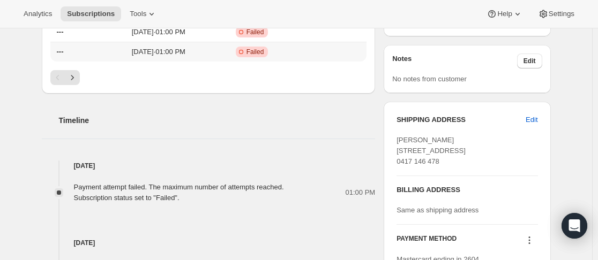
scroll to position [428, 0]
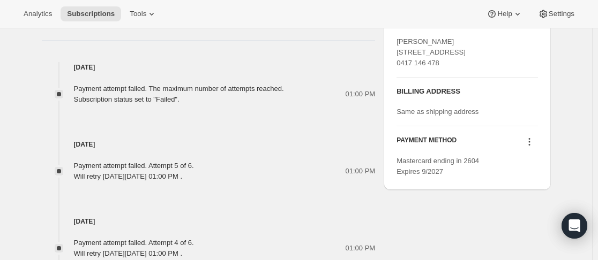
click at [532, 147] on icon at bounding box center [529, 142] width 11 height 11
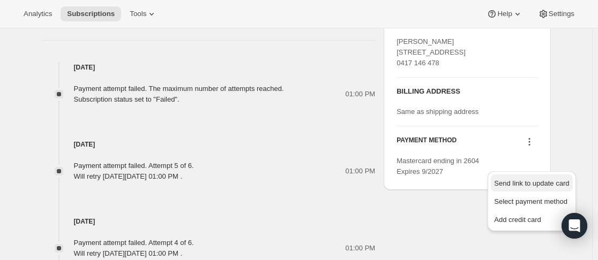
click at [521, 178] on span "Send link to update card" at bounding box center [531, 183] width 75 height 11
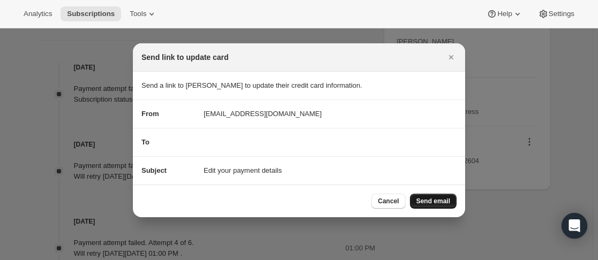
click at [430, 203] on span "Send email" at bounding box center [433, 201] width 34 height 9
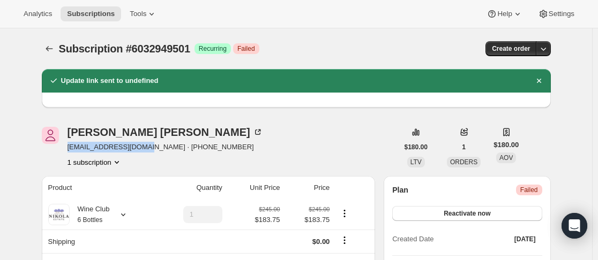
drag, startPoint x: 76, startPoint y: 149, endPoint x: 146, endPoint y: 148, distance: 70.7
click at [146, 148] on div "[PERSON_NAME] [EMAIL_ADDRESS][DOMAIN_NAME] · [PHONE_NUMBER] 1 subscription" at bounding box center [220, 147] width 356 height 41
click at [46, 52] on icon "Subscriptions" at bounding box center [49, 48] width 11 height 11
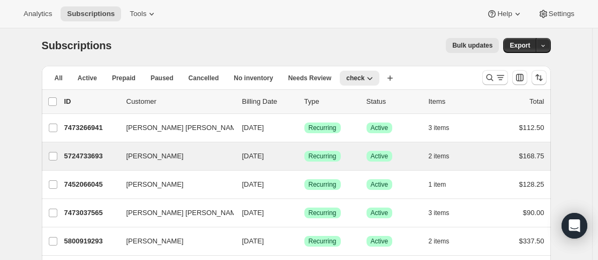
scroll to position [214, 0]
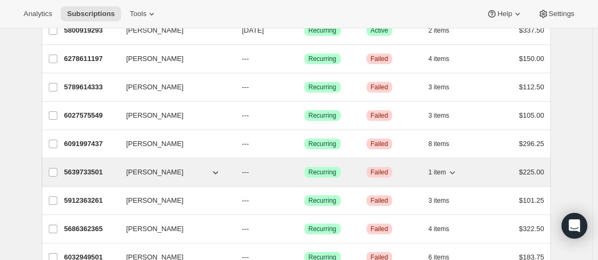
click at [123, 176] on div "5639733501 [PERSON_NAME] --- Success Recurring Critical Failed 1 item $225.00" at bounding box center [304, 172] width 480 height 15
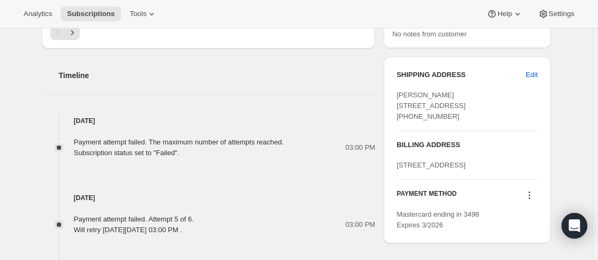
scroll to position [536, 0]
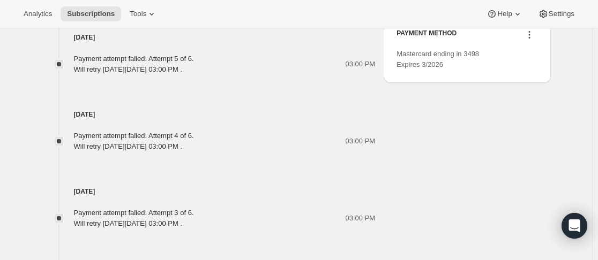
click at [526, 40] on icon at bounding box center [529, 34] width 11 height 11
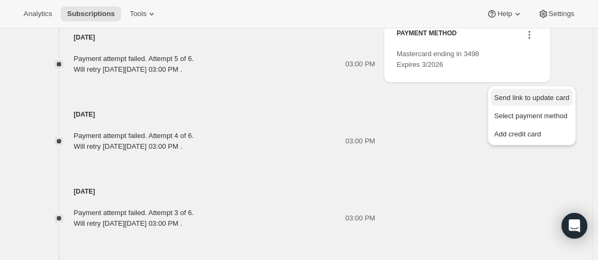
click at [531, 93] on span "Send link to update card" at bounding box center [531, 98] width 75 height 11
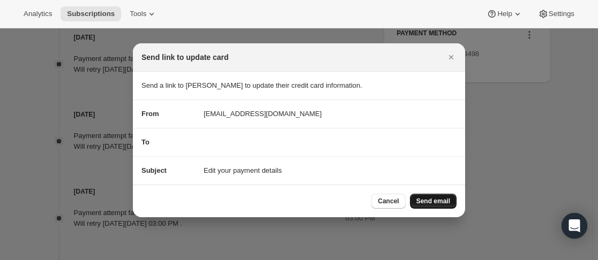
click at [421, 194] on button "Send email" at bounding box center [433, 201] width 47 height 15
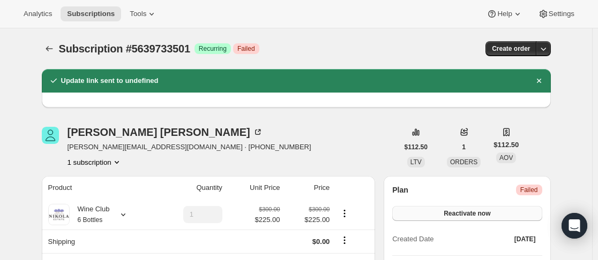
click at [508, 208] on button "Reactivate now" at bounding box center [466, 213] width 149 height 15
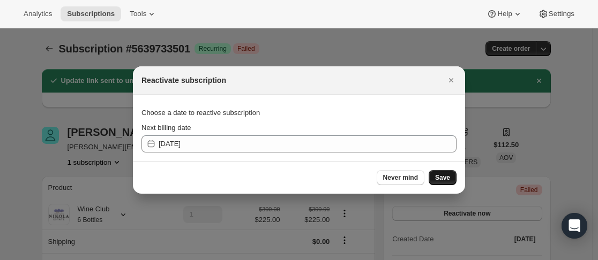
click at [449, 180] on span "Save" at bounding box center [442, 178] width 15 height 9
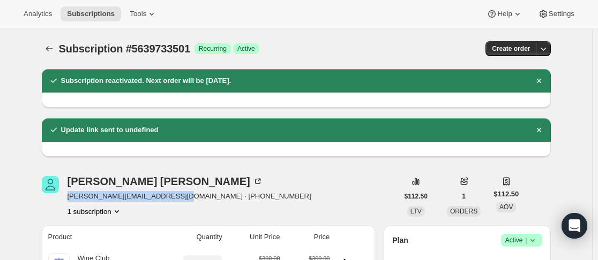
drag, startPoint x: 67, startPoint y: 201, endPoint x: 177, endPoint y: 194, distance: 109.5
click at [177, 194] on div "[PERSON_NAME] [PERSON_NAME][EMAIL_ADDRESS][DOMAIN_NAME] · [PHONE_NUMBER] 1 subs…" at bounding box center [220, 196] width 356 height 41
click at [49, 51] on icon "Subscriptions" at bounding box center [49, 48] width 11 height 11
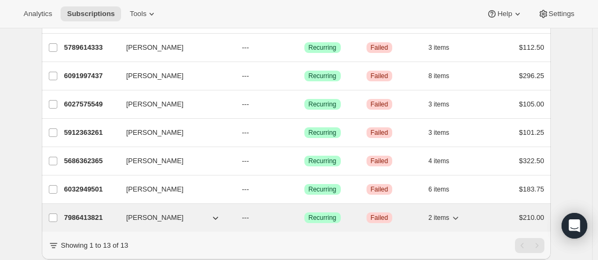
scroll to position [293, 0]
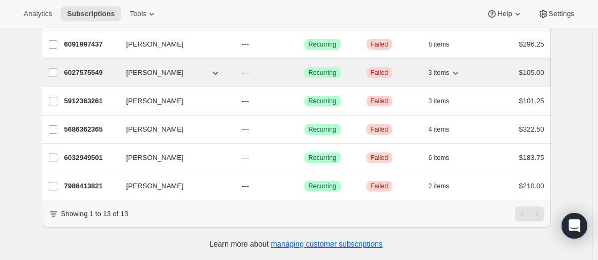
click at [116, 68] on p "6027575549" at bounding box center [91, 72] width 54 height 11
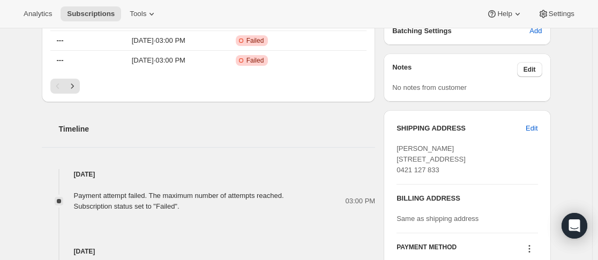
scroll to position [428, 0]
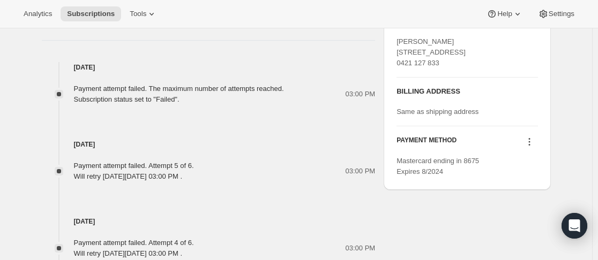
click at [529, 147] on icon at bounding box center [529, 142] width 11 height 11
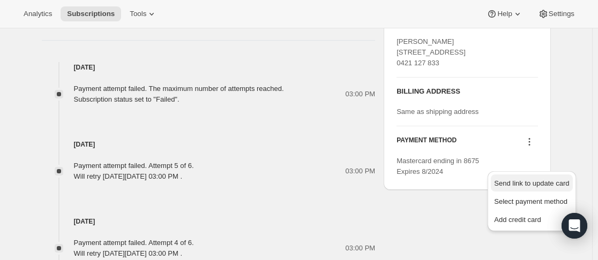
click at [509, 182] on span "Send link to update card" at bounding box center [531, 183] width 75 height 8
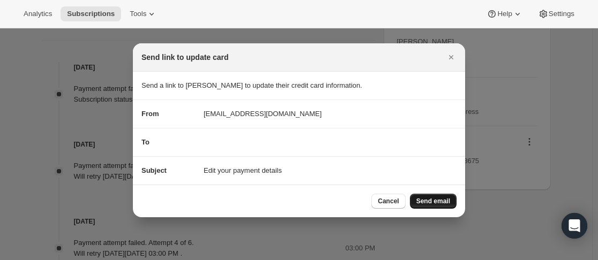
click at [450, 198] on button "Send email" at bounding box center [433, 201] width 47 height 15
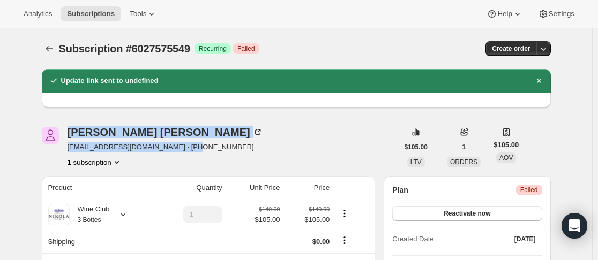
drag, startPoint x: 64, startPoint y: 144, endPoint x: 185, endPoint y: 146, distance: 121.0
click at [185, 145] on div "[PERSON_NAME] [EMAIL_ADDRESS][DOMAIN_NAME] · [PHONE_NUMBER] 1 subscription" at bounding box center [220, 147] width 356 height 41
click at [275, 137] on div "[PERSON_NAME] [EMAIL_ADDRESS][DOMAIN_NAME] · [PHONE_NUMBER] 1 subscription" at bounding box center [220, 147] width 356 height 41
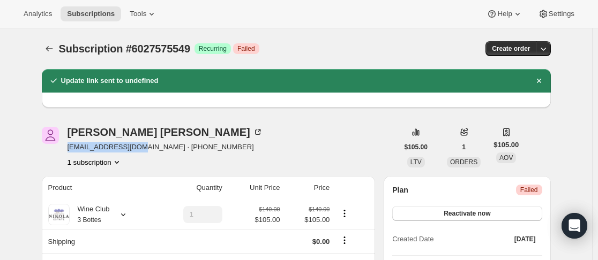
drag, startPoint x: 134, startPoint y: 148, endPoint x: 70, endPoint y: 150, distance: 64.3
click at [70, 150] on span "[EMAIL_ADDRESS][DOMAIN_NAME] · [PHONE_NUMBER]" at bounding box center [164, 147] width 195 height 11
click at [323, 137] on div "[PERSON_NAME] [EMAIL_ADDRESS][DOMAIN_NAME] · [PHONE_NUMBER] 1 subscription" at bounding box center [220, 147] width 356 height 41
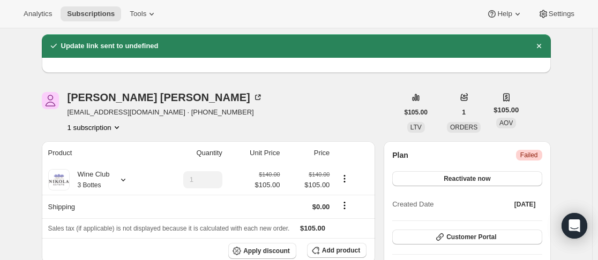
scroll to position [54, 0]
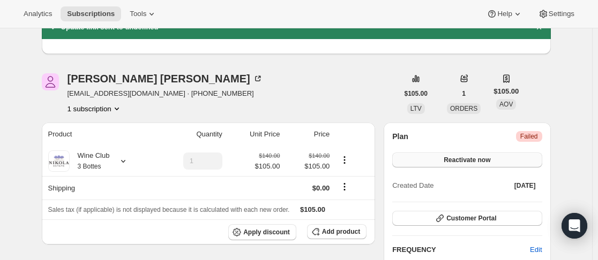
click at [468, 164] on span "Reactivate now" at bounding box center [466, 160] width 47 height 9
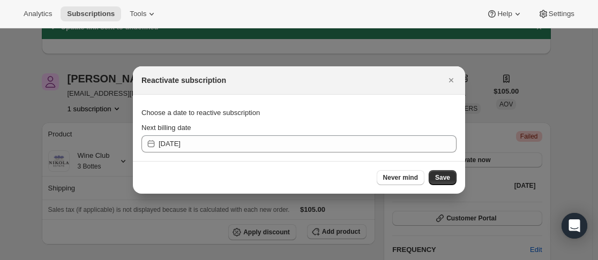
scroll to position [0, 0]
click at [444, 179] on span "Save" at bounding box center [442, 178] width 15 height 9
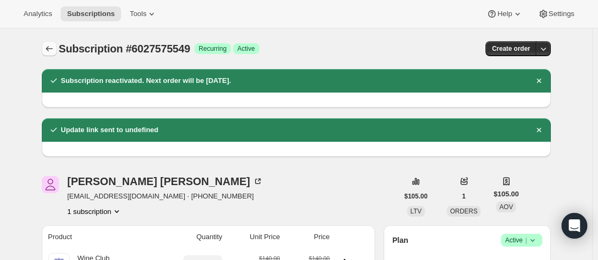
click at [52, 50] on icon "Subscriptions" at bounding box center [49, 48] width 11 height 11
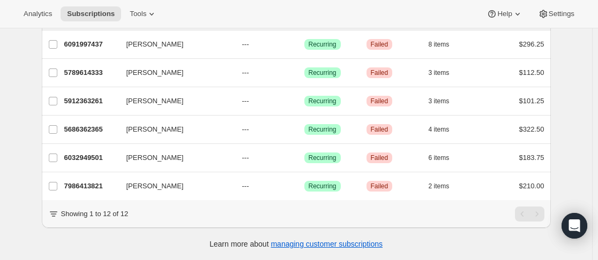
scroll to position [265, 0]
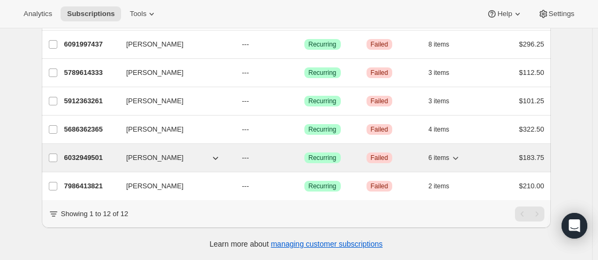
click at [117, 153] on p "6032949501" at bounding box center [91, 158] width 54 height 11
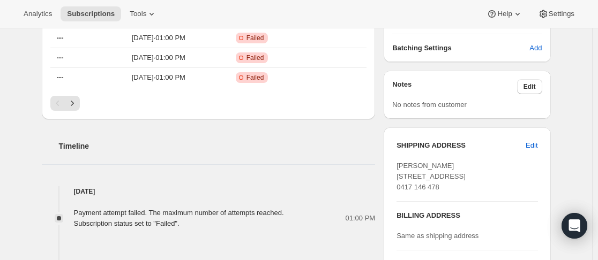
scroll to position [428, 0]
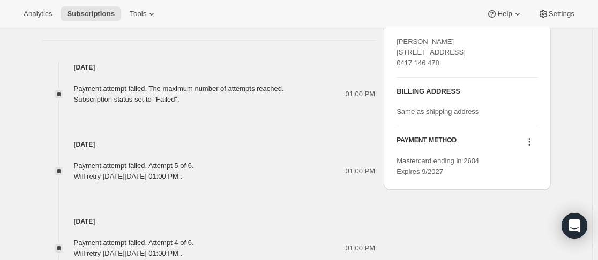
click at [527, 150] on div at bounding box center [529, 143] width 17 height 14
click at [526, 147] on icon at bounding box center [529, 142] width 11 height 11
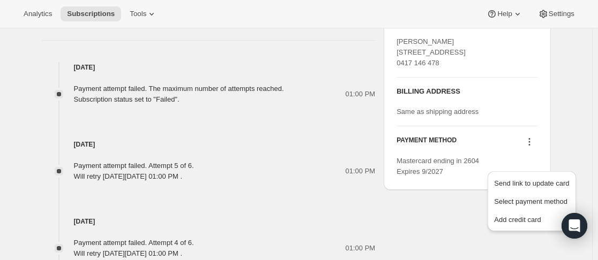
click at [531, 147] on icon at bounding box center [529, 142] width 11 height 11
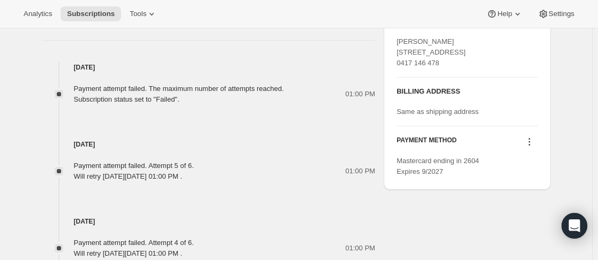
click at [532, 147] on icon at bounding box center [529, 142] width 11 height 11
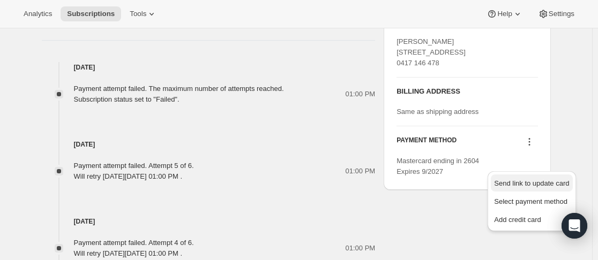
click at [529, 183] on span "Send link to update card" at bounding box center [531, 183] width 75 height 8
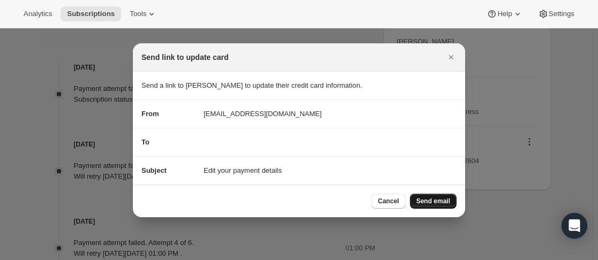
click at [451, 198] on button "Send email" at bounding box center [433, 201] width 47 height 15
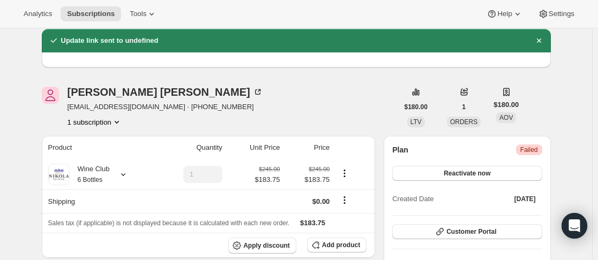
scroll to position [0, 0]
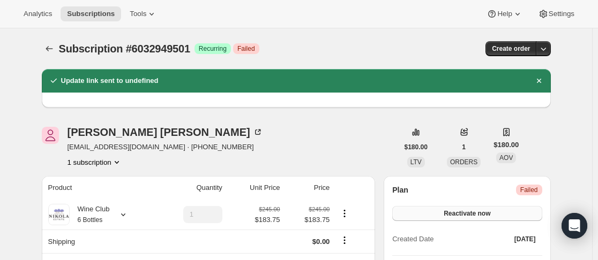
click at [475, 213] on span "Reactivate now" at bounding box center [466, 213] width 47 height 9
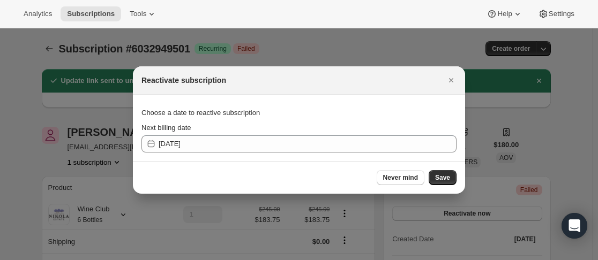
drag, startPoint x: 441, startPoint y: 177, endPoint x: 280, endPoint y: 162, distance: 162.5
click at [441, 177] on span "Save" at bounding box center [442, 178] width 15 height 9
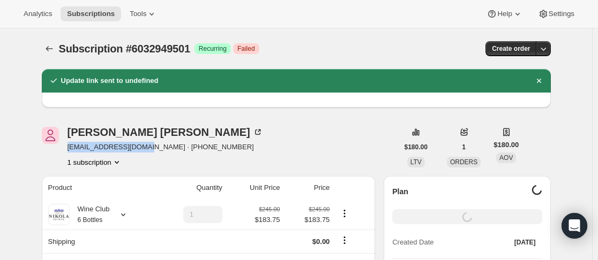
drag, startPoint x: 71, startPoint y: 149, endPoint x: 148, endPoint y: 144, distance: 77.3
click at [148, 144] on span "[EMAIL_ADDRESS][DOMAIN_NAME] · [PHONE_NUMBER]" at bounding box center [164, 147] width 195 height 11
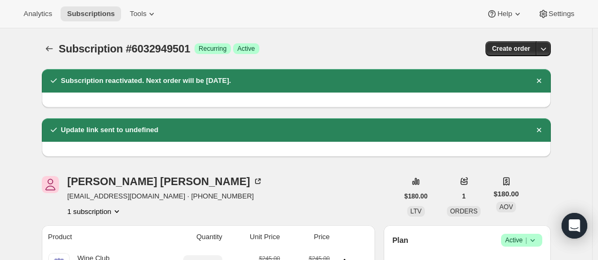
drag, startPoint x: 246, startPoint y: 177, endPoint x: 218, endPoint y: 184, distance: 29.2
click at [245, 177] on div "[PERSON_NAME] [EMAIL_ADDRESS][DOMAIN_NAME] · [PHONE_NUMBER] 1 subscription" at bounding box center [220, 196] width 356 height 41
drag, startPoint x: 66, startPoint y: 195, endPoint x: 147, endPoint y: 202, distance: 80.7
click at [147, 202] on div "[PERSON_NAME] [EMAIL_ADDRESS][DOMAIN_NAME] · [PHONE_NUMBER] 1 subscription" at bounding box center [220, 196] width 356 height 41
click at [55, 51] on icon "Subscriptions" at bounding box center [49, 48] width 11 height 11
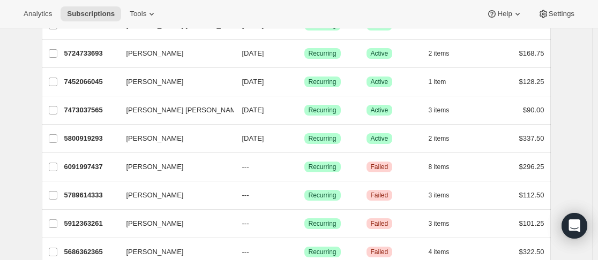
scroll to position [237, 0]
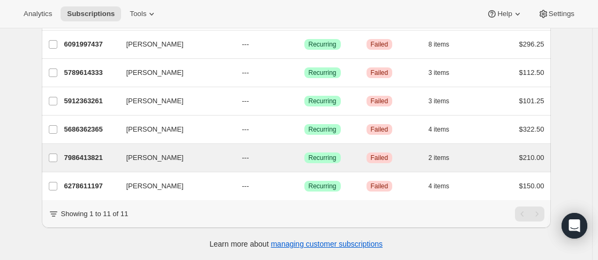
click at [121, 157] on div "[PERSON_NAME] 7986413821 [PERSON_NAME] --- Success Recurring Critical Failed 2 …" at bounding box center [296, 158] width 509 height 28
click at [110, 153] on p "7986413821" at bounding box center [91, 158] width 54 height 11
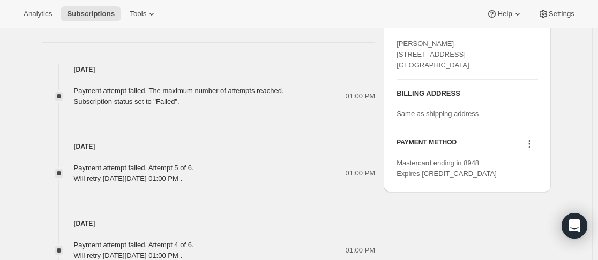
scroll to position [428, 0]
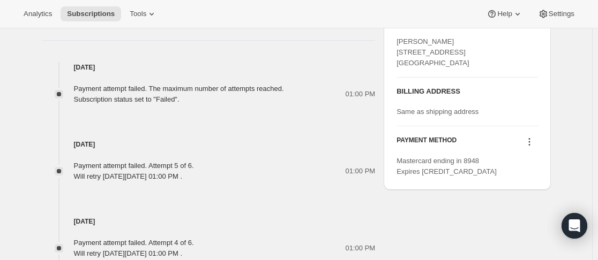
click at [529, 147] on icon at bounding box center [529, 142] width 11 height 11
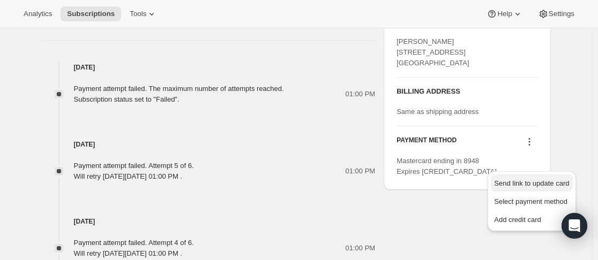
click at [527, 181] on span "Send link to update card" at bounding box center [531, 183] width 75 height 8
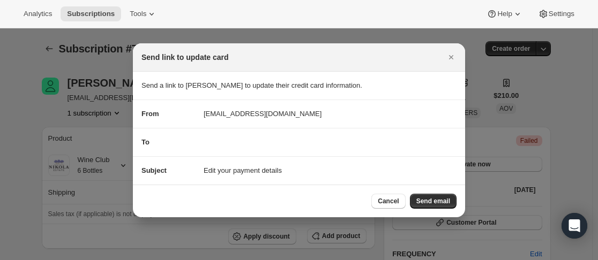
scroll to position [0, 0]
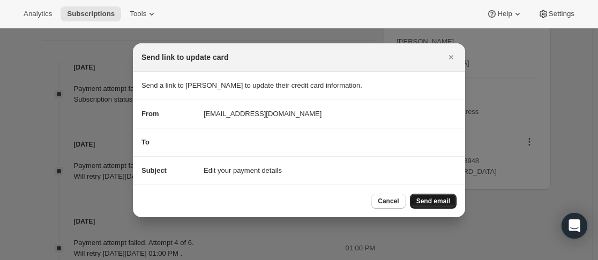
click at [444, 201] on span "Send email" at bounding box center [433, 201] width 34 height 9
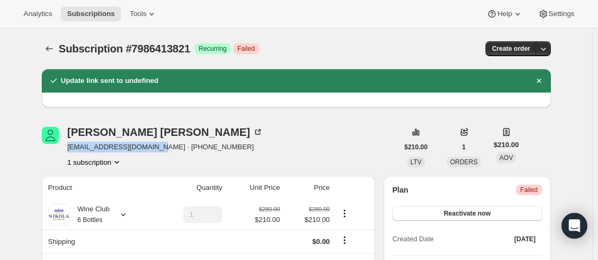
drag, startPoint x: 69, startPoint y: 148, endPoint x: 156, endPoint y: 148, distance: 87.8
click at [156, 148] on div "[PERSON_NAME] [PERSON_NAME][EMAIL_ADDRESS][DOMAIN_NAME] · [PHONE_NUMBER] 1 subs…" at bounding box center [220, 147] width 356 height 41
click at [338, 141] on div "[PERSON_NAME] [PERSON_NAME][EMAIL_ADDRESS][DOMAIN_NAME] · [PHONE_NUMBER] 1 subs…" at bounding box center [220, 147] width 356 height 41
click at [487, 214] on span "Reactivate now" at bounding box center [466, 213] width 47 height 9
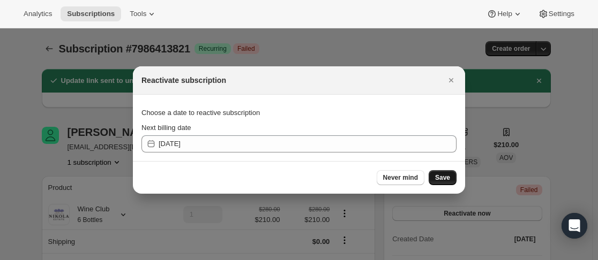
click at [440, 174] on span "Save" at bounding box center [442, 178] width 15 height 9
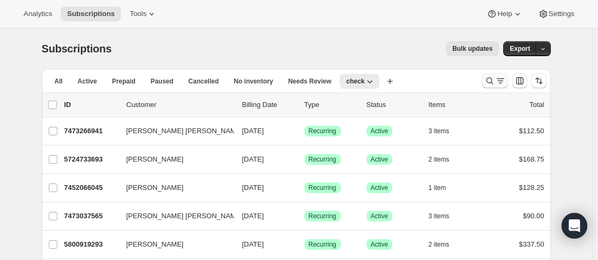
click at [486, 80] on icon "Search and filter results" at bounding box center [489, 81] width 11 height 11
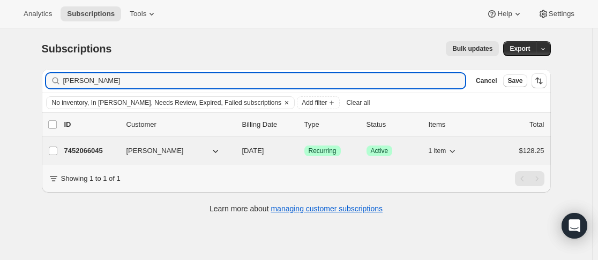
type input "[PERSON_NAME]"
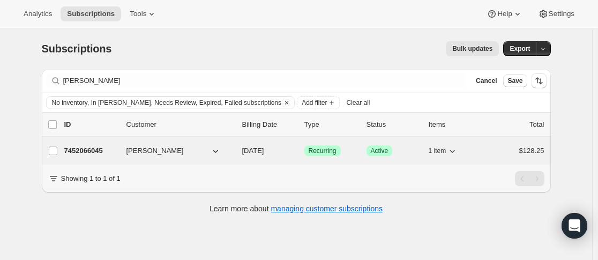
click at [124, 154] on div "7452066045 [PERSON_NAME] [DATE] Success Recurring Success Active 1 item $128.25" at bounding box center [304, 151] width 480 height 15
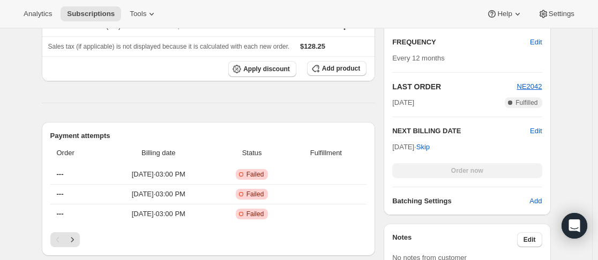
scroll to position [321, 0]
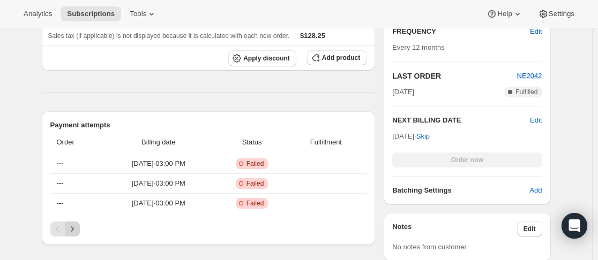
click at [79, 234] on button "Next" at bounding box center [72, 229] width 15 height 15
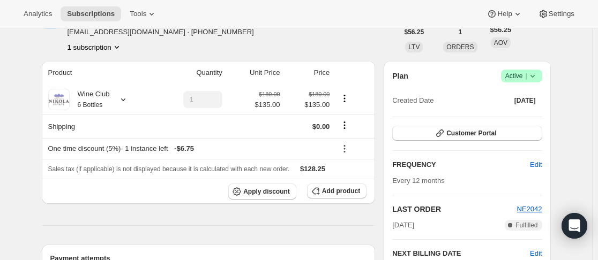
scroll to position [161, 0]
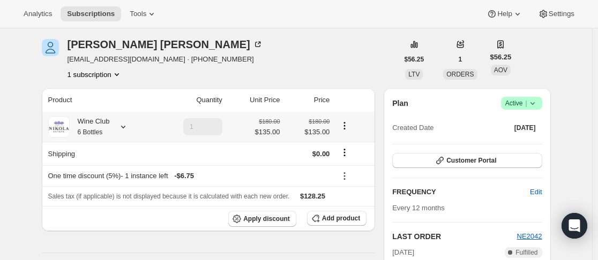
click at [124, 129] on icon at bounding box center [123, 127] width 11 height 11
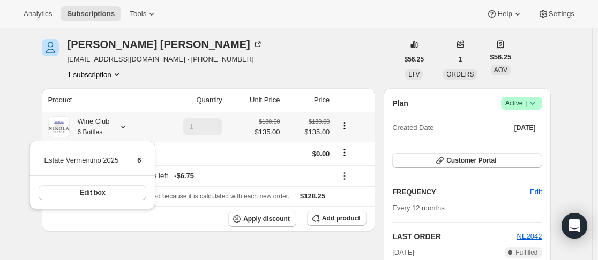
click at [126, 129] on icon at bounding box center [123, 127] width 11 height 11
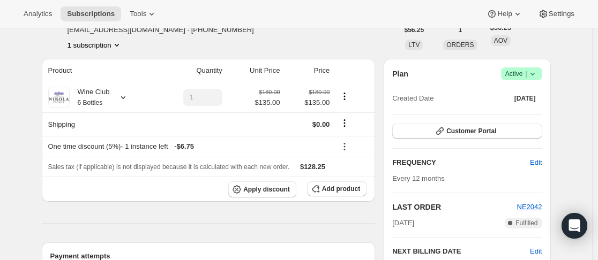
scroll to position [214, 0]
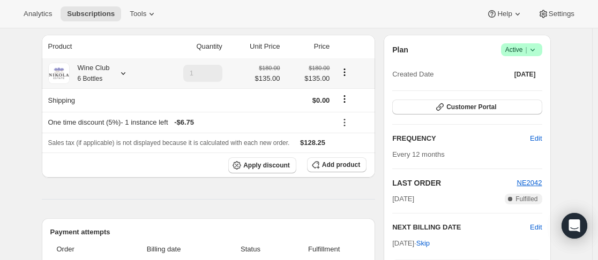
click at [126, 76] on icon at bounding box center [123, 73] width 11 height 11
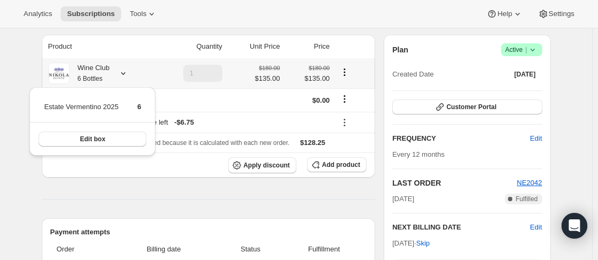
click at [126, 76] on icon at bounding box center [123, 73] width 11 height 11
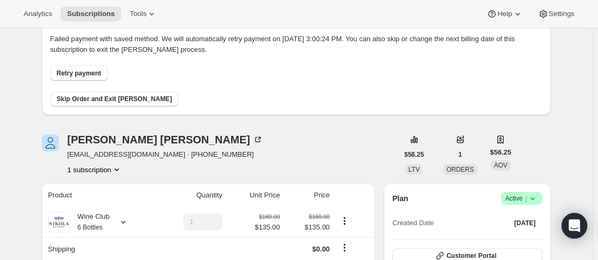
scroll to position [0, 0]
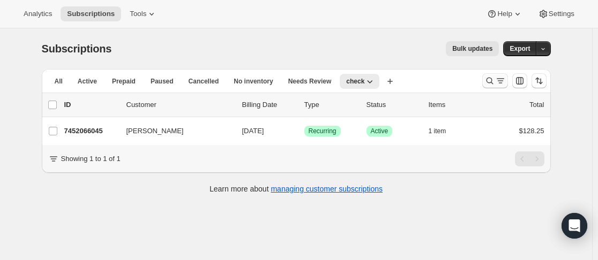
click at [491, 81] on icon "Search and filter results" at bounding box center [489, 81] width 11 height 11
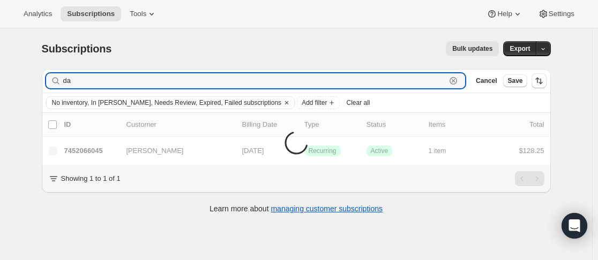
type input "d"
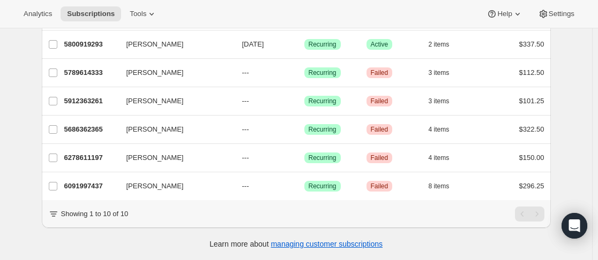
scroll to position [228, 0]
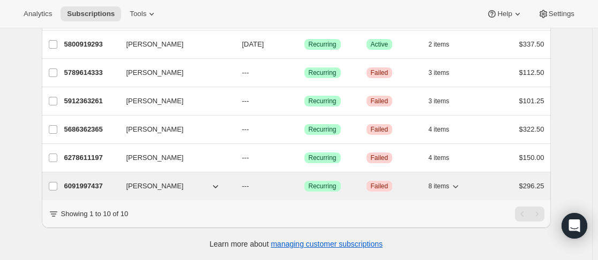
click at [123, 182] on div "6091997437 [PERSON_NAME] --- Success Recurring Critical Failed 8 items $296.25" at bounding box center [304, 186] width 480 height 15
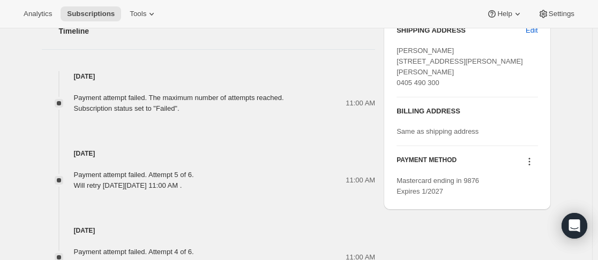
scroll to position [428, 0]
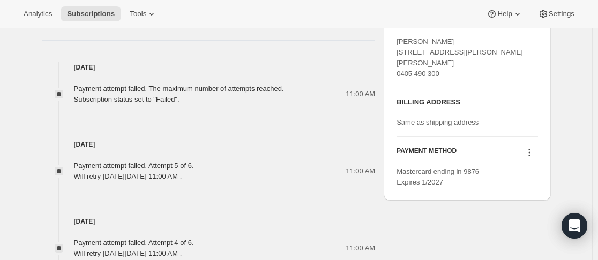
click at [531, 158] on icon at bounding box center [529, 152] width 11 height 11
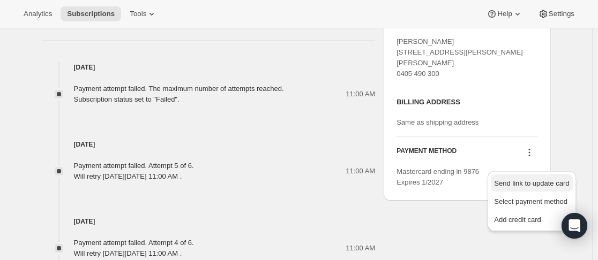
click at [526, 178] on span "Send link to update card" at bounding box center [531, 183] width 75 height 11
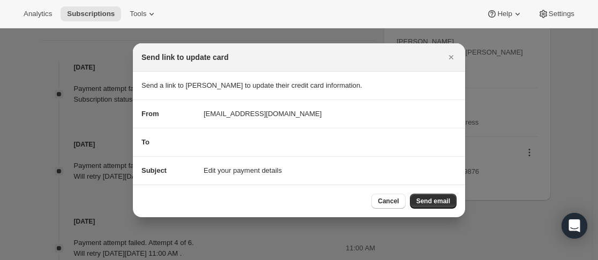
scroll to position [0, 0]
click at [452, 203] on button "Send email" at bounding box center [433, 201] width 47 height 15
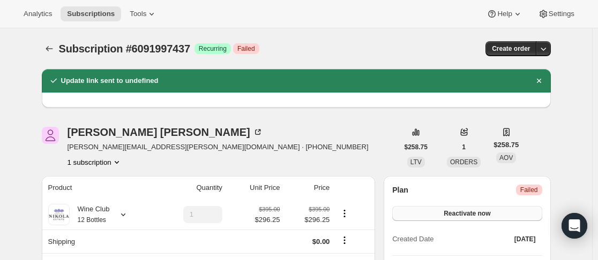
click at [470, 216] on span "Reactivate now" at bounding box center [466, 213] width 47 height 9
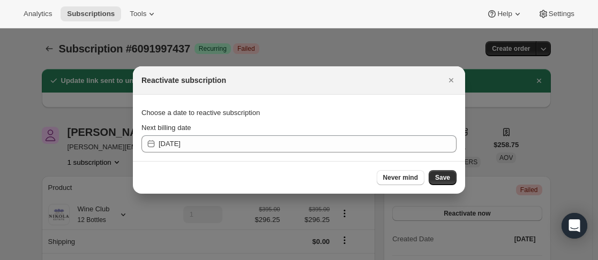
drag, startPoint x: 440, startPoint y: 175, endPoint x: 432, endPoint y: 178, distance: 9.0
click at [441, 175] on span "Save" at bounding box center [442, 178] width 15 height 9
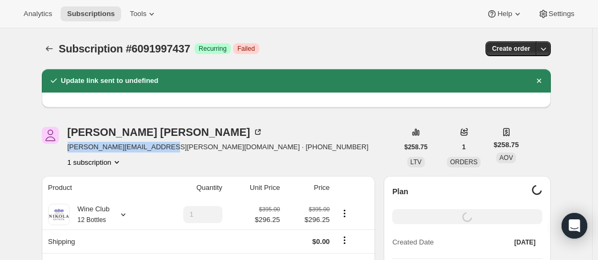
drag, startPoint x: 69, startPoint y: 148, endPoint x: 155, endPoint y: 149, distance: 86.2
click at [155, 149] on div "[PERSON_NAME] [PERSON_NAME][EMAIL_ADDRESS][PERSON_NAME][DOMAIN_NAME] · [PHONE_N…" at bounding box center [220, 147] width 356 height 41
click at [295, 139] on div "[PERSON_NAME] [PERSON_NAME][EMAIL_ADDRESS][PERSON_NAME][DOMAIN_NAME] · [PHONE_N…" at bounding box center [220, 147] width 356 height 41
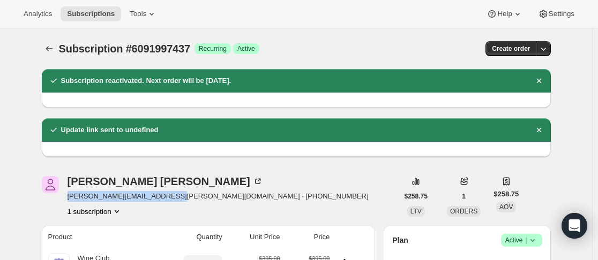
drag, startPoint x: 163, startPoint y: 198, endPoint x: 69, endPoint y: 197, distance: 94.8
click at [69, 197] on div "[PERSON_NAME] [PERSON_NAME][EMAIL_ADDRESS][PERSON_NAME][DOMAIN_NAME] · [PHONE_N…" at bounding box center [220, 196] width 356 height 41
click at [51, 41] on div "Subscription #6091997437. This page is ready Subscription #6091997437 Success R…" at bounding box center [296, 48] width 509 height 41
click at [55, 47] on icon "Subscriptions" at bounding box center [49, 48] width 11 height 11
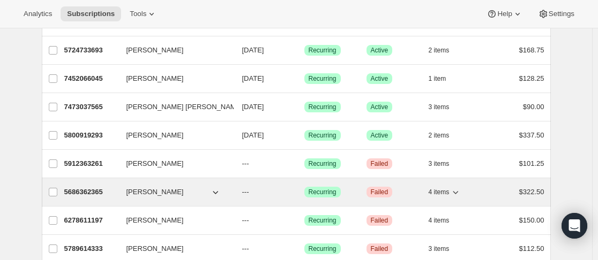
scroll to position [126, 0]
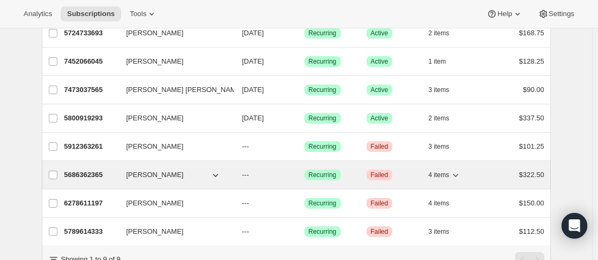
click at [123, 173] on div "5686362365 [PERSON_NAME] --- Success Recurring Critical Failed 4 items $322.50" at bounding box center [304, 175] width 480 height 15
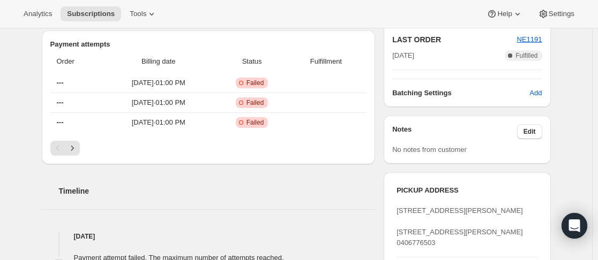
scroll to position [268, 0]
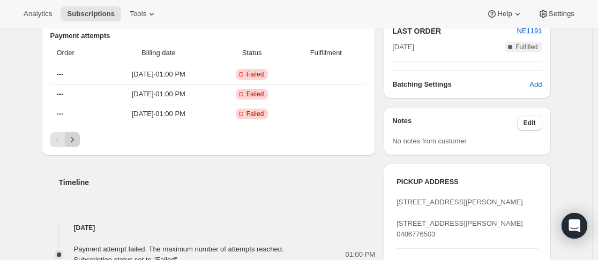
click at [78, 145] on button "Next" at bounding box center [72, 139] width 15 height 15
click at [76, 143] on icon "Next" at bounding box center [72, 139] width 11 height 11
click at [77, 142] on icon "Next" at bounding box center [72, 139] width 11 height 11
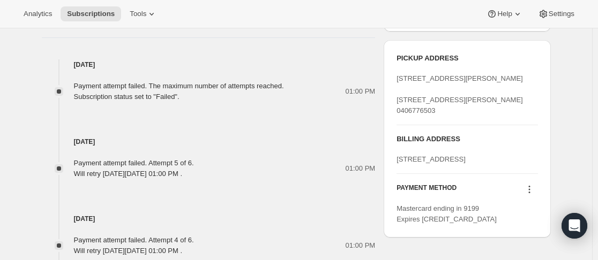
scroll to position [428, 0]
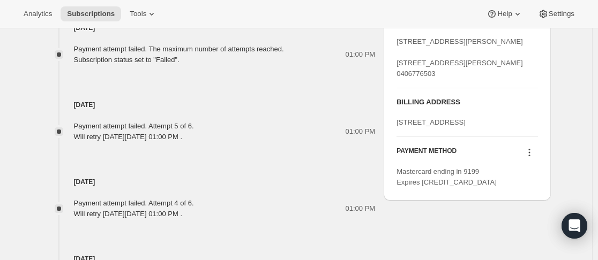
click at [530, 158] on icon at bounding box center [529, 152] width 11 height 11
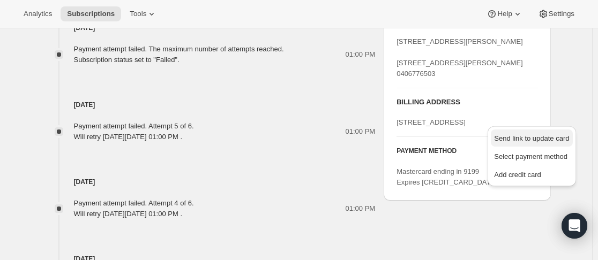
click at [526, 141] on span "Send link to update card" at bounding box center [531, 138] width 75 height 8
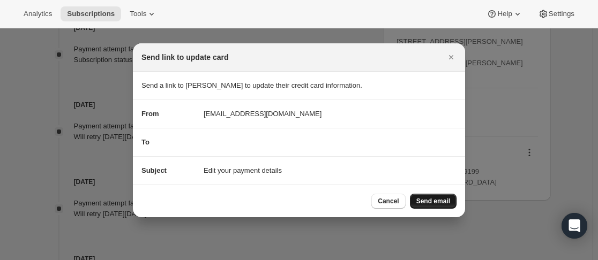
click at [429, 201] on span "Send email" at bounding box center [433, 201] width 34 height 9
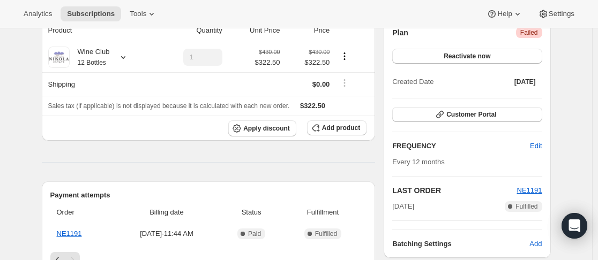
scroll to position [0, 0]
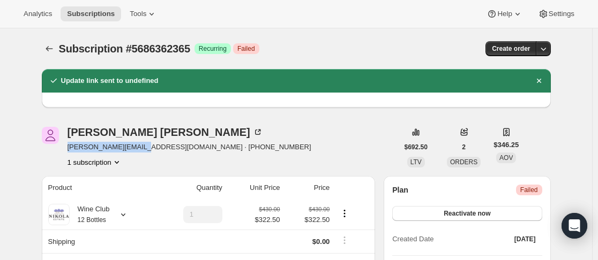
drag, startPoint x: 66, startPoint y: 147, endPoint x: 127, endPoint y: 149, distance: 61.1
click at [127, 149] on div "Armin Podgorny [EMAIL_ADDRESS][DOMAIN_NAME] · [PHONE_NUMBER] 1 subscription" at bounding box center [220, 147] width 356 height 41
click at [257, 159] on div "Armin Podgorny [EMAIL_ADDRESS][DOMAIN_NAME] · [PHONE_NUMBER] 1 subscription" at bounding box center [220, 147] width 356 height 41
click at [52, 50] on icon "Subscriptions" at bounding box center [49, 48] width 11 height 11
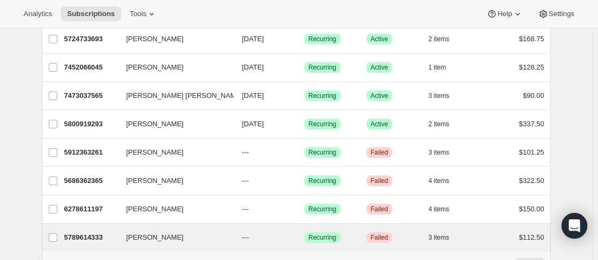
scroll to position [180, 0]
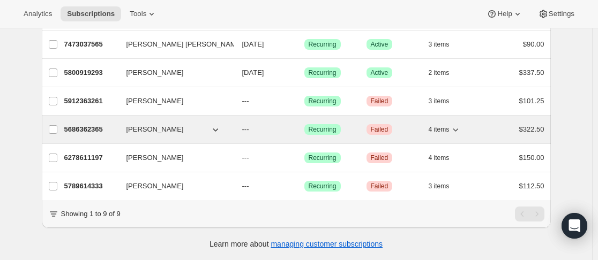
click at [121, 124] on div "5686362365 [PERSON_NAME] --- Success Recurring Critical Failed 4 items $322.50" at bounding box center [304, 129] width 480 height 15
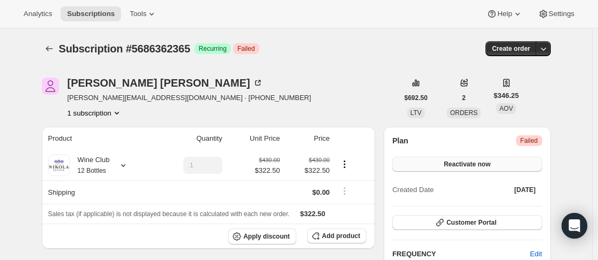
click at [470, 163] on span "Reactivate now" at bounding box center [466, 164] width 47 height 9
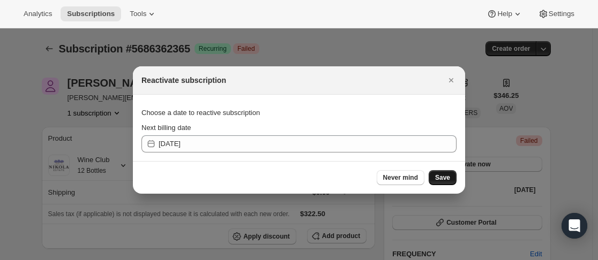
click at [455, 180] on button "Save" at bounding box center [442, 177] width 28 height 15
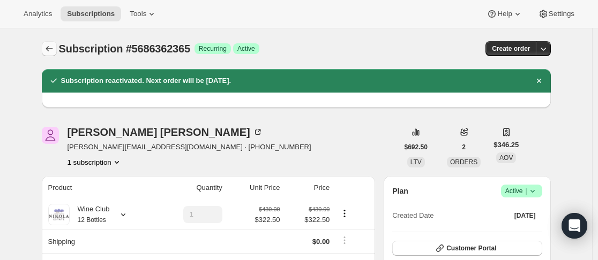
click at [49, 44] on icon "Subscriptions" at bounding box center [49, 48] width 11 height 11
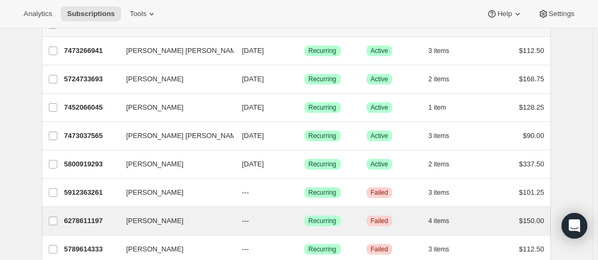
scroll to position [152, 0]
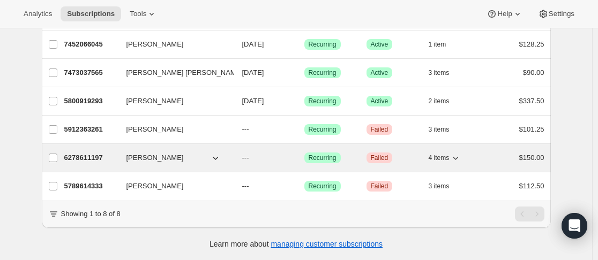
click at [122, 156] on div "6278611197 [PERSON_NAME] --- Success Recurring Critical Failed 4 items $150.00" at bounding box center [304, 157] width 480 height 15
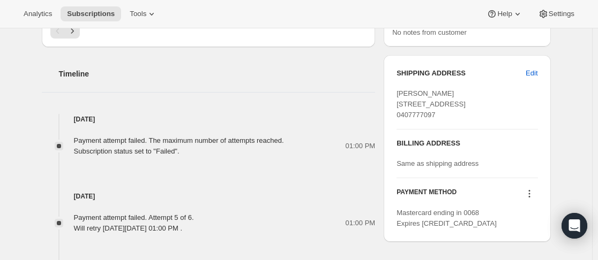
scroll to position [536, 0]
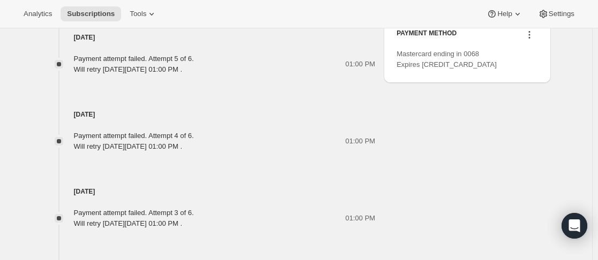
click at [534, 40] on icon at bounding box center [529, 34] width 11 height 11
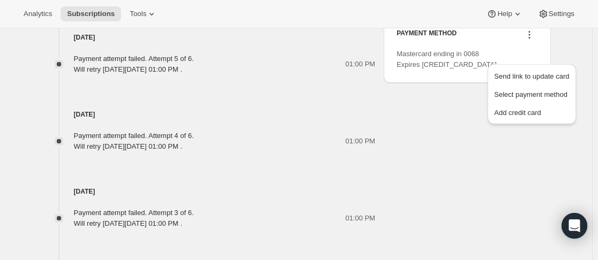
click at [529, 67] on div "Send link to update card Select payment method Add credit card" at bounding box center [531, 94] width 88 height 60
click at [526, 78] on span "Send link to update card" at bounding box center [531, 76] width 75 height 8
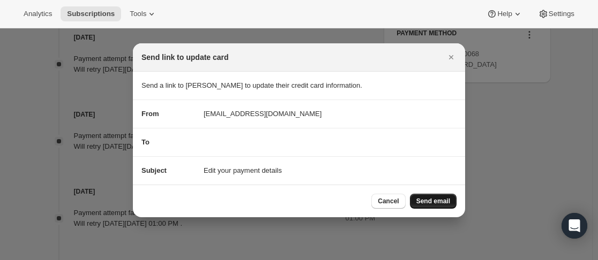
click at [428, 200] on span "Send email" at bounding box center [433, 201] width 34 height 9
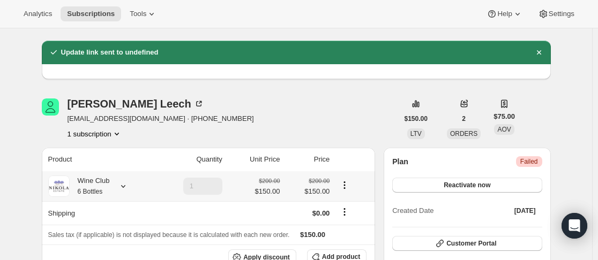
scroll to position [54, 0]
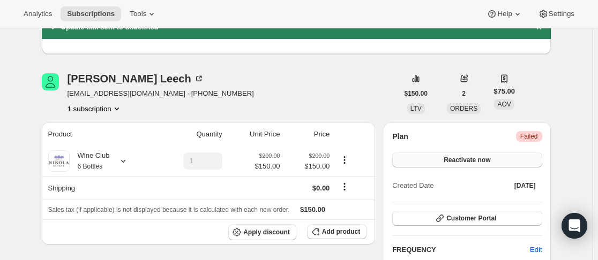
click at [490, 161] on span "Reactivate now" at bounding box center [466, 160] width 47 height 9
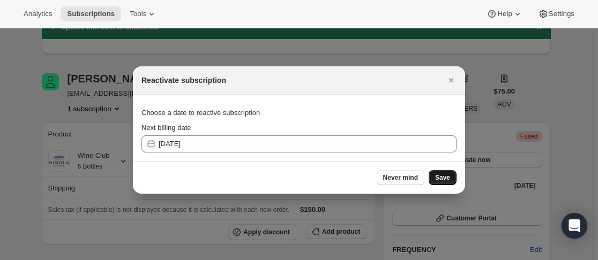
click at [448, 181] on span "Save" at bounding box center [442, 178] width 15 height 9
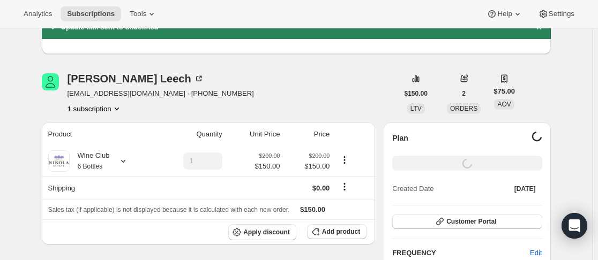
click at [71, 96] on span "[EMAIL_ADDRESS][DOMAIN_NAME] · [PHONE_NUMBER]" at bounding box center [160, 93] width 186 height 11
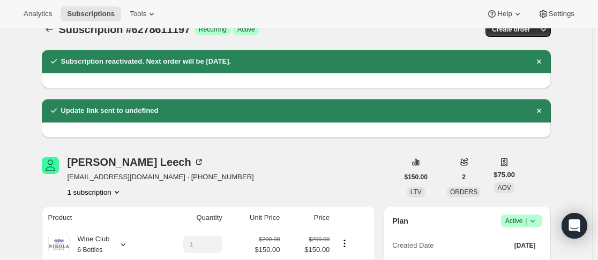
scroll to position [0, 0]
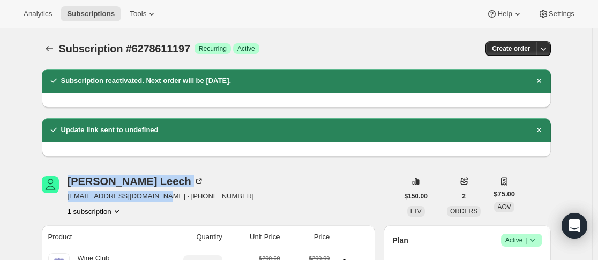
drag, startPoint x: 65, startPoint y: 198, endPoint x: 231, endPoint y: 194, distance: 166.0
click at [157, 200] on div "[PERSON_NAME] [EMAIL_ADDRESS][DOMAIN_NAME] · [PHONE_NUMBER] 1 subscription" at bounding box center [220, 196] width 356 height 41
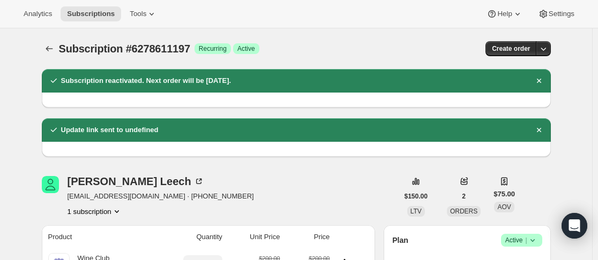
click at [283, 192] on div "[PERSON_NAME] [EMAIL_ADDRESS][DOMAIN_NAME] · [PHONE_NUMBER] 1 subscription" at bounding box center [220, 196] width 356 height 41
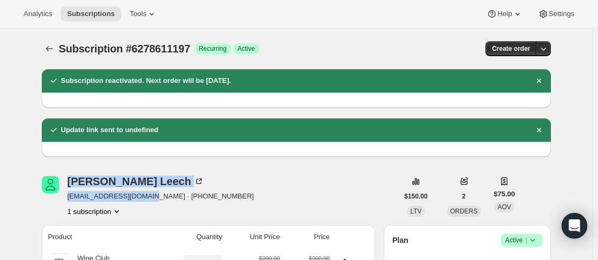
drag, startPoint x: 147, startPoint y: 197, endPoint x: 56, endPoint y: 195, distance: 91.1
click at [56, 195] on div "[PERSON_NAME] [EMAIL_ADDRESS][DOMAIN_NAME] · [PHONE_NUMBER] 1 subscription" at bounding box center [220, 196] width 356 height 41
click at [72, 197] on div "[PERSON_NAME] [EMAIL_ADDRESS][DOMAIN_NAME] · [PHONE_NUMBER] 1 subscription" at bounding box center [220, 196] width 356 height 41
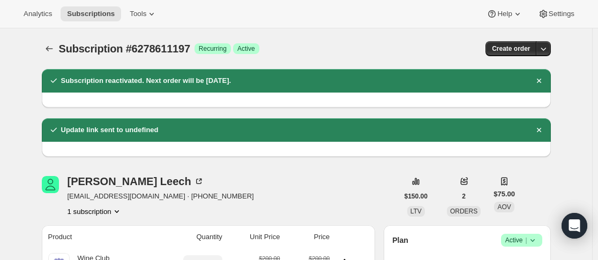
click at [139, 198] on span "[EMAIL_ADDRESS][DOMAIN_NAME] · [PHONE_NUMBER]" at bounding box center [160, 196] width 186 height 11
drag, startPoint x: 141, startPoint y: 199, endPoint x: 71, endPoint y: 198, distance: 70.2
click at [71, 198] on span "[EMAIL_ADDRESS][DOMAIN_NAME] · [PHONE_NUMBER]" at bounding box center [160, 196] width 186 height 11
click at [54, 52] on icon "Subscriptions" at bounding box center [49, 48] width 11 height 11
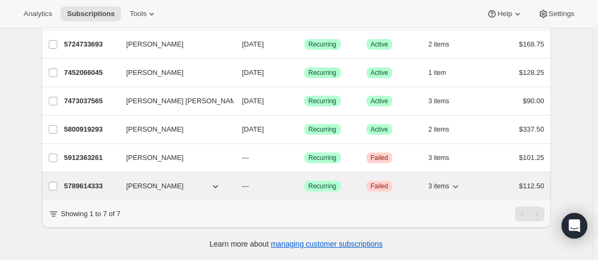
scroll to position [123, 0]
click at [120, 181] on div "5789614333 [PERSON_NAME] --- Success Recurring Critical Failed 3 items $112.50" at bounding box center [304, 186] width 480 height 15
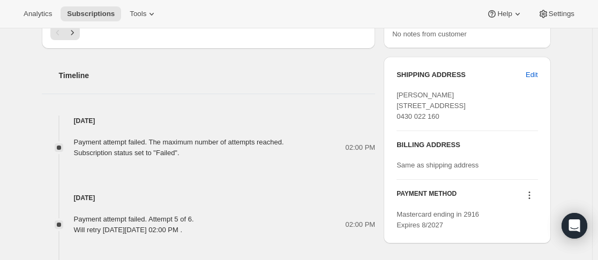
scroll to position [482, 0]
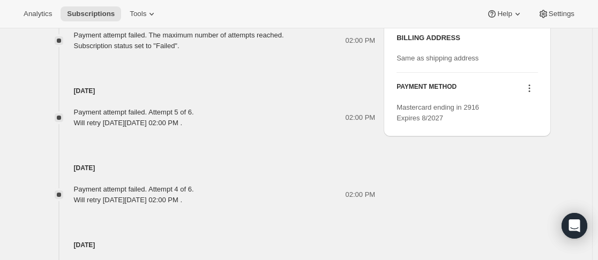
click at [529, 94] on icon at bounding box center [529, 88] width 11 height 11
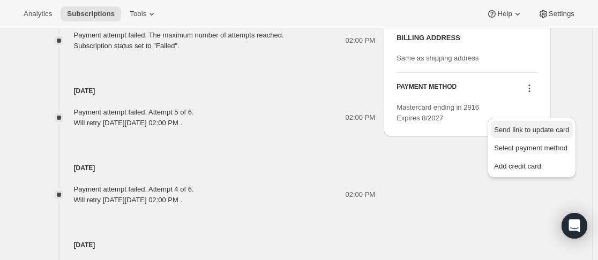
click at [527, 131] on span "Send link to update card" at bounding box center [531, 130] width 75 height 8
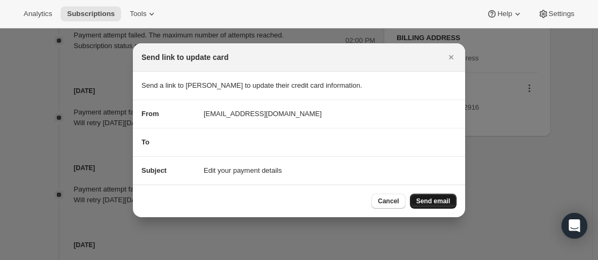
click at [441, 201] on span "Send email" at bounding box center [433, 201] width 34 height 9
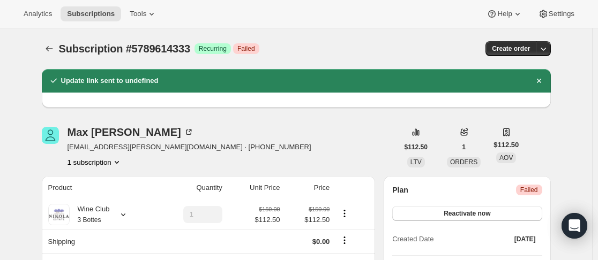
click at [73, 151] on span "[EMAIL_ADDRESS][PERSON_NAME][DOMAIN_NAME] · [PHONE_NUMBER]" at bounding box center [189, 147] width 244 height 11
drag, startPoint x: 70, startPoint y: 147, endPoint x: 152, endPoint y: 147, distance: 82.5
click at [152, 147] on span "[EMAIL_ADDRESS][PERSON_NAME][DOMAIN_NAME] · [PHONE_NUMBER]" at bounding box center [189, 147] width 244 height 11
click at [295, 149] on div "Max Sansone [EMAIL_ADDRESS][PERSON_NAME][DOMAIN_NAME] · [PHONE_NUMBER] 1 subscr…" at bounding box center [220, 147] width 356 height 41
click at [464, 210] on button "Reactivate now" at bounding box center [466, 213] width 149 height 15
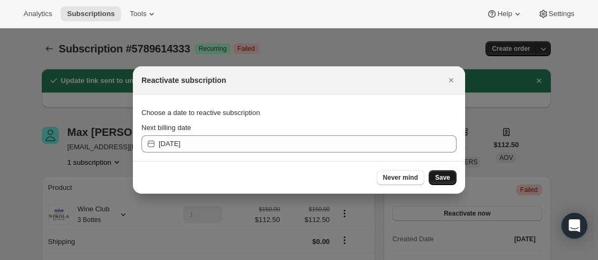
click at [449, 173] on button "Save" at bounding box center [442, 177] width 28 height 15
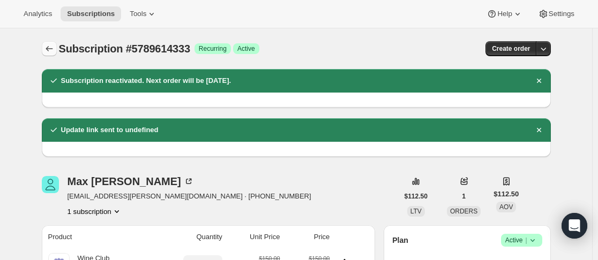
click at [51, 51] on icon "Subscriptions" at bounding box center [49, 48] width 11 height 11
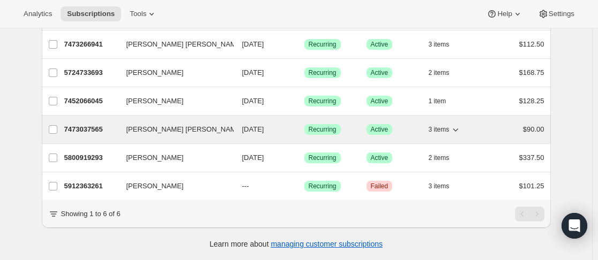
scroll to position [95, 0]
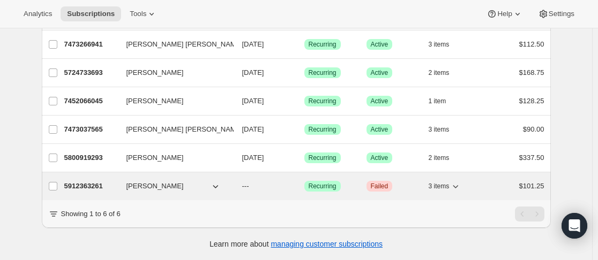
click at [123, 181] on div "5912363261 [PERSON_NAME] --- Success Recurring Critical Failed 3 items $101.25" at bounding box center [304, 186] width 480 height 15
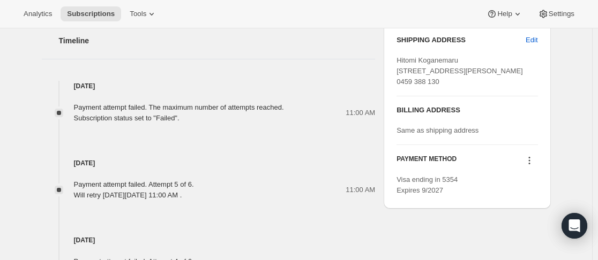
scroll to position [428, 0]
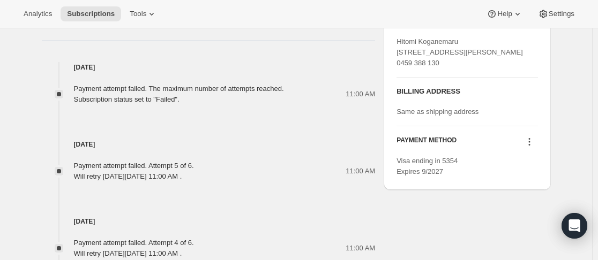
click at [530, 147] on icon at bounding box center [529, 142] width 11 height 11
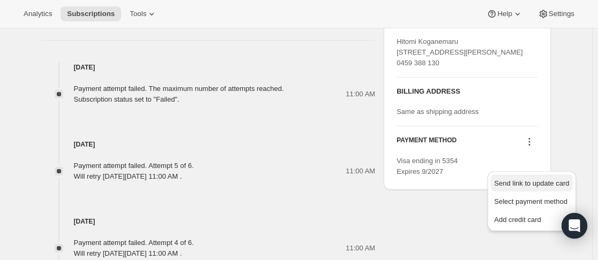
click at [523, 179] on span "Send link to update card" at bounding box center [531, 183] width 75 height 8
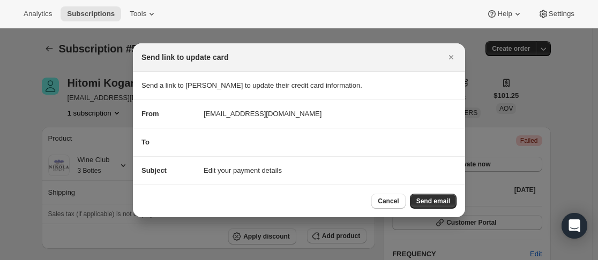
scroll to position [0, 0]
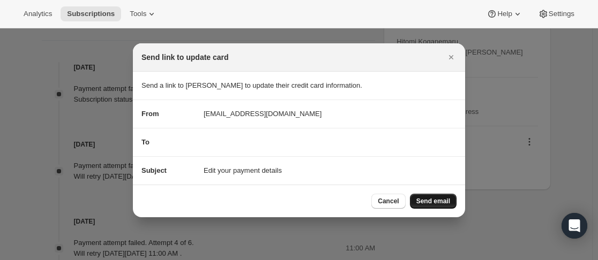
click at [444, 194] on button "Send email" at bounding box center [433, 201] width 47 height 15
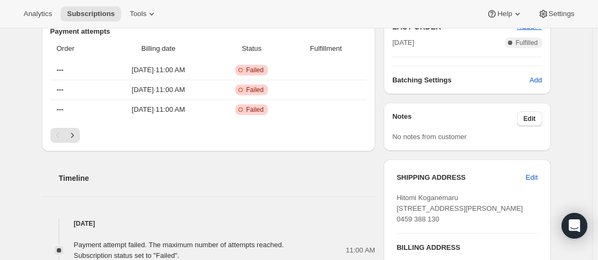
scroll to position [107, 0]
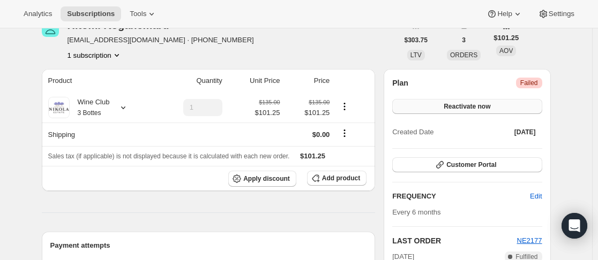
click at [444, 106] on button "Reactivate now" at bounding box center [466, 106] width 149 height 15
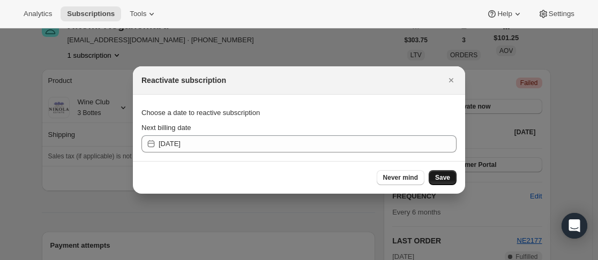
click at [447, 181] on span "Save" at bounding box center [442, 178] width 15 height 9
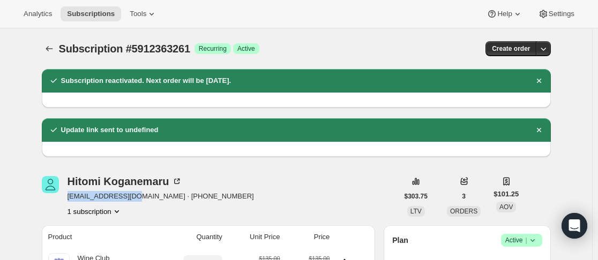
drag, startPoint x: 82, startPoint y: 202, endPoint x: 139, endPoint y: 198, distance: 57.0
click at [139, 198] on div "[PERSON_NAME] [EMAIL_ADDRESS][DOMAIN_NAME] · [PHONE_NUMBER] 1 subscription" at bounding box center [220, 196] width 356 height 41
click at [344, 47] on div "Subscription #5912363261 Success Recurring Success Active" at bounding box center [212, 48] width 307 height 15
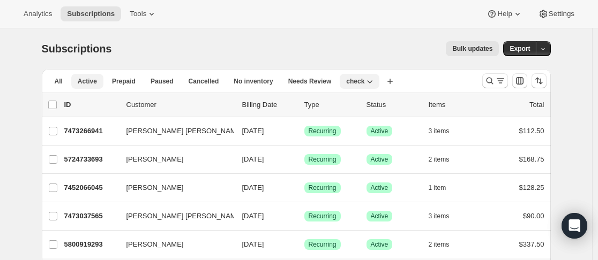
drag, startPoint x: 64, startPoint y: 82, endPoint x: 74, endPoint y: 79, distance: 10.7
click at [63, 82] on span "All" at bounding box center [59, 81] width 8 height 9
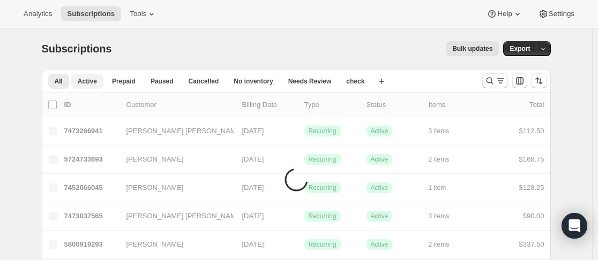
click at [93, 77] on button "Active" at bounding box center [87, 81] width 32 height 15
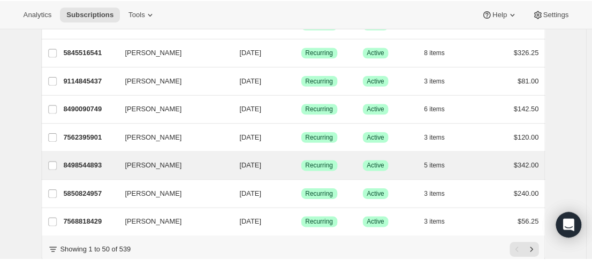
scroll to position [1344, 0]
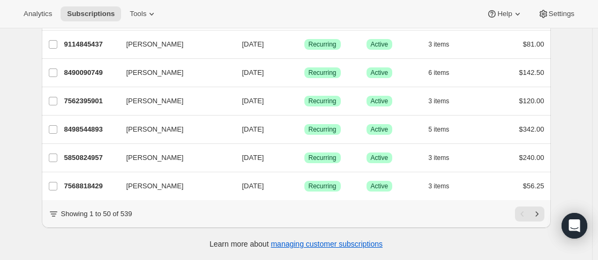
click at [239, 2] on div "Analytics Subscriptions Tools Help Settings" at bounding box center [299, 14] width 598 height 28
